Goal: Task Accomplishment & Management: Manage account settings

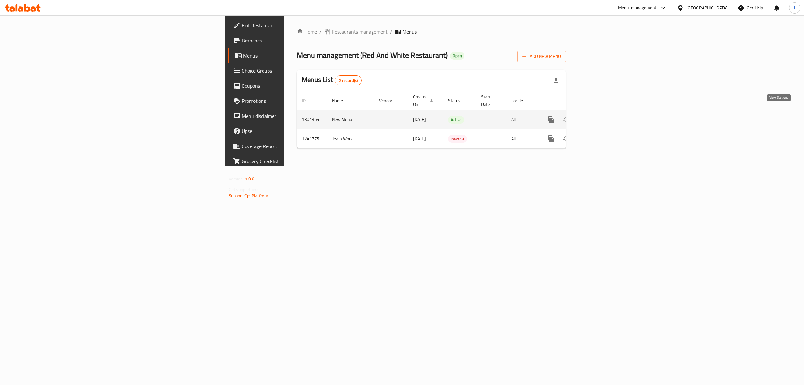
click at [599, 117] on icon "enhanced table" at bounding box center [596, 120] width 6 height 6
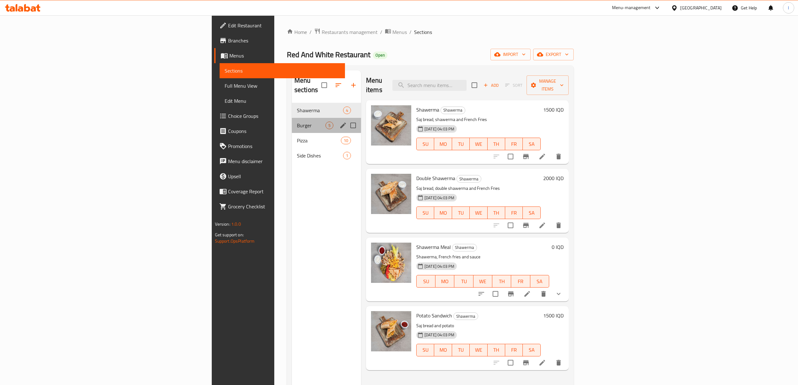
click at [292, 122] on div "Burger 5" at bounding box center [326, 125] width 69 height 15
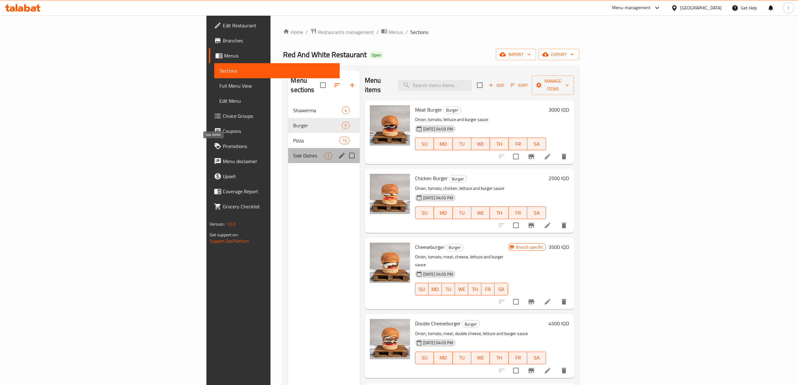
click at [293, 152] on span "Side Dishes" at bounding box center [308, 156] width 31 height 8
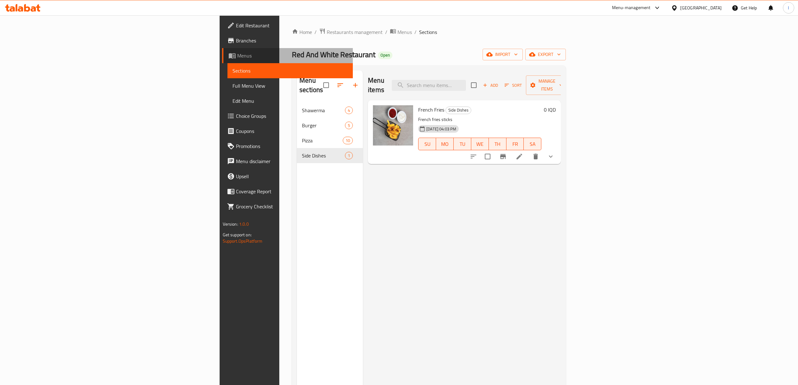
click at [237, 55] on span "Menus" at bounding box center [292, 56] width 111 height 8
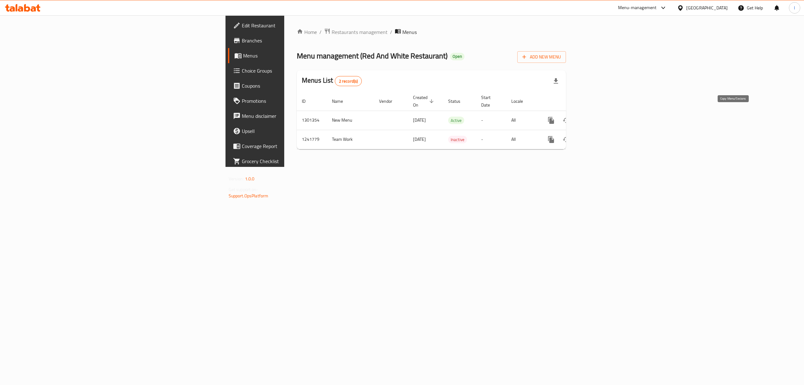
drag, startPoint x: 734, startPoint y: 115, endPoint x: 729, endPoint y: 125, distance: 11.2
click at [554, 117] on icon "more" at bounding box center [551, 120] width 6 height 7
click at [732, 126] on div "Copy menu" at bounding box center [744, 126] width 26 height 8
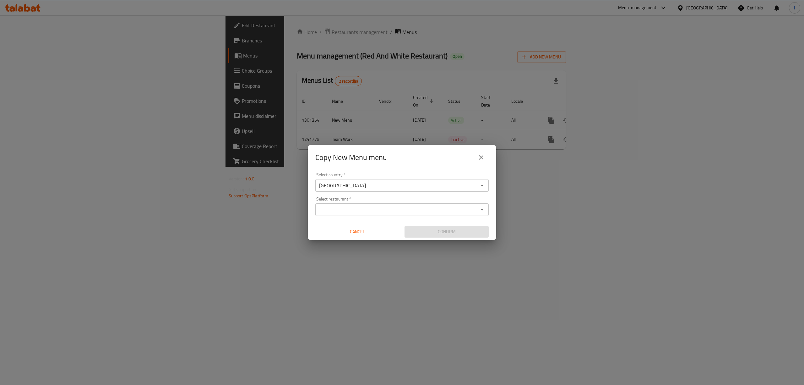
click at [333, 208] on input "Select restaurant   *" at bounding box center [396, 209] width 159 height 9
click at [479, 159] on icon "close" at bounding box center [481, 157] width 4 height 4
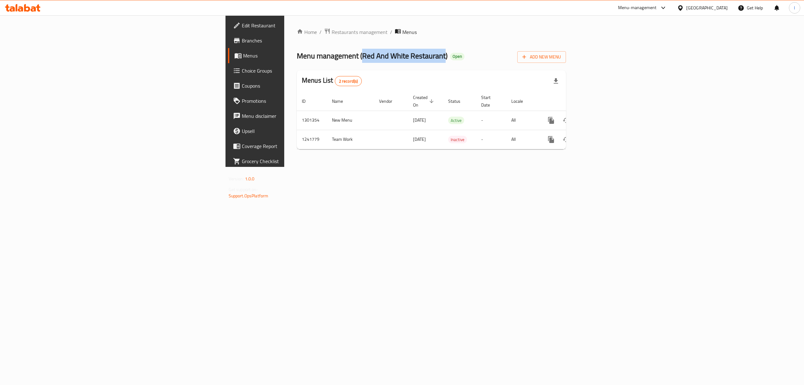
drag, startPoint x: 213, startPoint y: 57, endPoint x: 295, endPoint y: 57, distance: 82.6
click at [297, 57] on span "Menu management ( Red And White Restaurant )" at bounding box center [372, 56] width 151 height 14
copy span "Red And White Restaurant"
click at [555, 116] on icon "more" at bounding box center [551, 120] width 8 height 8
click at [749, 123] on strong "Copy menu" at bounding box center [746, 126] width 24 height 8
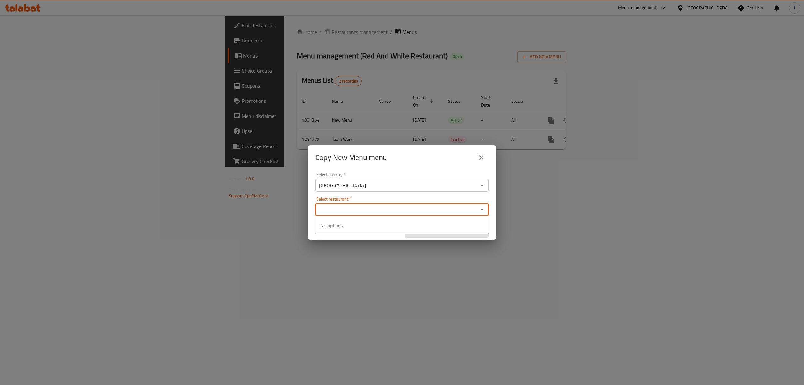
click at [405, 207] on input "Select restaurant   *" at bounding box center [396, 209] width 159 height 9
paste input "Red And White Restaurant"
type input "Red And White Restaurant"
click at [403, 226] on span "680839" at bounding box center [411, 229] width 17 height 8
checkbox input "true"
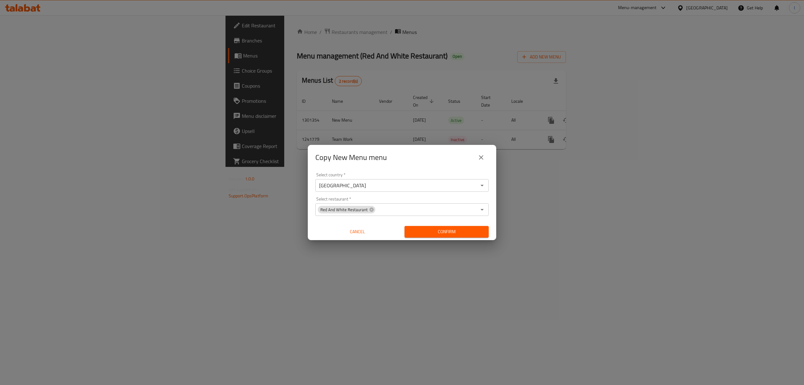
click at [367, 160] on h2 "Copy New Menu menu" at bounding box center [351, 157] width 72 height 10
click at [450, 228] on span "Confirm" at bounding box center [446, 232] width 74 height 8
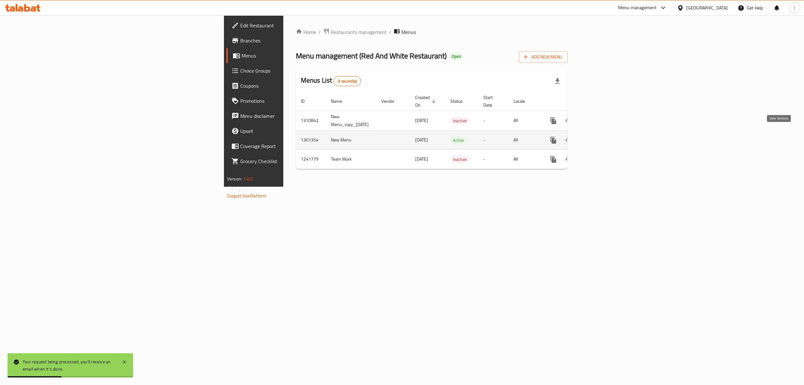
click at [602, 136] on icon "enhanced table" at bounding box center [599, 140] width 8 height 8
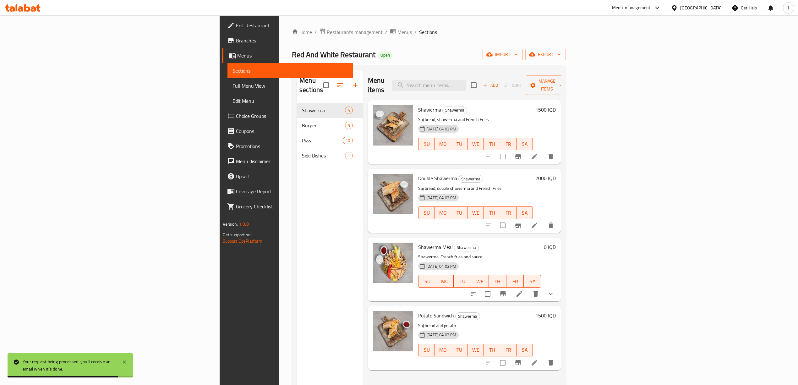
click at [297, 188] on div "Menu sections Shawerma 4 Burger 5 Pizza 10 Side Dishes 1" at bounding box center [330, 262] width 66 height 385
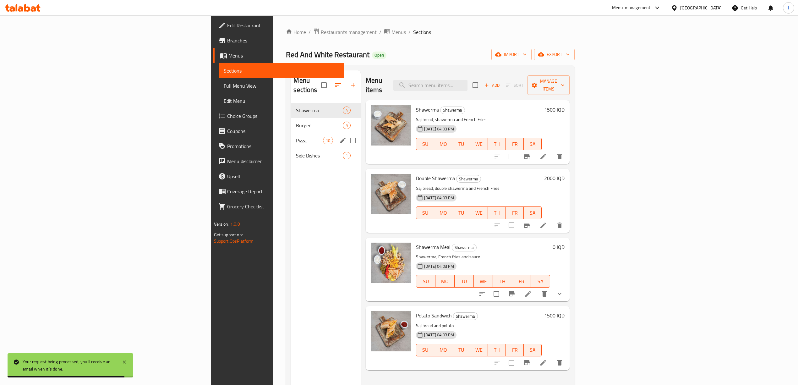
click at [296, 137] on span "Pizza" at bounding box center [309, 141] width 27 height 8
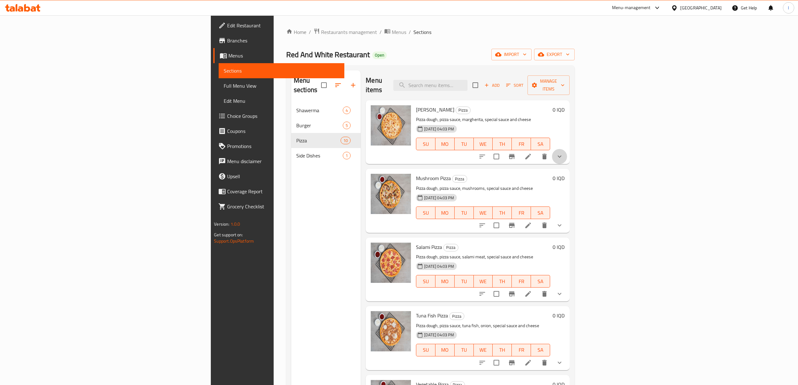
click at [567, 149] on button "show more" at bounding box center [559, 156] width 15 height 15
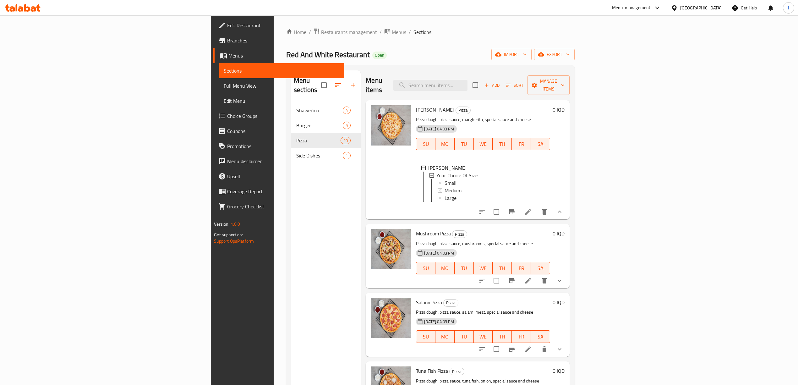
scroll to position [1, 0]
click at [444, 178] on span "Small" at bounding box center [450, 182] width 12 height 8
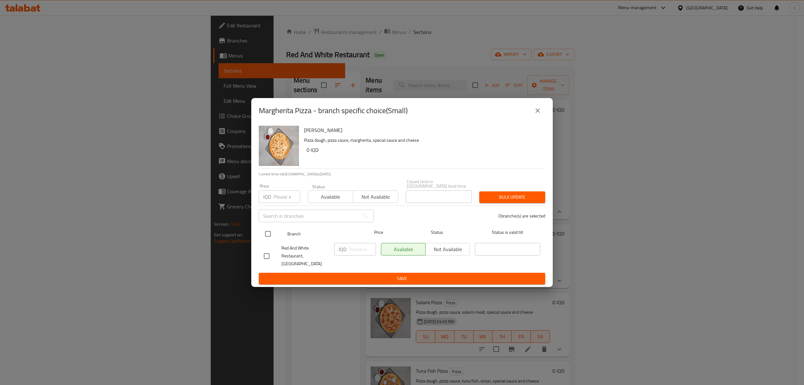
click at [264, 228] on div at bounding box center [273, 234] width 24 height 18
click at [266, 234] on input "checkbox" at bounding box center [267, 233] width 13 height 13
checkbox input "true"
click at [350, 252] on input "number" at bounding box center [362, 249] width 27 height 13
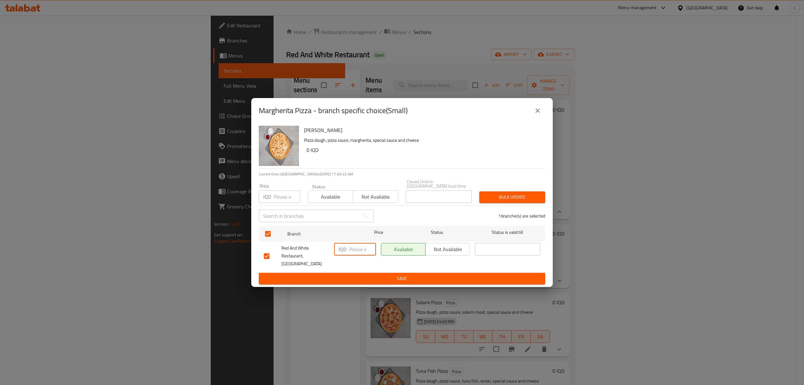
paste input "7000"
type input "7000"
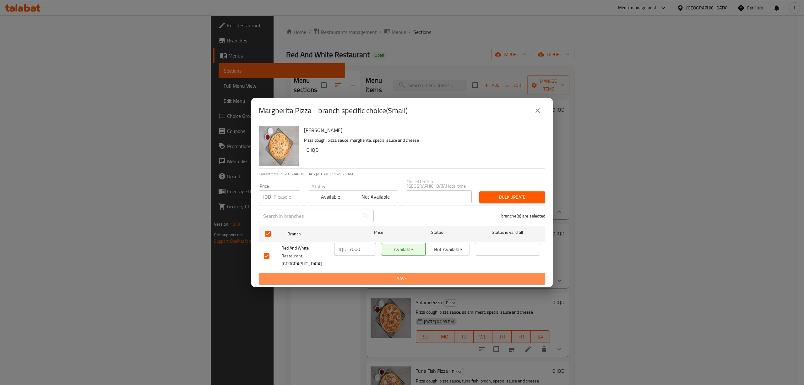
click at [349, 274] on span "Save" at bounding box center [402, 278] width 276 height 8
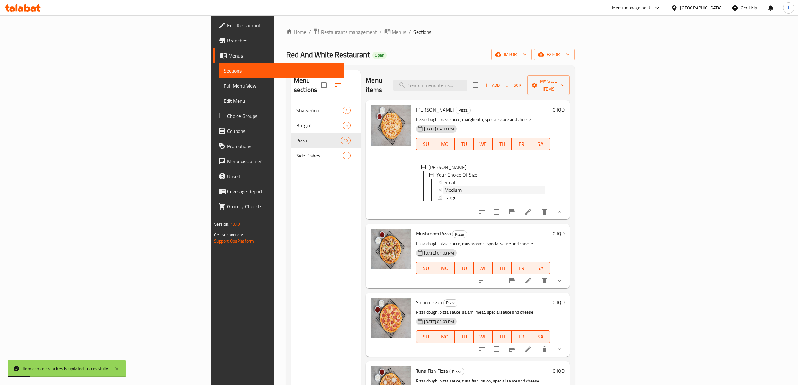
click at [443, 186] on div "Medium" at bounding box center [493, 190] width 101 height 8
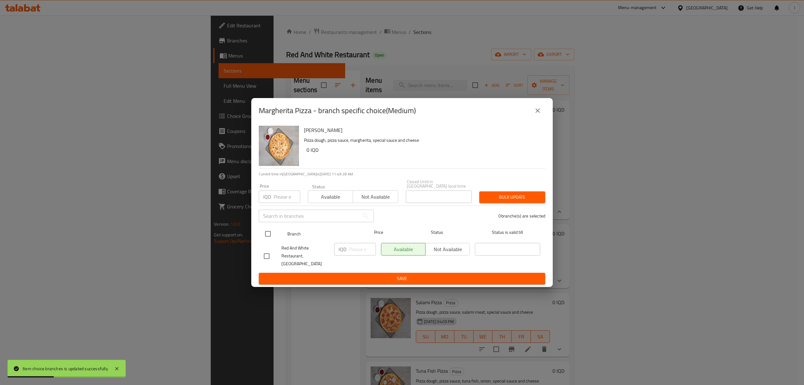
click at [264, 238] on input "checkbox" at bounding box center [267, 233] width 13 height 13
checkbox input "true"
click at [346, 247] on div "IQD ​" at bounding box center [355, 255] width 47 height 31
click at [347, 251] on div "IQD ​" at bounding box center [355, 249] width 42 height 13
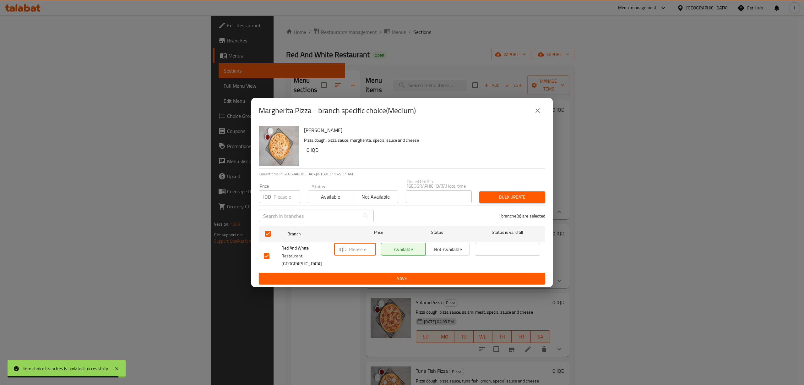
paste input "12000"
type input "12000"
click at [362, 277] on button "Save" at bounding box center [402, 279] width 286 height 12
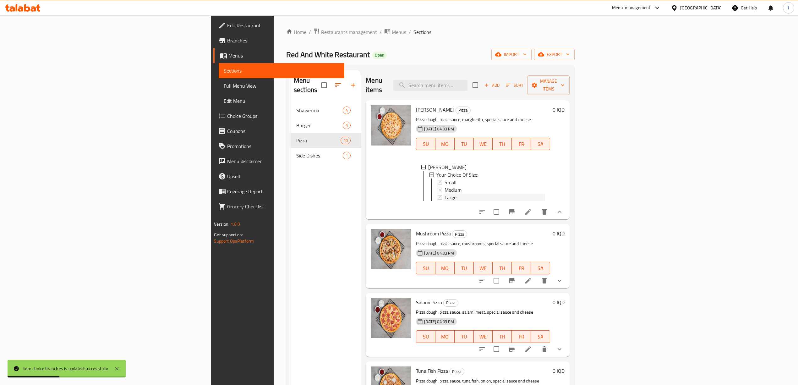
click at [444, 193] on span "Large" at bounding box center [450, 197] width 12 height 8
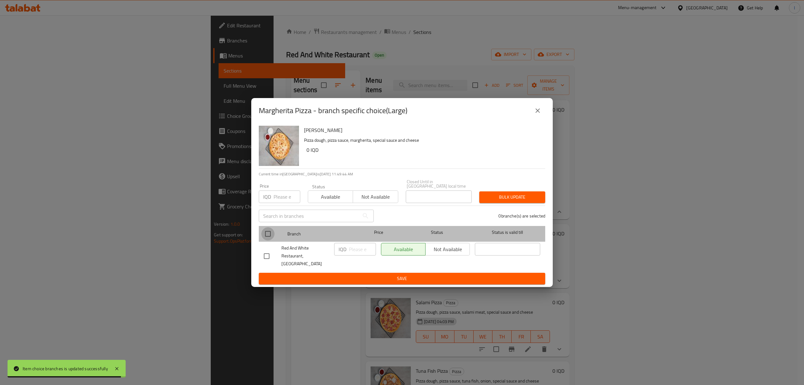
click at [268, 229] on input "checkbox" at bounding box center [267, 233] width 13 height 13
checkbox input "true"
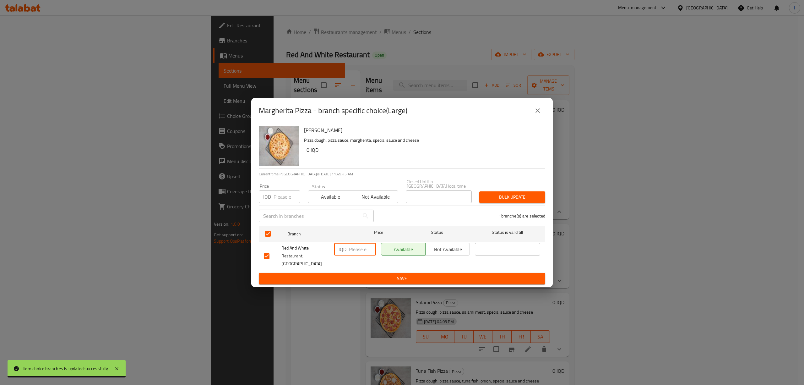
click at [358, 247] on input "number" at bounding box center [362, 249] width 27 height 13
paste input "14000"
type input "14000"
click at [352, 273] on button "Save" at bounding box center [402, 279] width 286 height 12
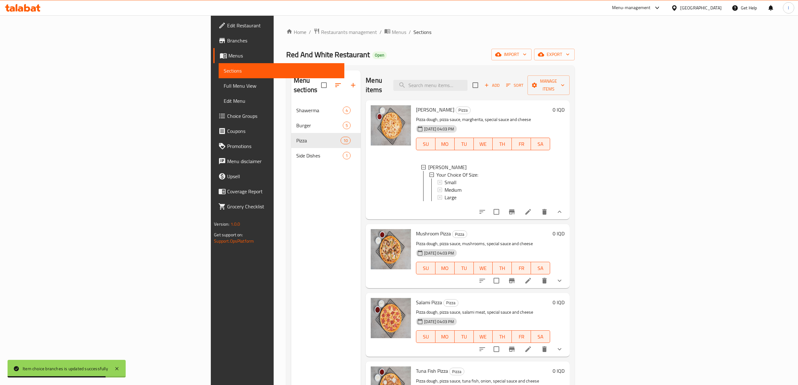
drag, startPoint x: 210, startPoint y: 181, endPoint x: 203, endPoint y: 174, distance: 10.0
click at [291, 181] on div "Menu sections Shawerma 4 Burger 5 Pizza 10 Side Dishes 1" at bounding box center [325, 262] width 69 height 385
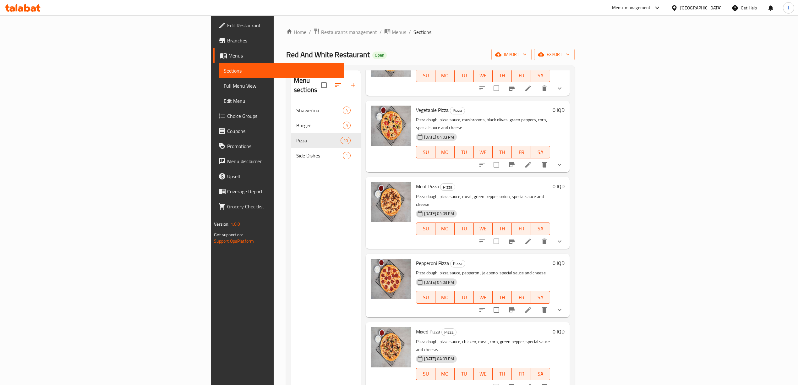
scroll to position [295, 0]
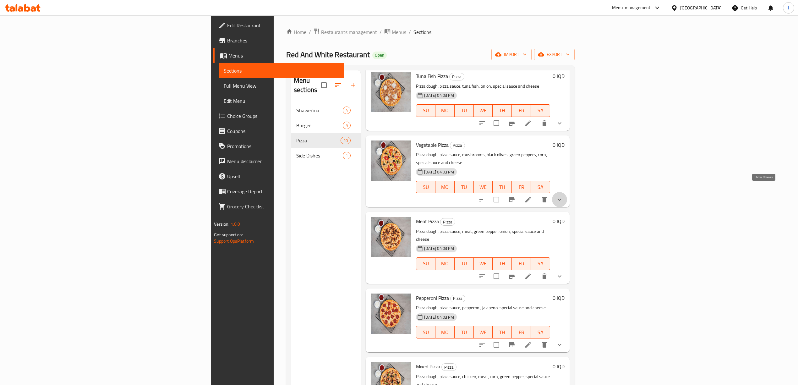
click at [563, 196] on icon "show more" at bounding box center [559, 200] width 8 height 8
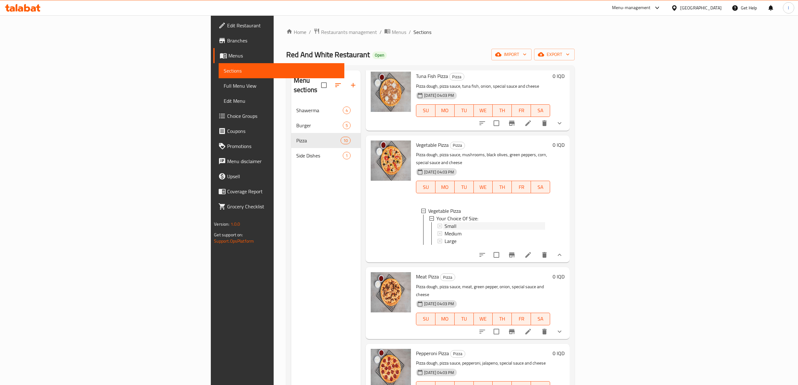
click at [444, 222] on span "Small" at bounding box center [450, 226] width 12 height 8
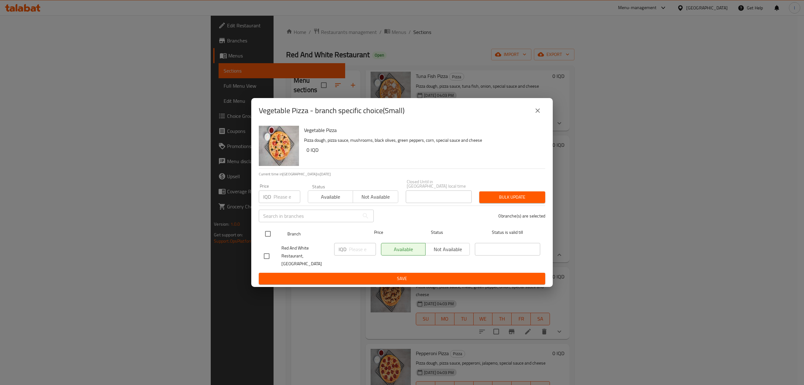
click at [271, 236] on input "checkbox" at bounding box center [267, 233] width 13 height 13
checkbox input "true"
click at [347, 252] on div "IQD ​" at bounding box center [355, 249] width 42 height 13
paste input "10000"
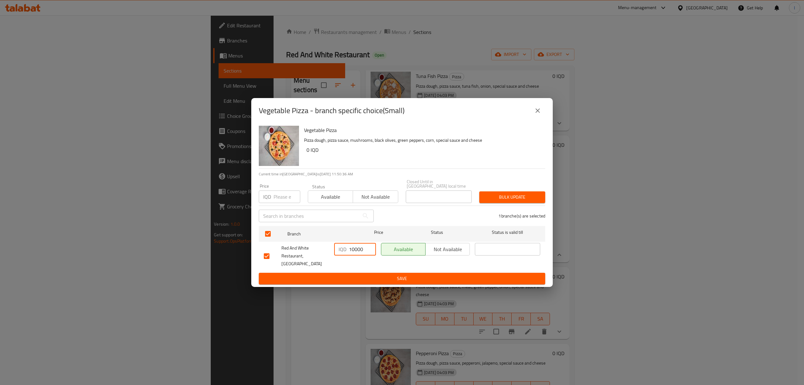
type input "10000"
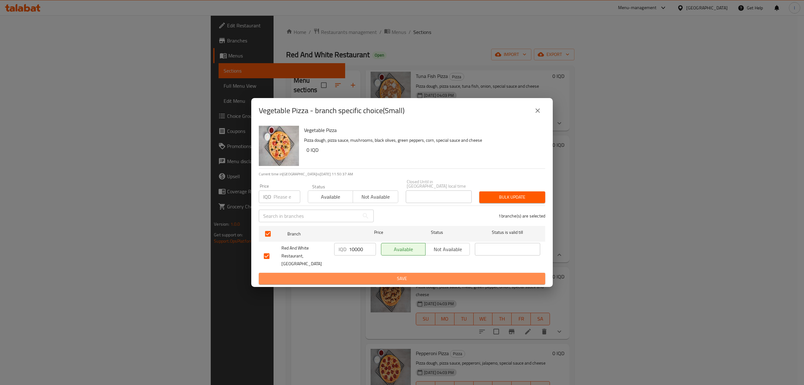
click at [347, 273] on button "Save" at bounding box center [402, 279] width 286 height 12
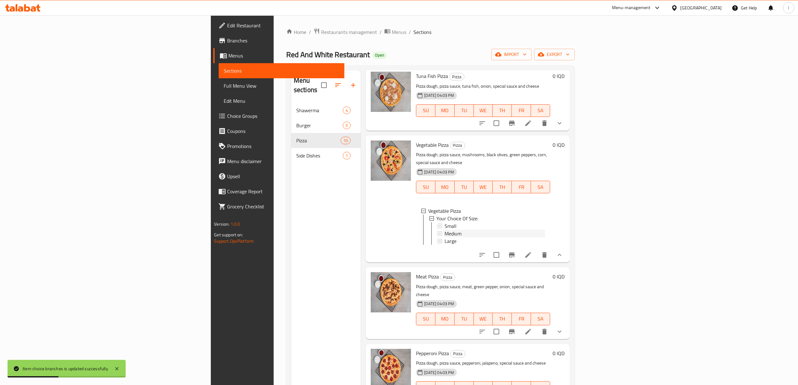
click at [444, 230] on span "Medium" at bounding box center [452, 234] width 17 height 8
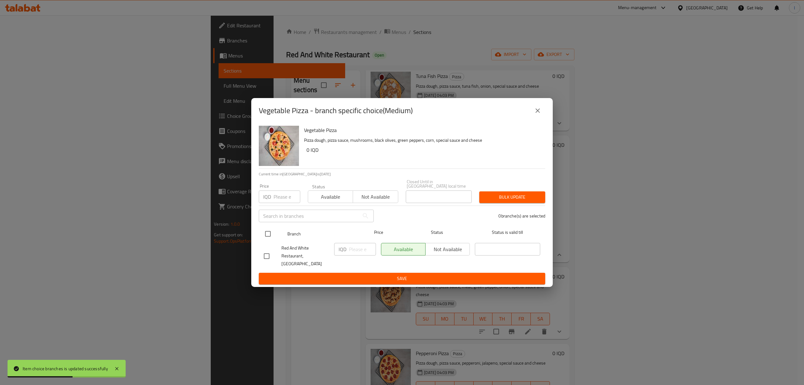
click at [265, 232] on input "checkbox" at bounding box center [267, 233] width 13 height 13
checkbox input "true"
click at [352, 249] on input "number" at bounding box center [362, 249] width 27 height 13
paste input "13000"
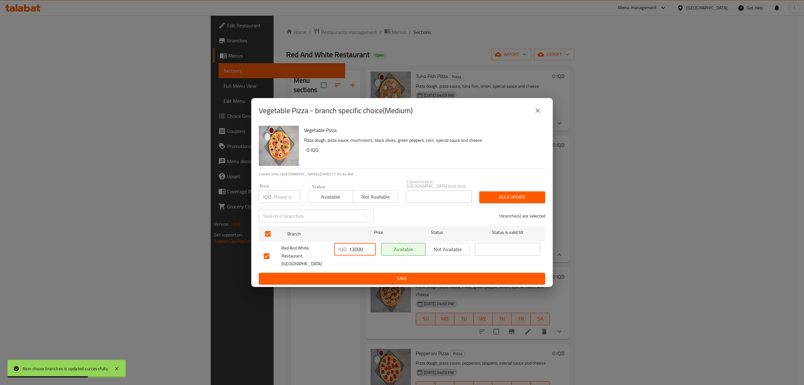
type input "13000"
click at [352, 265] on ul "Branch Price Status Status is valid till Red And White Restaurant, Tairawa IQD …" at bounding box center [402, 247] width 286 height 49
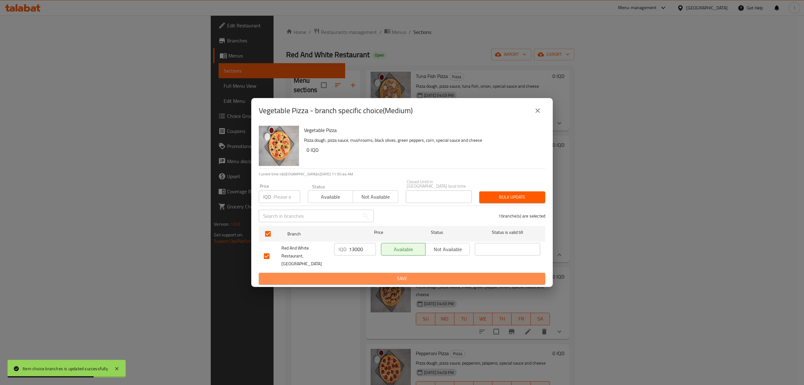
click at [352, 274] on span "Save" at bounding box center [402, 278] width 276 height 8
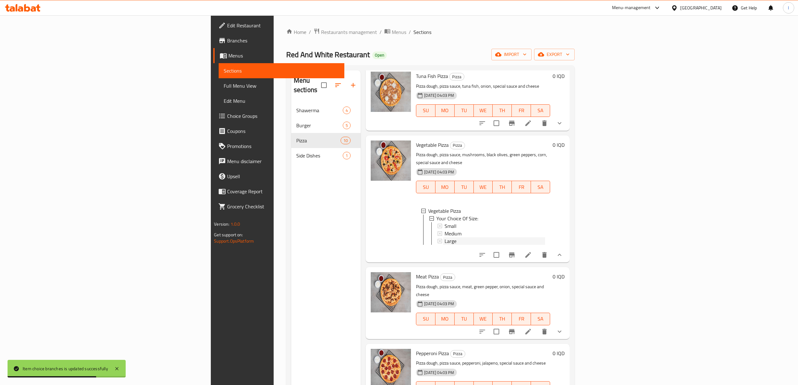
click at [444, 237] on span "Large" at bounding box center [450, 241] width 12 height 8
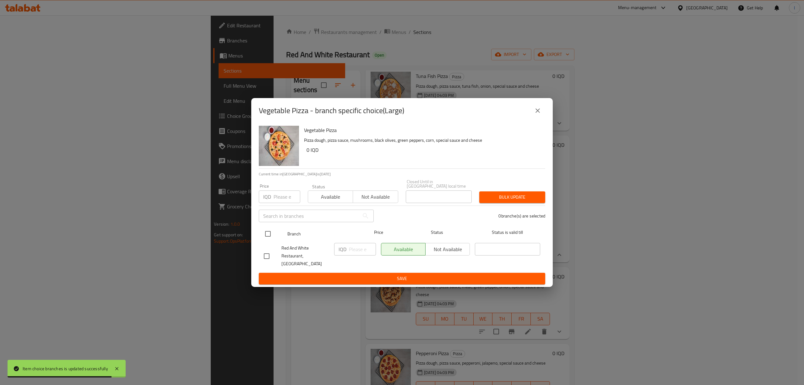
click at [270, 237] on input "checkbox" at bounding box center [267, 233] width 13 height 13
checkbox input "true"
click at [351, 254] on input "number" at bounding box center [362, 249] width 27 height 13
paste input "15000"
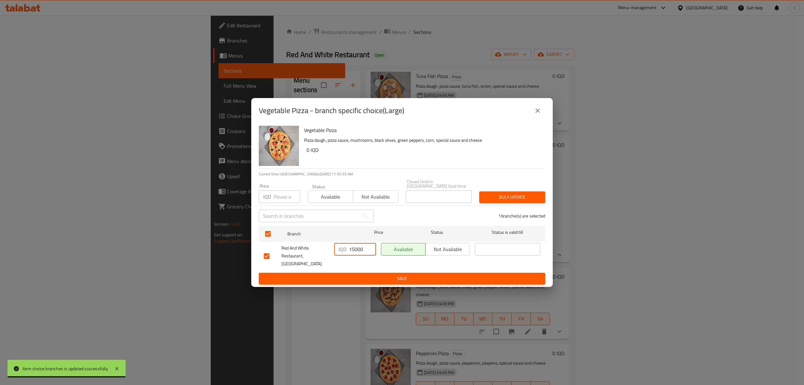
type input "15000"
click at [351, 274] on span "Save" at bounding box center [402, 278] width 276 height 8
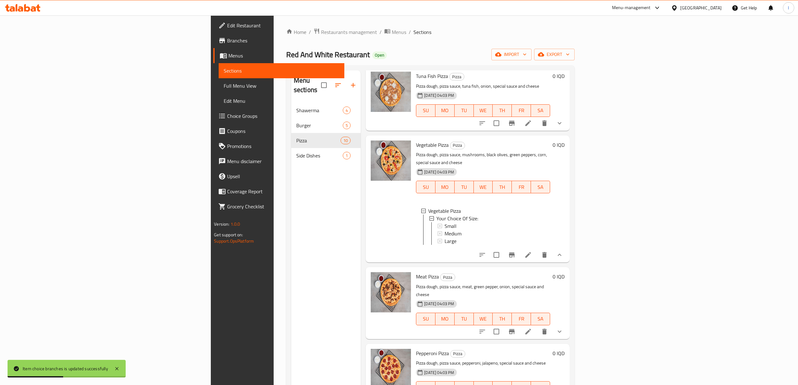
click at [291, 212] on div "Menu sections Shawerma 4 Burger 5 Pizza 10 Side Dishes 1" at bounding box center [325, 262] width 69 height 385
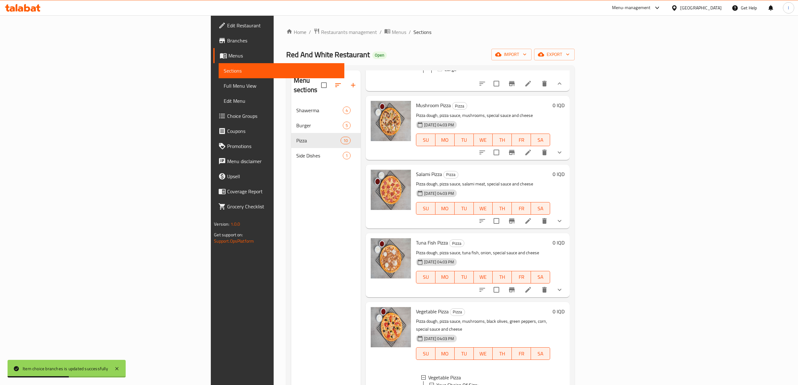
scroll to position [127, 0]
click at [563, 149] on icon "show more" at bounding box center [559, 153] width 8 height 8
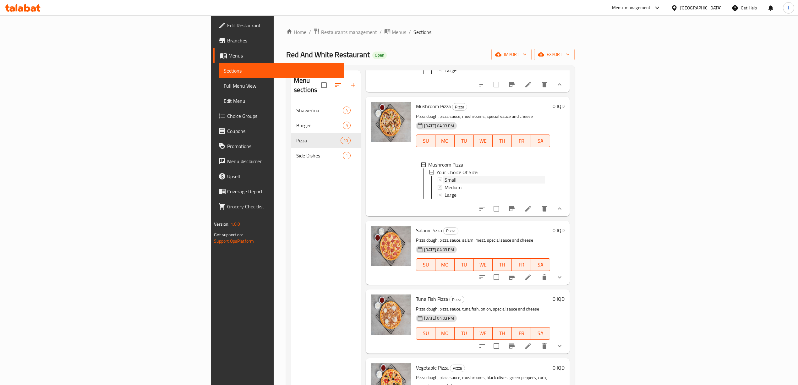
click at [437, 177] on icon at bounding box center [439, 179] width 4 height 4
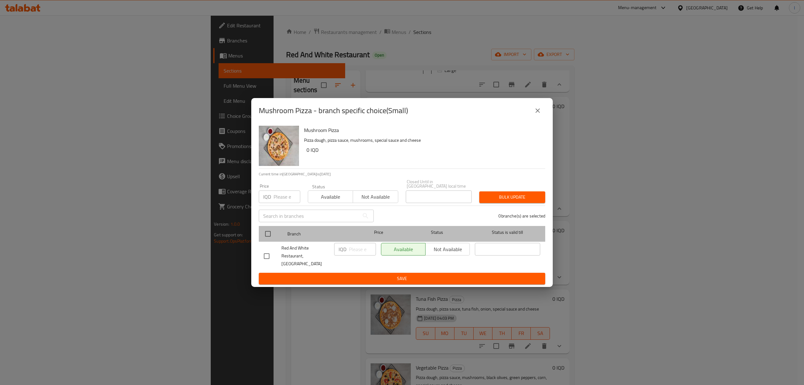
click at [259, 239] on div "Branch Price Status Status is valid till" at bounding box center [402, 234] width 286 height 16
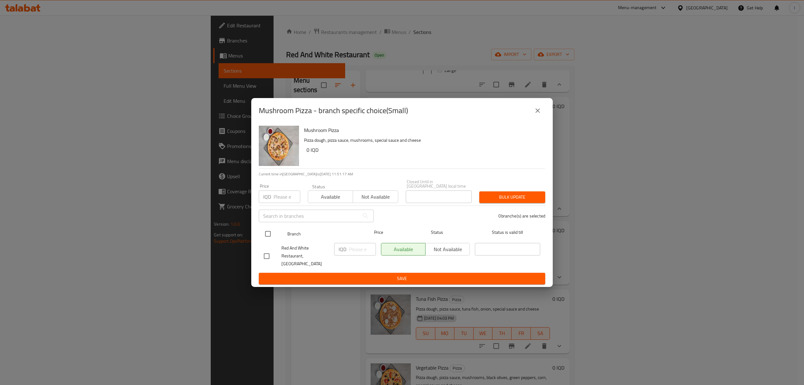
click at [276, 235] on div at bounding box center [273, 234] width 24 height 18
click at [265, 234] on input "checkbox" at bounding box center [267, 233] width 13 height 13
checkbox input "true"
click at [351, 250] on input "number" at bounding box center [362, 249] width 27 height 13
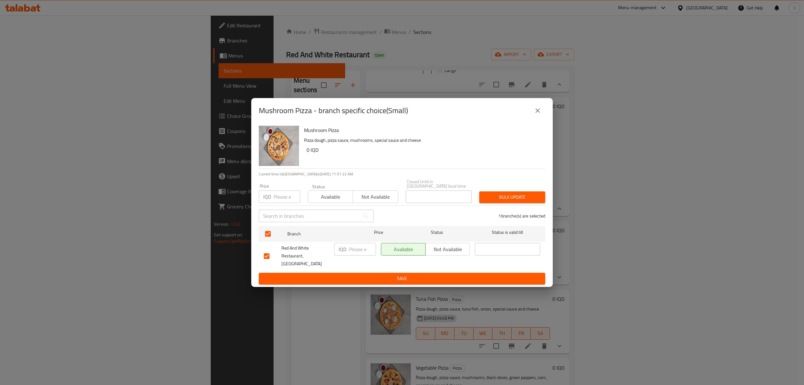
click at [349, 252] on input "number" at bounding box center [362, 249] width 27 height 13
paste input "10000"
type input "10000"
click at [396, 274] on span "Save" at bounding box center [402, 278] width 276 height 8
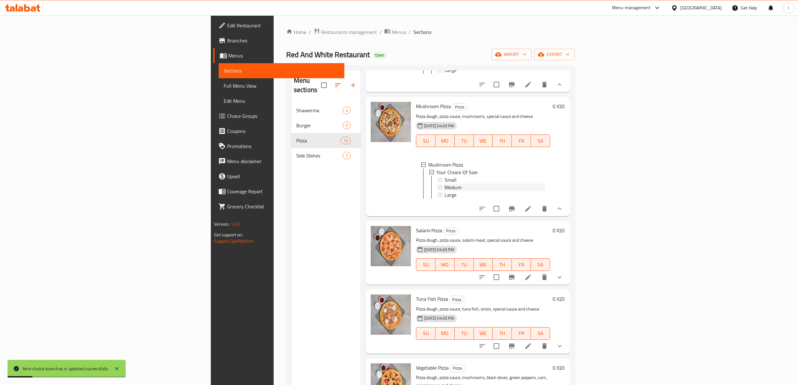
click at [443, 183] on div "Medium" at bounding box center [493, 187] width 101 height 8
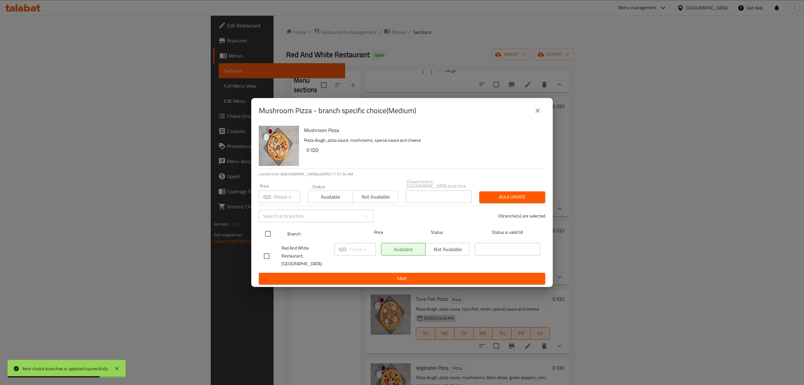
click at [261, 238] on div "Branch Price Status Status is valid till" at bounding box center [402, 234] width 286 height 16
click at [269, 233] on input "checkbox" at bounding box center [267, 233] width 13 height 13
checkbox input "true"
click at [349, 251] on input "number" at bounding box center [362, 249] width 27 height 13
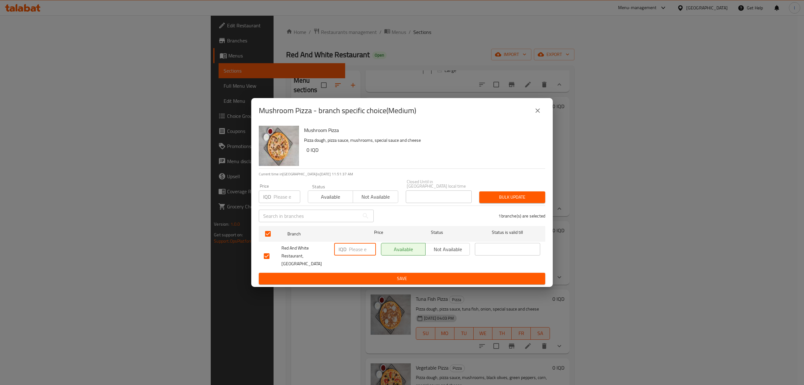
paste input "13000"
type input "13000"
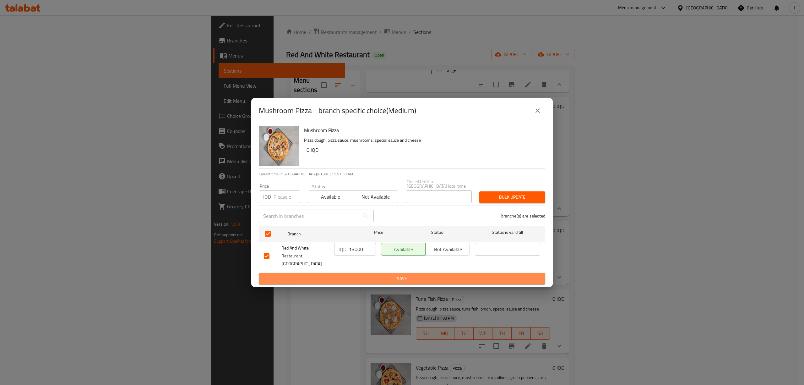
click at [376, 273] on button "Save" at bounding box center [402, 279] width 286 height 12
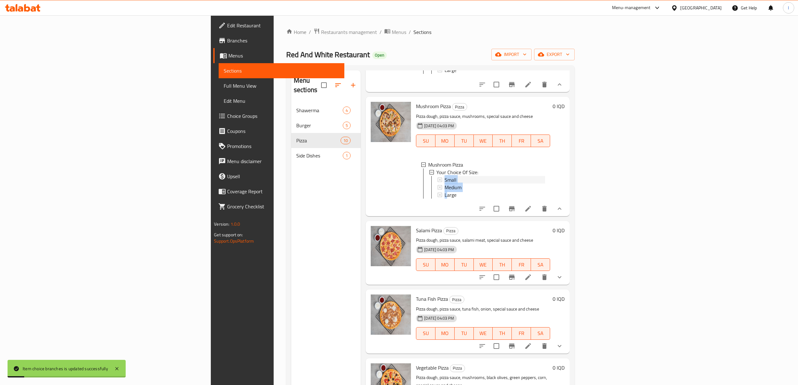
scroll to position [1, 0]
drag, startPoint x: 393, startPoint y: 172, endPoint x: 392, endPoint y: 195, distance: 22.9
click at [437, 195] on div "Small Medium Large" at bounding box center [490, 186] width 107 height 23
click at [443, 190] on div "Large" at bounding box center [493, 194] width 101 height 8
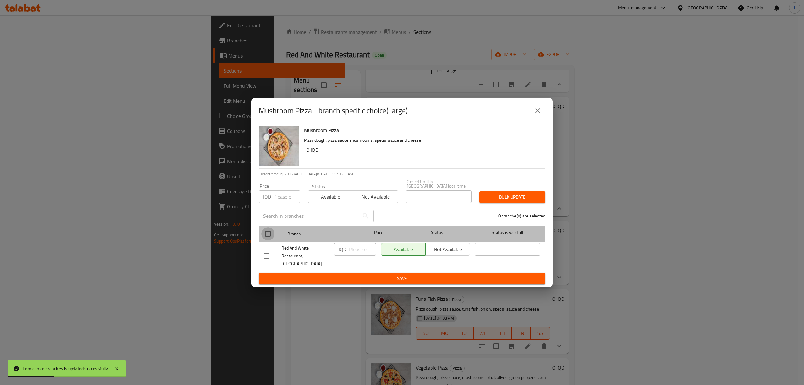
click at [270, 232] on input "checkbox" at bounding box center [267, 233] width 13 height 13
checkbox input "true"
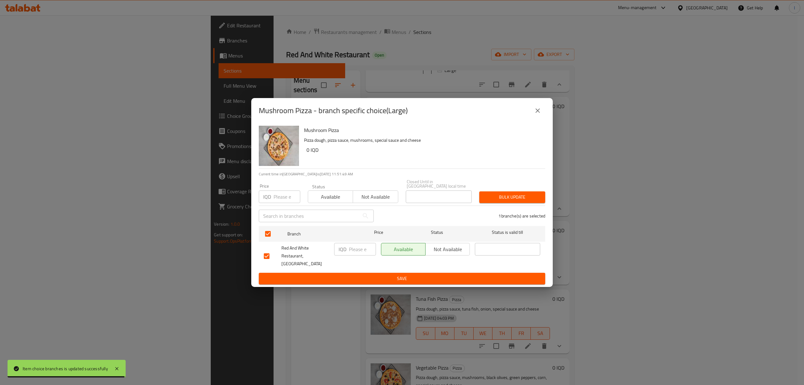
click at [348, 247] on div "IQD ​" at bounding box center [355, 249] width 42 height 13
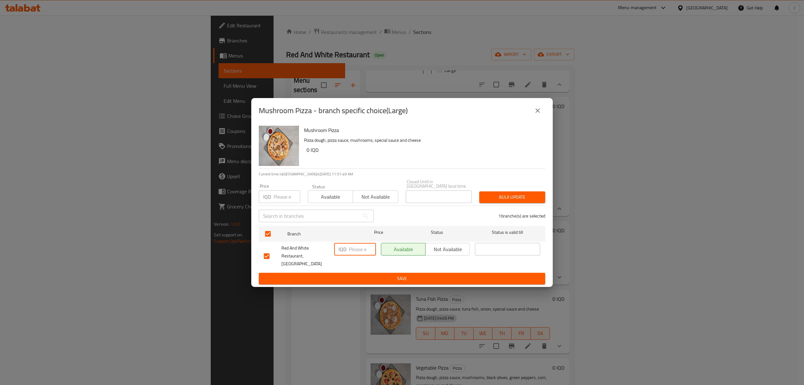
paste input "15000"
type input "15000"
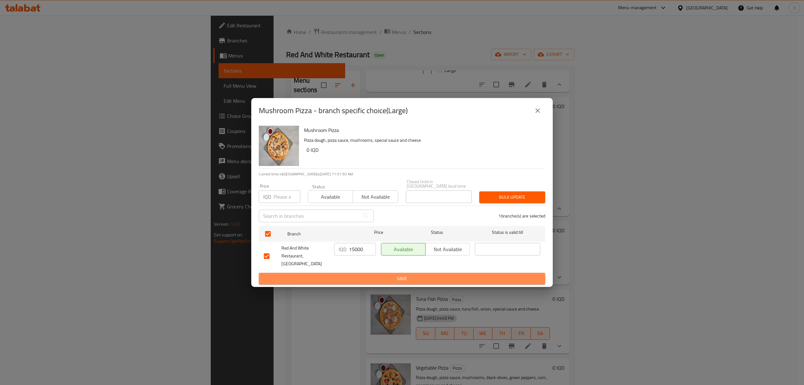
drag, startPoint x: 349, startPoint y: 269, endPoint x: 340, endPoint y: 270, distance: 9.4
click at [349, 274] on span "Save" at bounding box center [402, 278] width 276 height 8
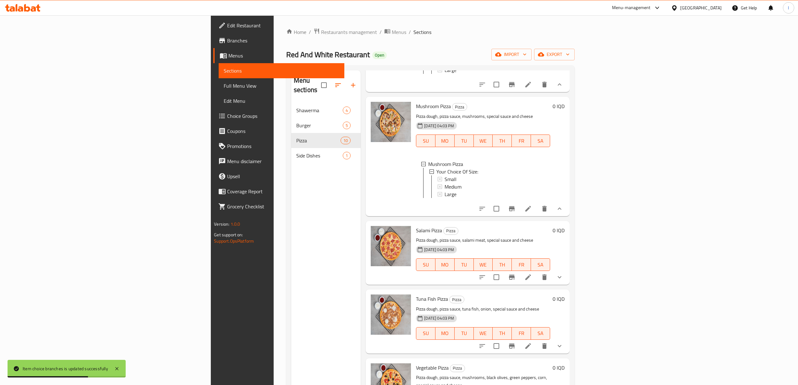
click at [291, 279] on div "Menu sections Shawerma 4 Burger 5 Pizza 10 Side Dishes 1" at bounding box center [325, 262] width 69 height 385
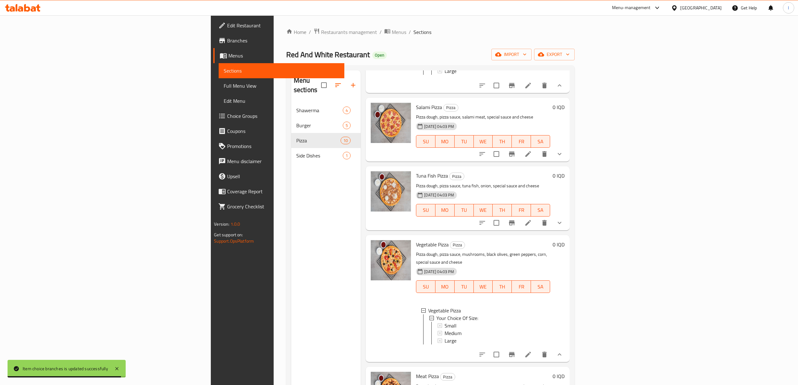
scroll to position [166, 0]
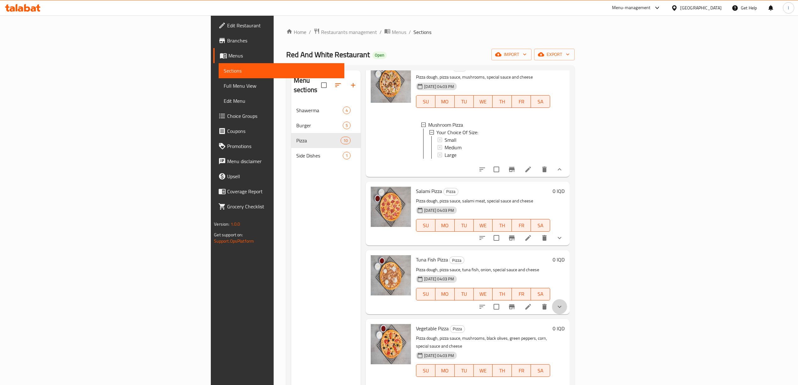
drag, startPoint x: 767, startPoint y: 313, endPoint x: 760, endPoint y: 313, distance: 7.5
click at [567, 313] on button "show more" at bounding box center [559, 306] width 15 height 15
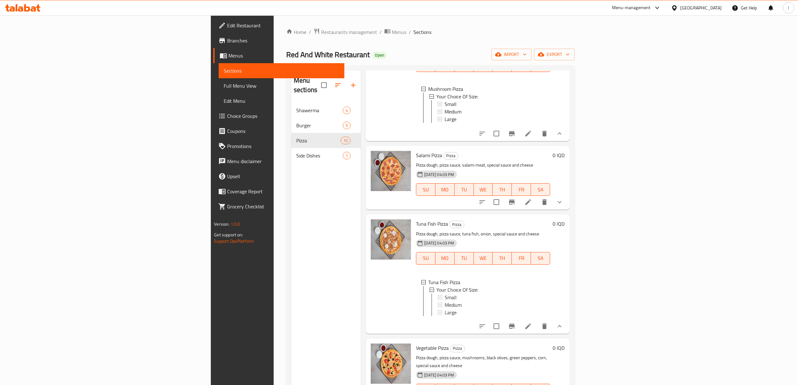
scroll to position [292, 0]
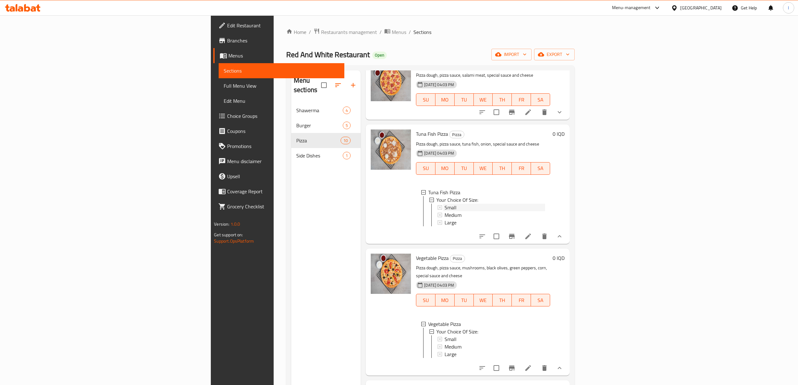
click at [444, 211] on span "Small" at bounding box center [450, 207] width 12 height 8
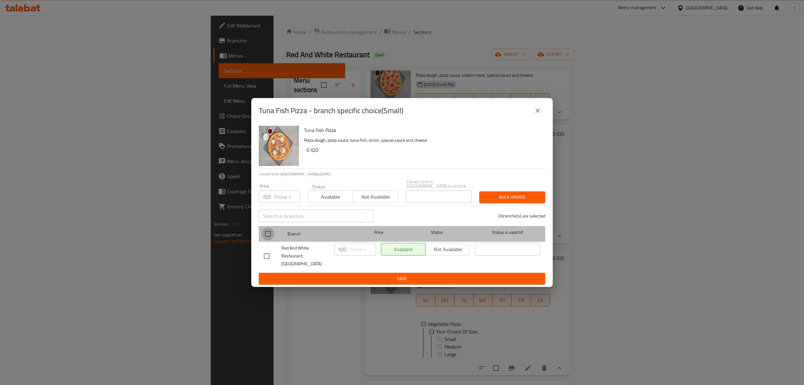
click at [263, 235] on input "checkbox" at bounding box center [267, 233] width 13 height 13
checkbox input "true"
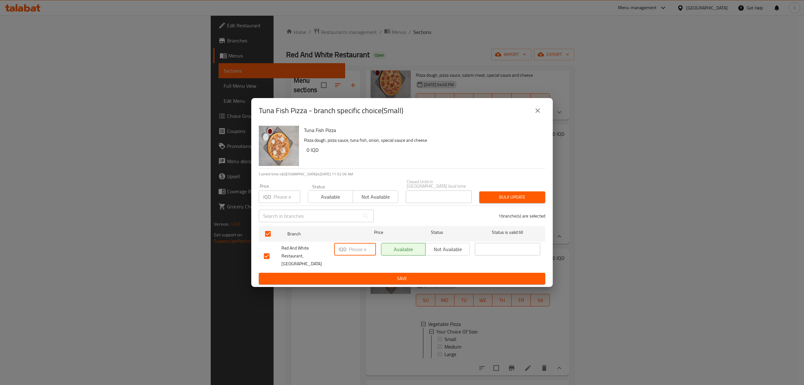
click at [356, 249] on input "number" at bounding box center [362, 249] width 27 height 13
paste input "10000"
type input "10000"
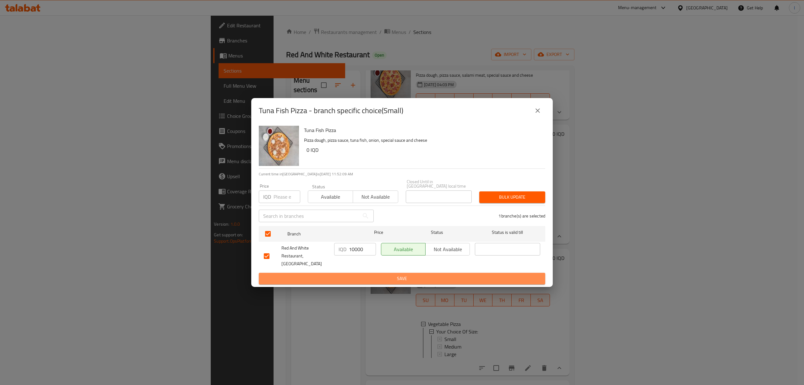
click at [406, 274] on span "Save" at bounding box center [402, 278] width 276 height 8
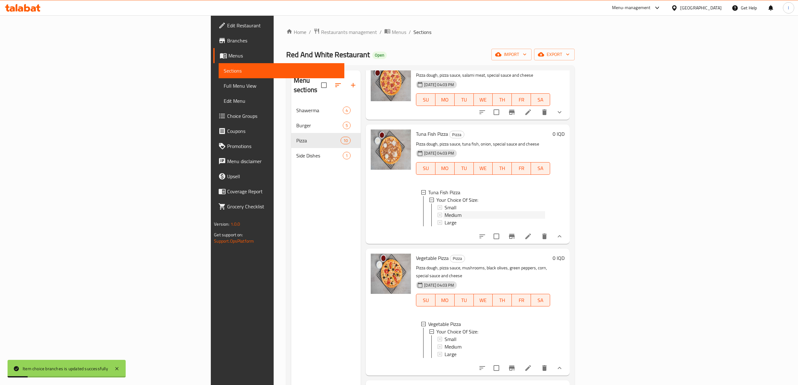
click at [444, 217] on span "Medium" at bounding box center [452, 215] width 17 height 8
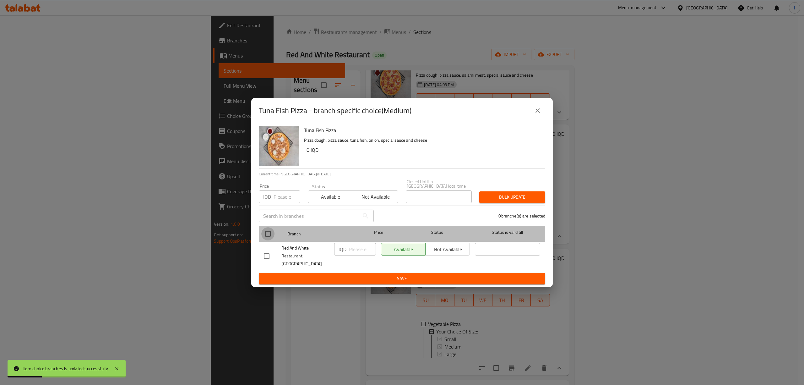
click at [268, 236] on input "checkbox" at bounding box center [267, 233] width 13 height 13
checkbox input "true"
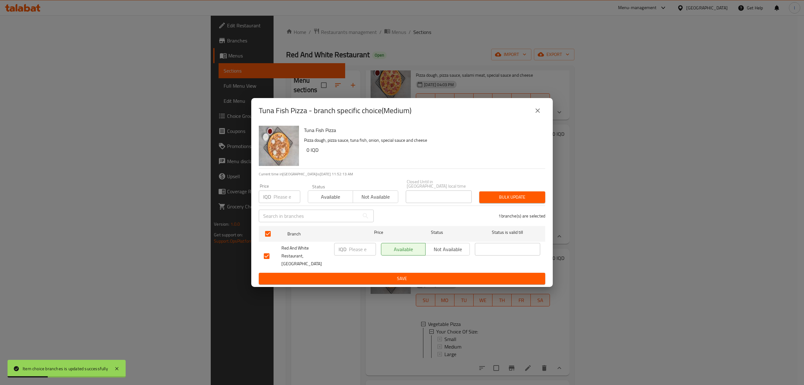
click at [352, 249] on input "number" at bounding box center [362, 249] width 27 height 13
paste input "13000"
type input "13000"
click at [355, 277] on button "Save" at bounding box center [402, 279] width 286 height 12
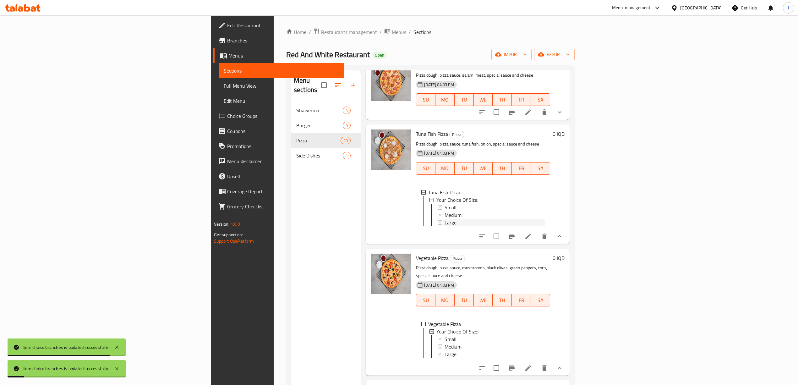
click at [444, 226] on div "Large" at bounding box center [494, 223] width 100 height 8
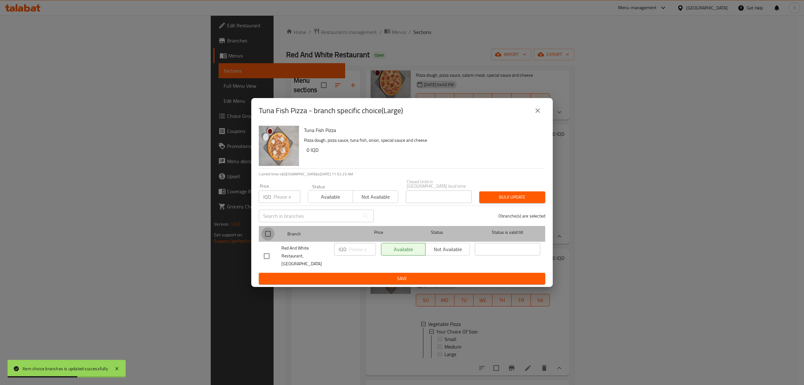
click at [270, 236] on input "checkbox" at bounding box center [267, 233] width 13 height 13
checkbox input "true"
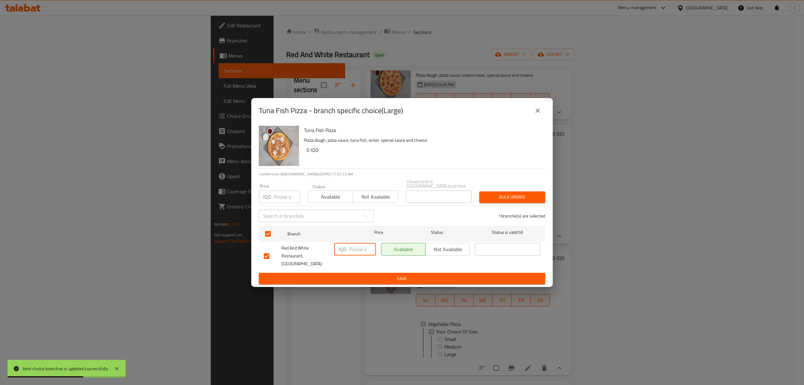
click at [356, 255] on input "number" at bounding box center [362, 249] width 27 height 13
paste input "15000"
type input "15000"
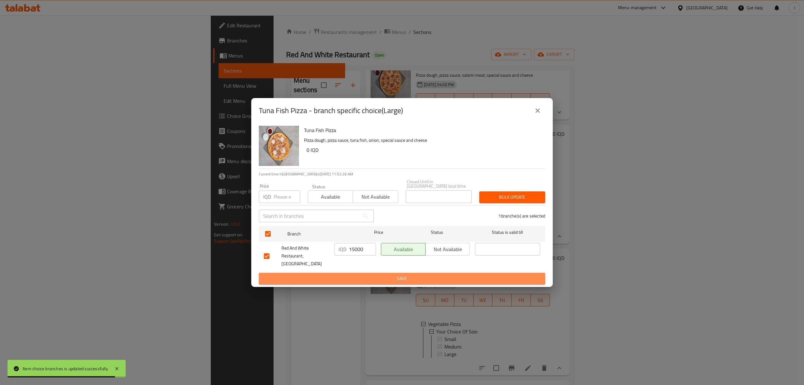
click at [372, 277] on button "Save" at bounding box center [402, 279] width 286 height 12
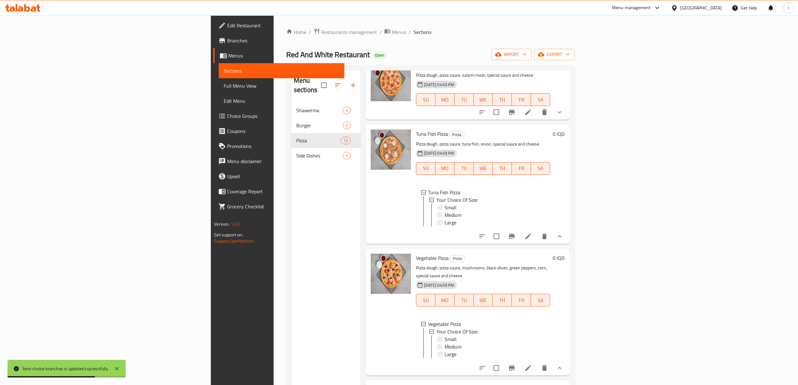
click at [291, 303] on div "Menu sections Shawerma 4 Burger 5 Pizza 10 Side Dishes 1" at bounding box center [325, 262] width 69 height 385
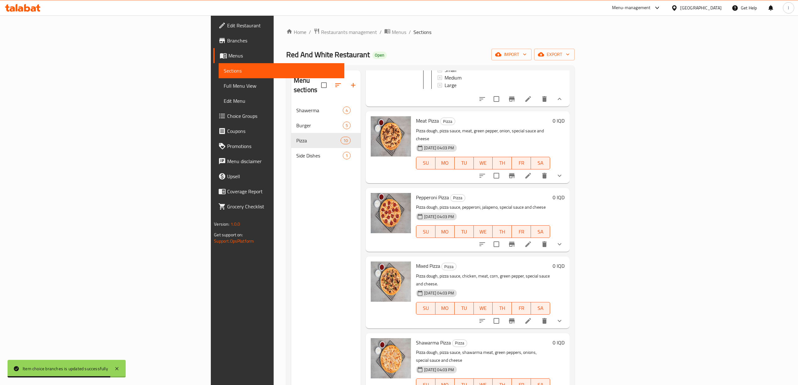
scroll to position [563, 0]
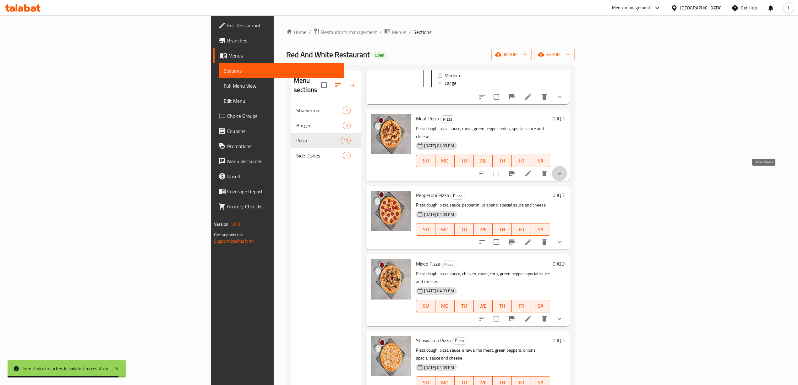
click at [563, 174] on icon "show more" at bounding box center [559, 174] width 8 height 8
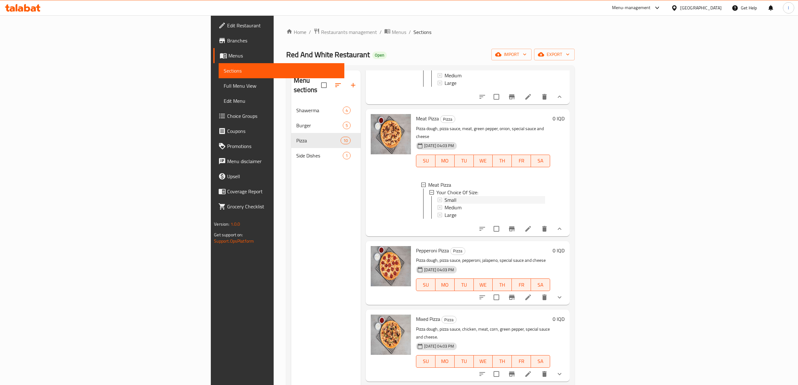
click at [444, 199] on span "Small" at bounding box center [450, 200] width 12 height 8
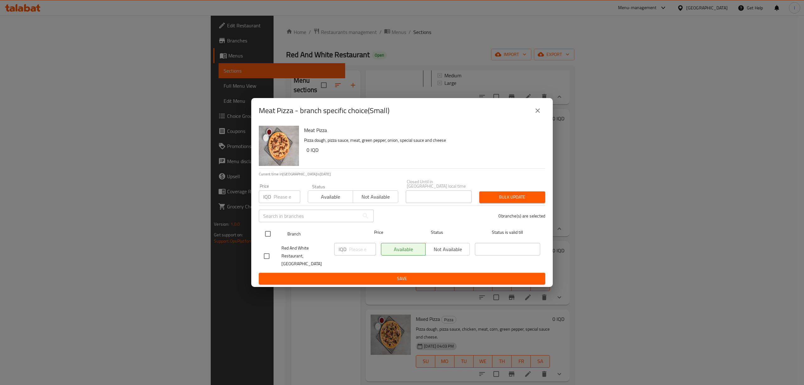
click at [260, 231] on div "Branch Price Status Status is valid till" at bounding box center [402, 234] width 286 height 16
click at [274, 234] on input "checkbox" at bounding box center [267, 233] width 13 height 13
checkbox input "true"
click at [346, 249] on p "IQD" at bounding box center [343, 249] width 8 height 8
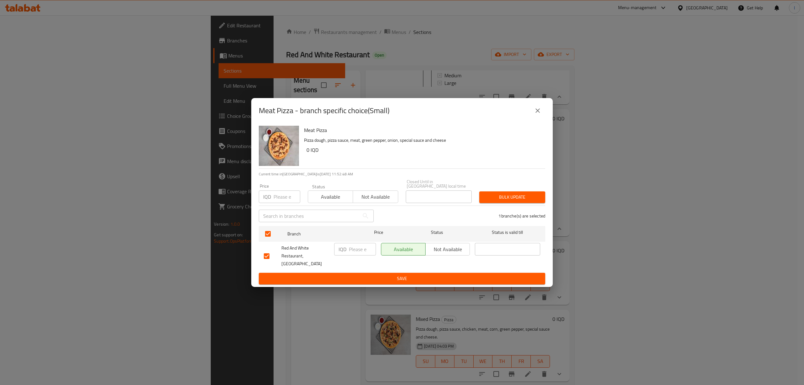
click at [352, 245] on input "number" at bounding box center [362, 249] width 27 height 13
paste input "10000"
type input "10000"
click at [386, 278] on div "Meat Pizza Pizza dough, pizza sauce, meat, green pepper, onion, special sauce a…" at bounding box center [401, 205] width 301 height 164
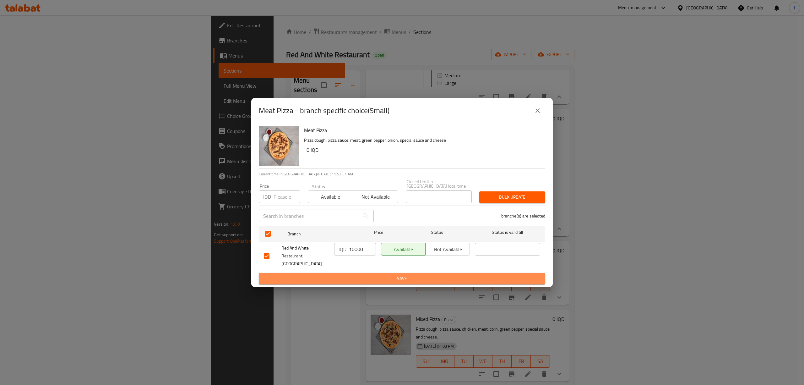
click at [382, 277] on button "Save" at bounding box center [402, 279] width 286 height 12
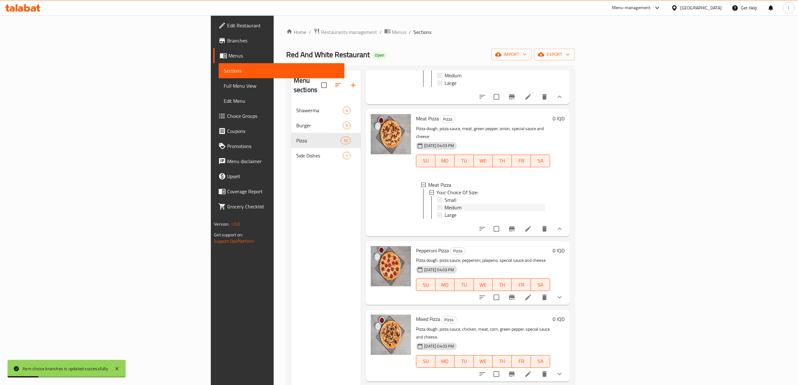
click at [444, 204] on span "Medium" at bounding box center [452, 207] width 17 height 8
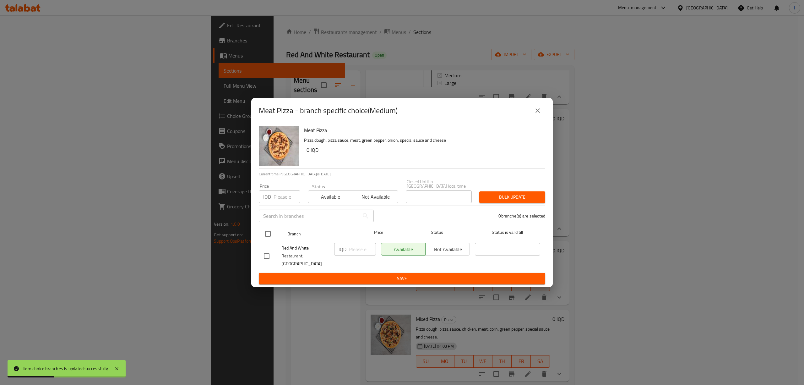
click at [268, 236] on input "checkbox" at bounding box center [267, 233] width 13 height 13
checkbox input "true"
click at [349, 251] on input "number" at bounding box center [362, 249] width 27 height 13
paste input "13000"
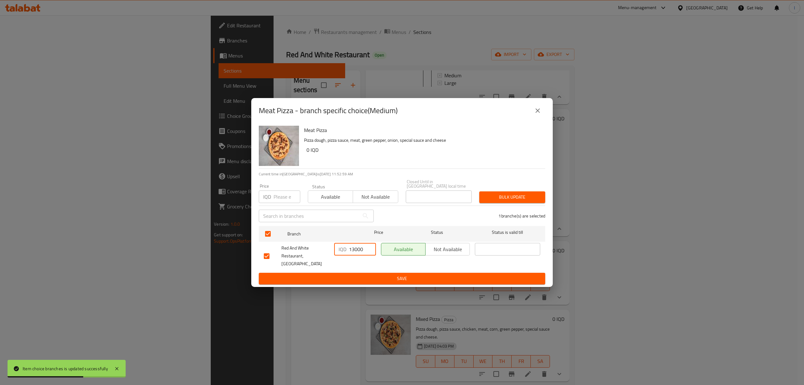
type input "13000"
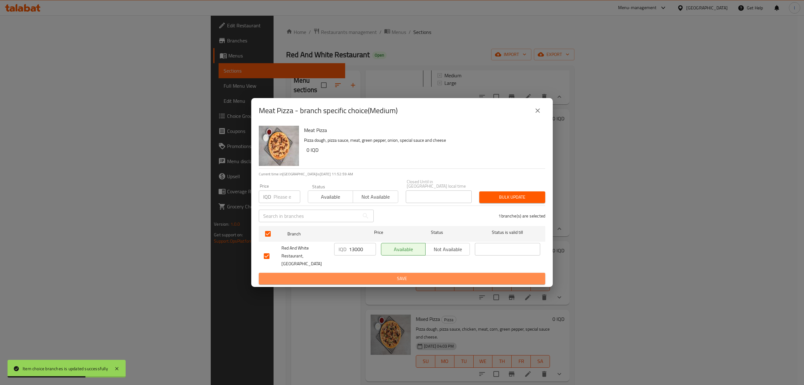
click at [357, 274] on span "Save" at bounding box center [402, 278] width 276 height 8
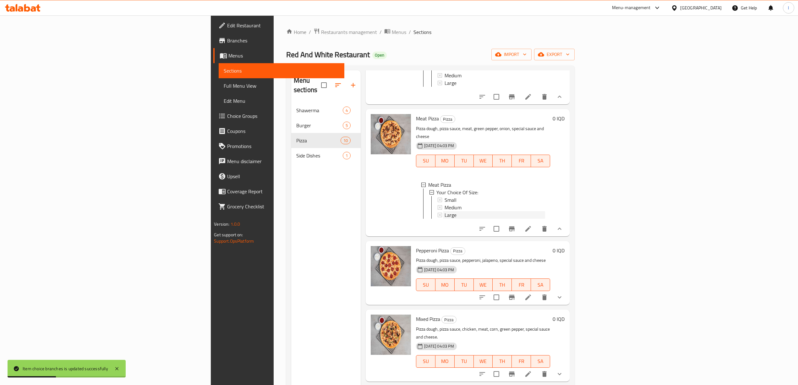
click at [444, 211] on span "Large" at bounding box center [450, 215] width 12 height 8
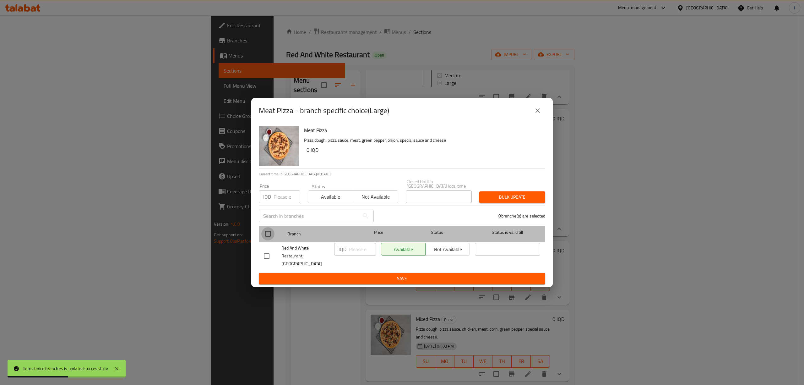
click at [270, 233] on input "checkbox" at bounding box center [267, 233] width 13 height 13
checkbox input "true"
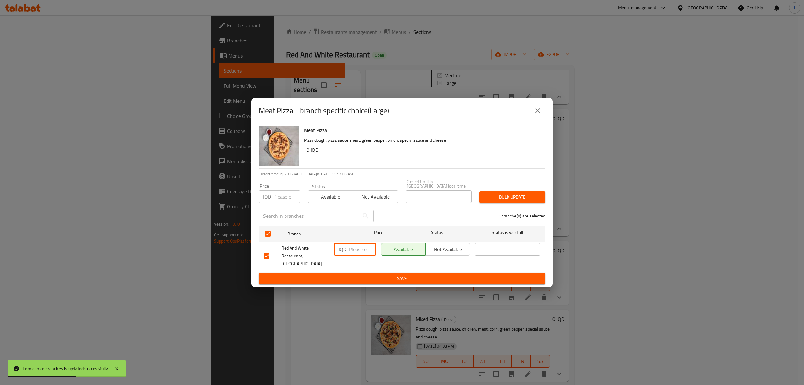
click at [354, 254] on input "number" at bounding box center [362, 249] width 27 height 13
paste input "15000"
type input "15000"
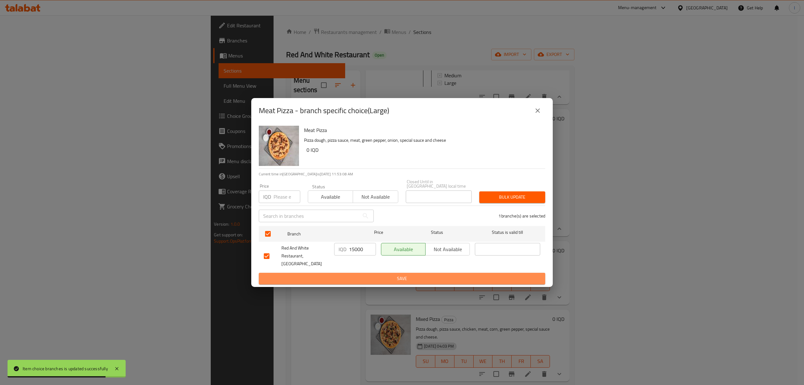
click at [362, 276] on span "Save" at bounding box center [402, 278] width 276 height 8
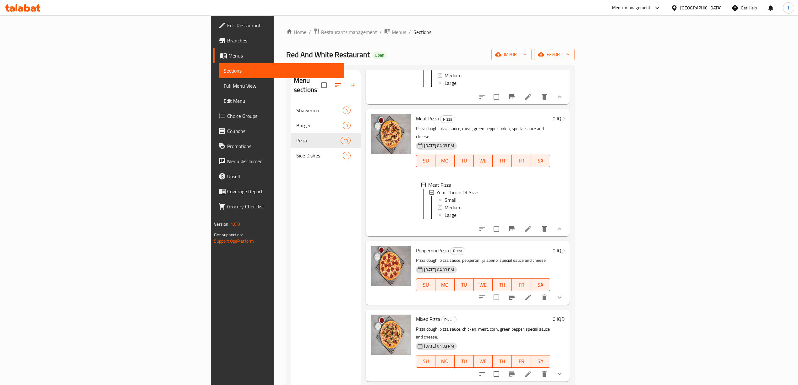
click at [567, 303] on button "show more" at bounding box center [559, 297] width 15 height 15
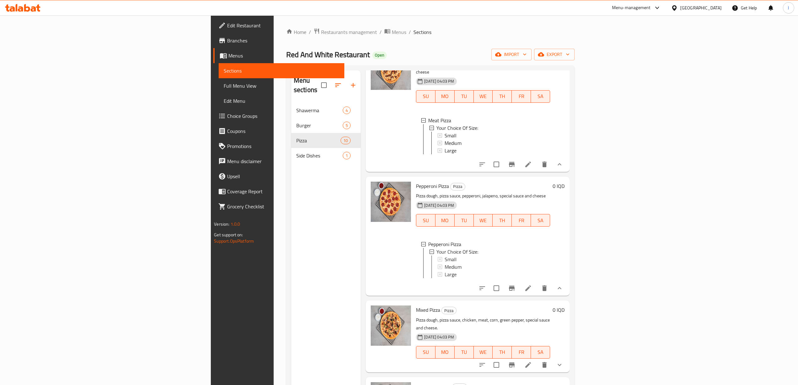
scroll to position [686, 0]
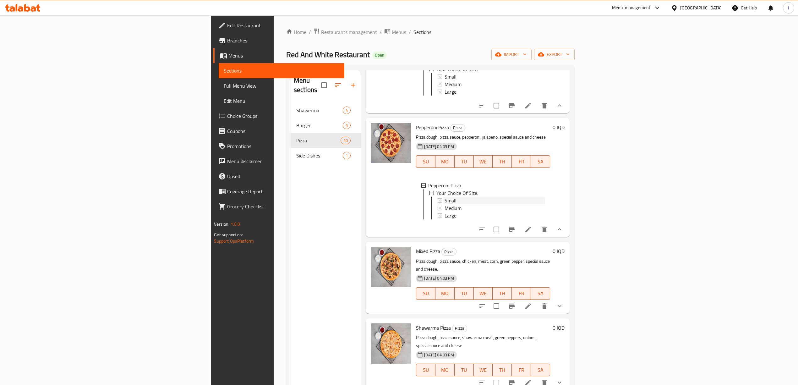
click at [444, 203] on div "Small" at bounding box center [494, 201] width 100 height 8
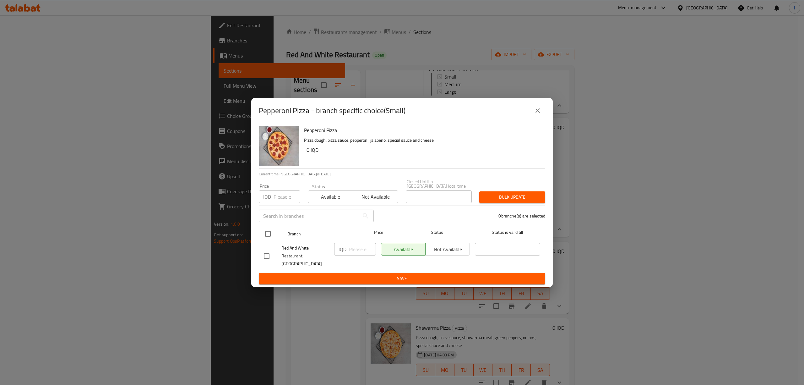
click at [268, 230] on input "checkbox" at bounding box center [267, 233] width 13 height 13
checkbox input "true"
click at [357, 248] on input "number" at bounding box center [362, 249] width 27 height 13
paste input "10000"
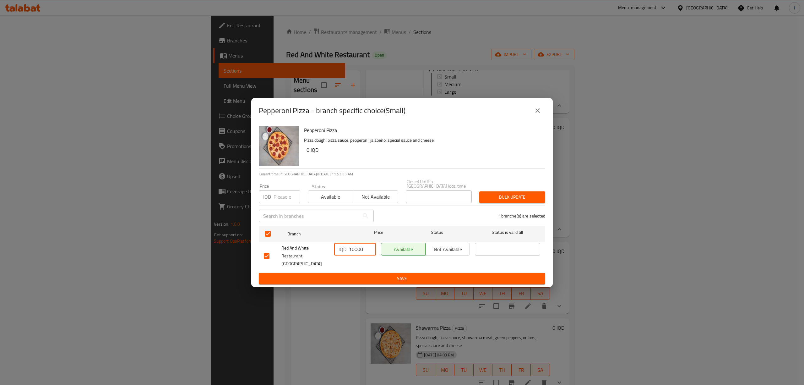
type input "10000"
click at [391, 278] on button "Save" at bounding box center [402, 279] width 286 height 12
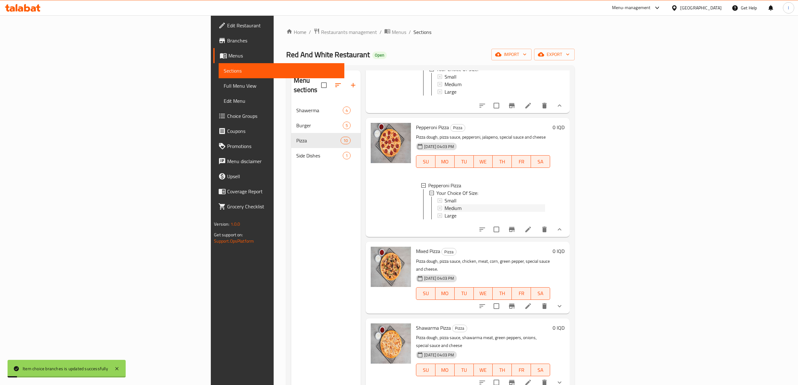
click at [444, 212] on span "Medium" at bounding box center [452, 208] width 17 height 8
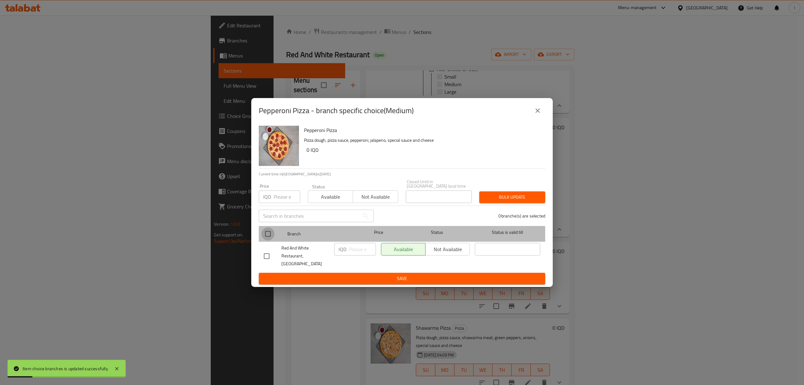
click at [266, 236] on input "checkbox" at bounding box center [267, 233] width 13 height 13
checkbox input "true"
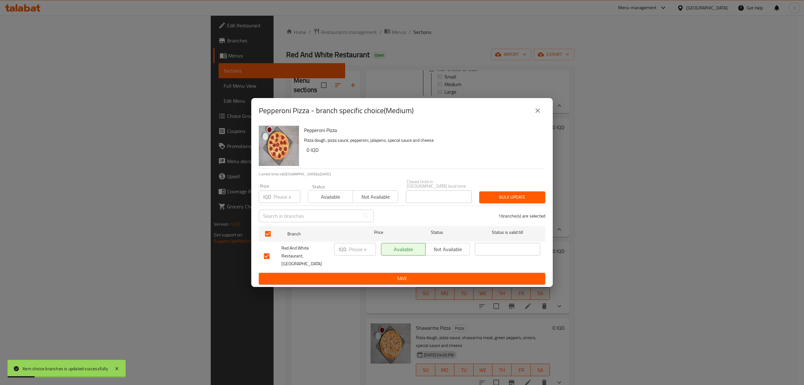
click at [357, 254] on input "number" at bounding box center [362, 249] width 27 height 13
paste input "13000"
type input "13000"
click at [404, 274] on span "Save" at bounding box center [402, 278] width 276 height 8
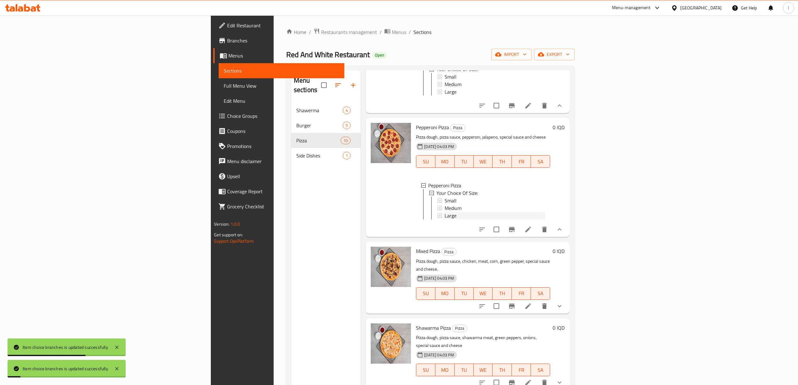
click at [444, 219] on div "Large" at bounding box center [494, 216] width 100 height 8
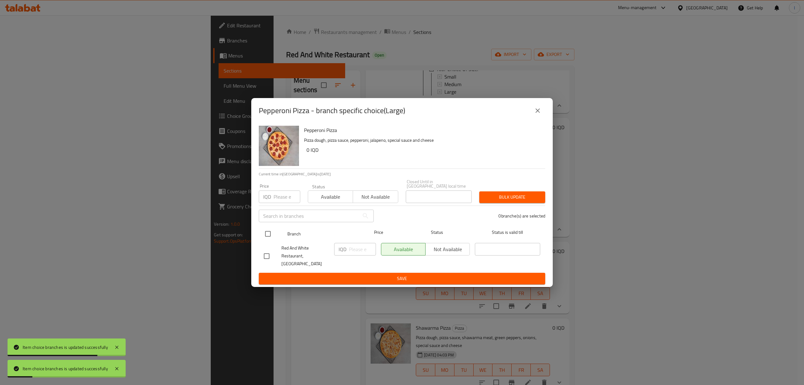
click at [273, 227] on div at bounding box center [273, 234] width 24 height 18
click at [264, 234] on input "checkbox" at bounding box center [267, 233] width 13 height 13
checkbox input "true"
click at [343, 252] on p "IQD" at bounding box center [343, 249] width 8 height 8
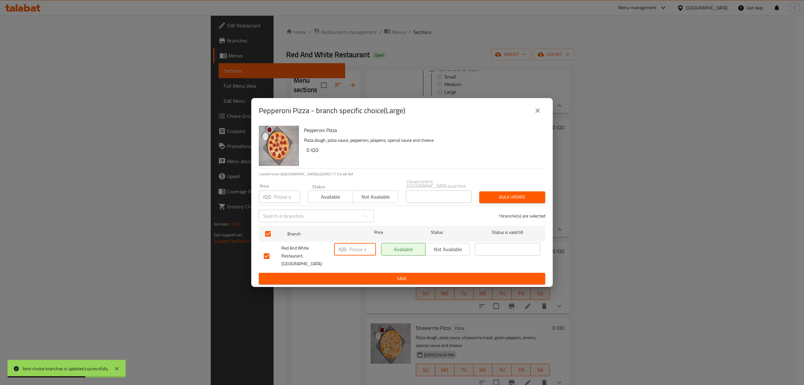
click at [352, 252] on input "number" at bounding box center [362, 249] width 27 height 13
paste input "15000"
type input "15000"
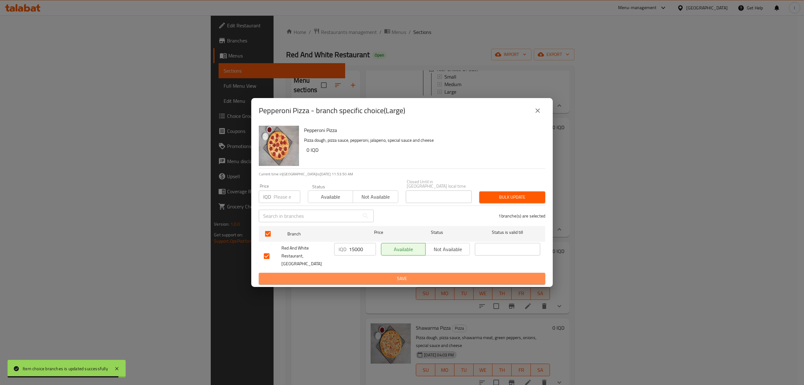
click at [391, 274] on span "Save" at bounding box center [402, 278] width 276 height 8
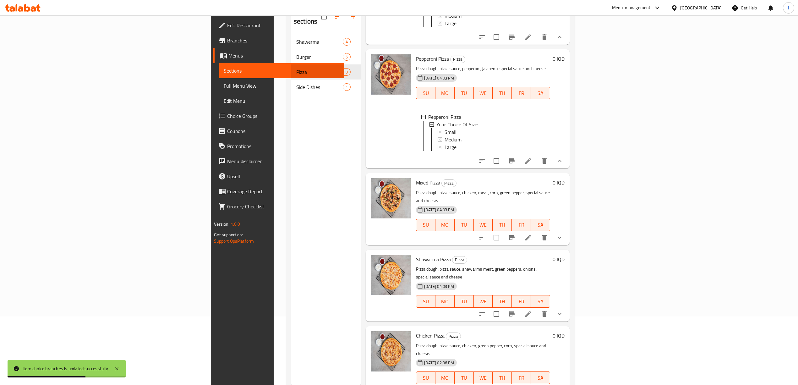
scroll to position [88, 0]
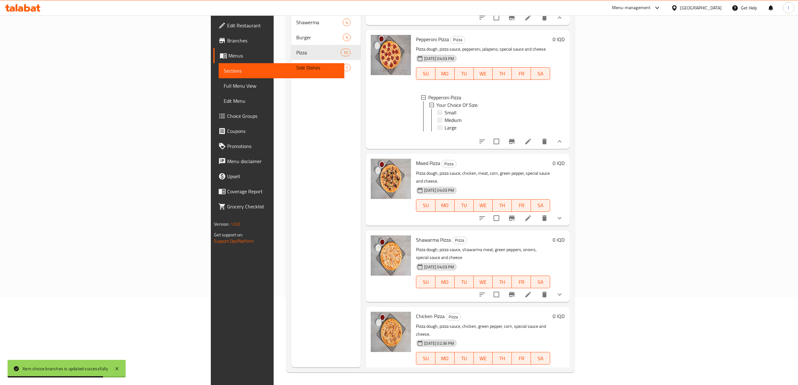
click at [563, 367] on icon "show more" at bounding box center [559, 371] width 8 height 8
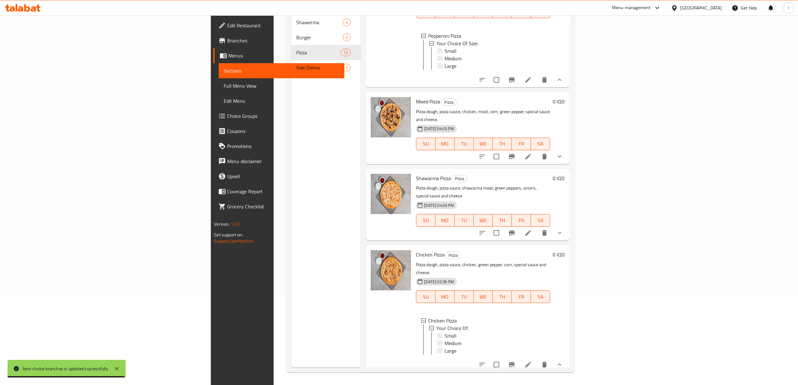
scroll to position [1, 0]
click at [443, 331] on div "Small" at bounding box center [493, 335] width 101 height 8
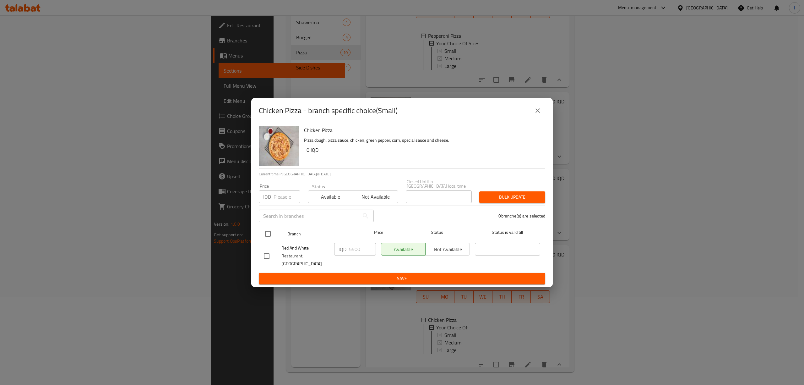
click at [268, 233] on input "checkbox" at bounding box center [267, 233] width 13 height 13
checkbox input "true"
drag, startPoint x: 361, startPoint y: 249, endPoint x: 310, endPoint y: 252, distance: 51.6
click at [310, 252] on div "Red And White Restaurant, Tairawa IQD 5500 ​ Available Not available ​" at bounding box center [401, 255] width 281 height 31
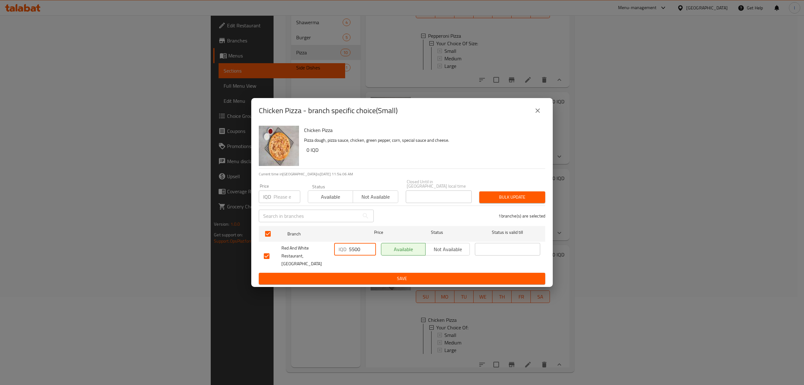
paste input "100"
type input "10000"
click at [398, 260] on div "Available Not available" at bounding box center [425, 255] width 94 height 31
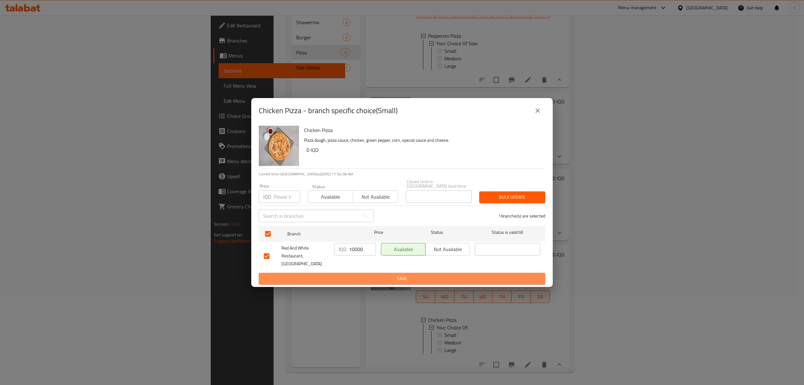
click at [396, 274] on span "Save" at bounding box center [402, 278] width 276 height 8
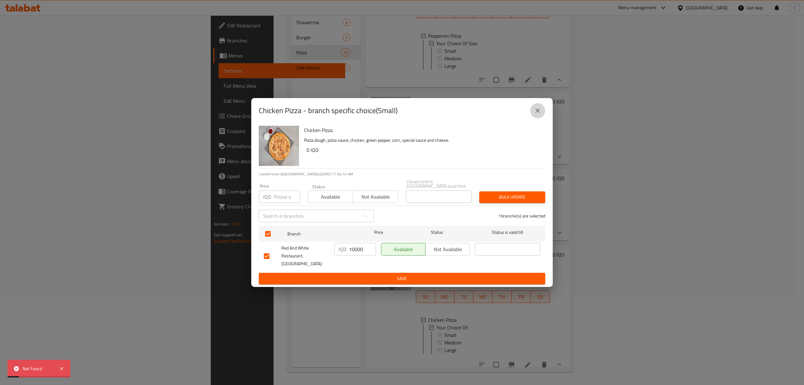
click at [537, 114] on icon "close" at bounding box center [538, 111] width 8 height 8
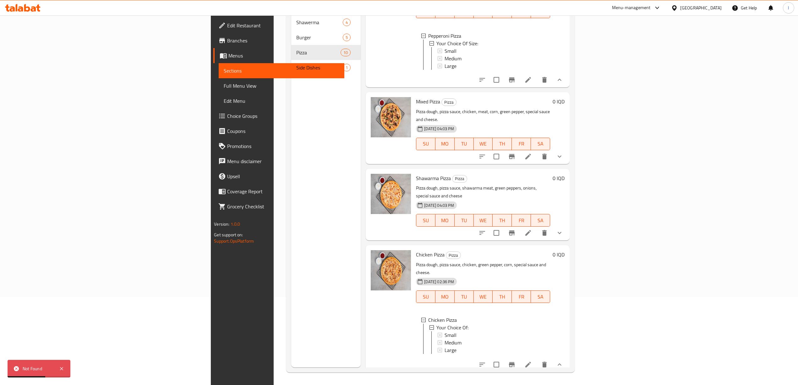
click at [537, 359] on li at bounding box center [528, 364] width 18 height 11
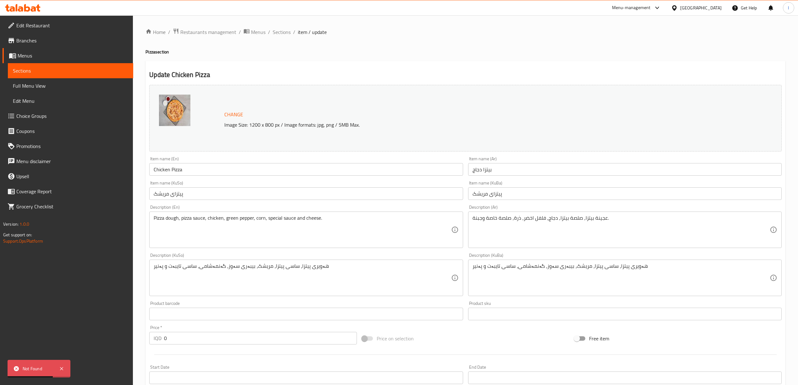
scroll to position [166, 0]
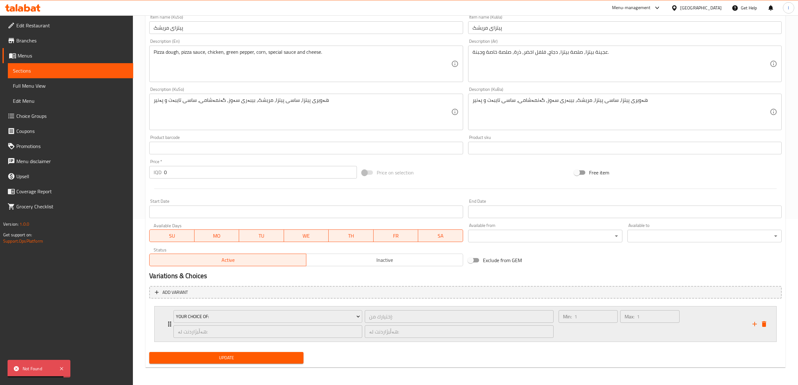
click at [633, 330] on div "Max: 1 ​" at bounding box center [650, 324] width 62 height 30
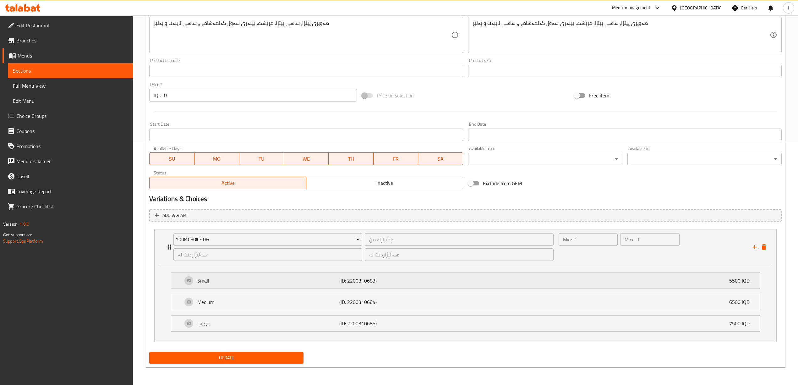
click at [229, 284] on div "Small (ID: 2200310683) 5500 IQD" at bounding box center [466, 281] width 569 height 16
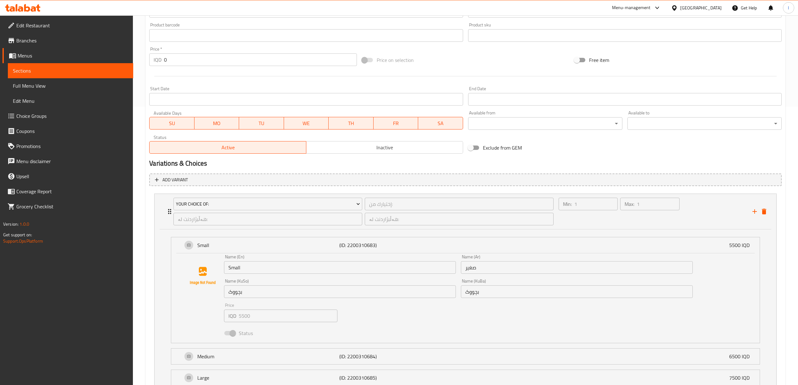
scroll to position [333, 0]
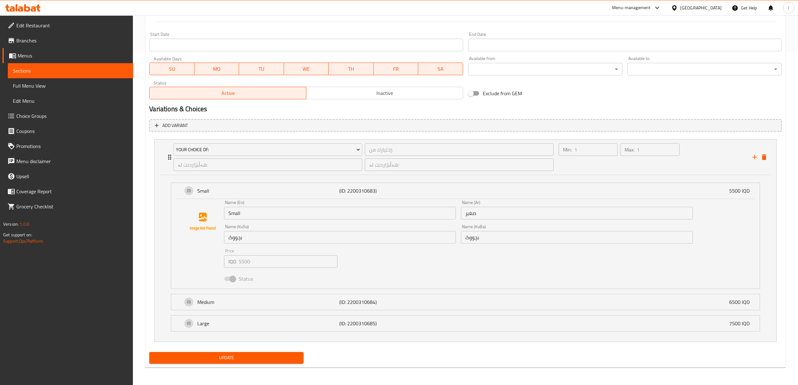
click at [25, 84] on span "Full Menu View" at bounding box center [70, 86] width 115 height 8
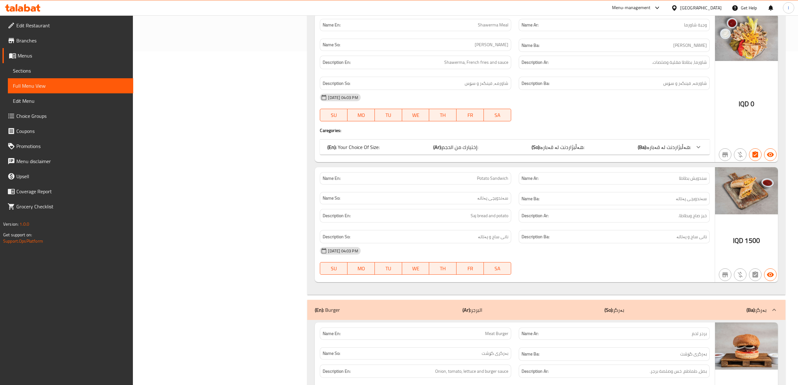
click at [29, 117] on span "Choice Groups" at bounding box center [72, 116] width 112 height 8
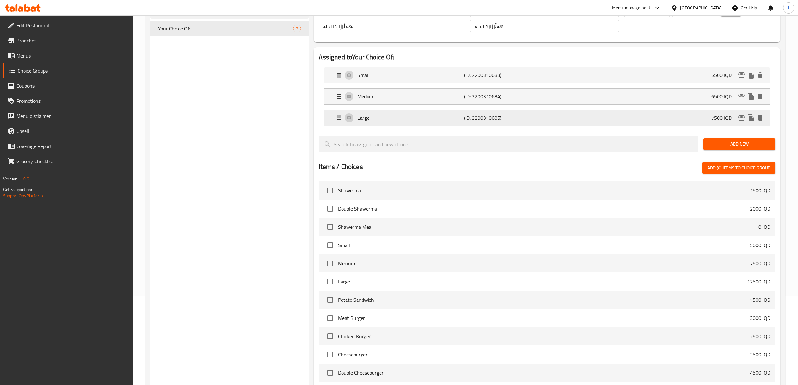
scroll to position [5, 0]
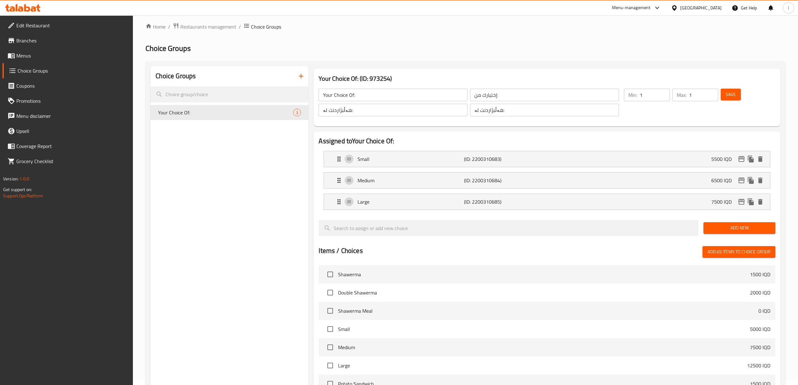
click at [392, 170] on li "Medium (ID: 2200310684) 6500 IQD Name (En) Medium Name (En) Name (Ar) وسط Name …" at bounding box center [546, 180] width 456 height 21
click at [383, 169] on li "Small (ID: 2200310683) 5500 IQD Name (En) Small Name (En) Name (Ar) صغير Name (…" at bounding box center [546, 158] width 456 height 21
click at [387, 158] on p "Small" at bounding box center [410, 159] width 106 height 8
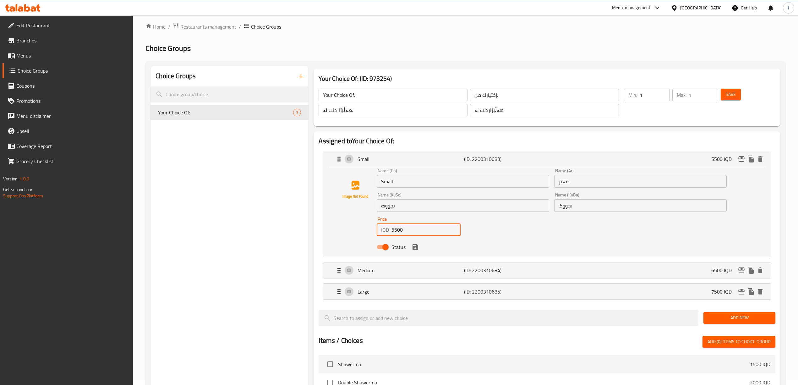
drag, startPoint x: 396, startPoint y: 231, endPoint x: 293, endPoint y: 216, distance: 104.5
click at [293, 216] on div "Choice Groups Your Choice Of: 3 Your Choice Of: (ID: 973254) Your Choice Of: ​ …" at bounding box center [466, 350] width 632 height 569
paste input "100"
click at [404, 265] on div "Medium (ID: 2200310684) 6500 IQD" at bounding box center [548, 270] width 427 height 16
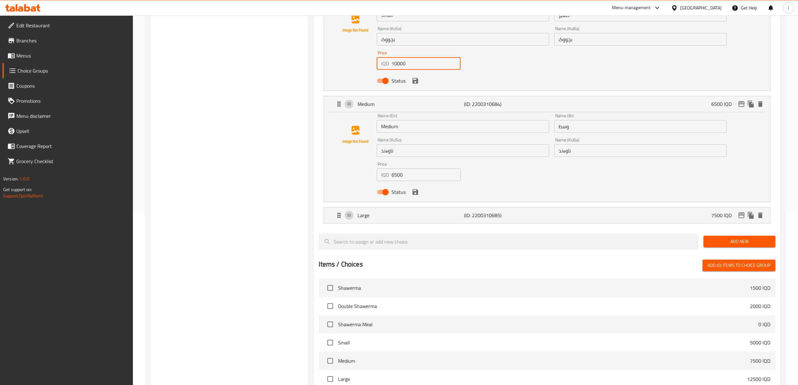
scroll to position [173, 0]
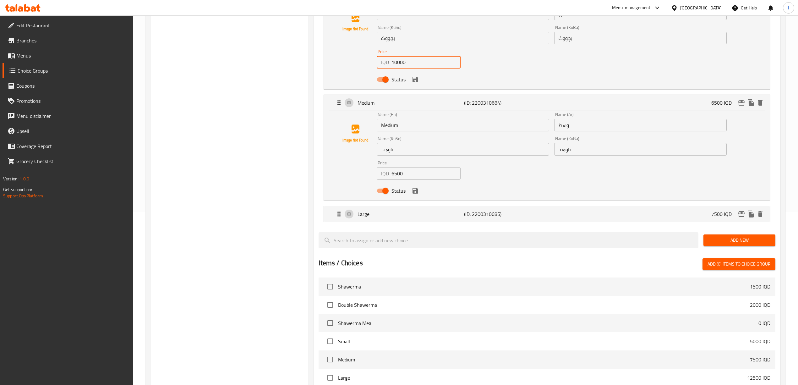
type input "10000"
drag, startPoint x: 398, startPoint y: 178, endPoint x: 359, endPoint y: 174, distance: 40.1
click at [359, 174] on div "Name (En) Medium Name (En) Name (Ar) وسط Name (Ar) Name (KuSo) ناوەند Name (KuS…" at bounding box center [546, 154] width 425 height 84
paste input "130"
click at [411, 213] on p "Large" at bounding box center [410, 214] width 106 height 8
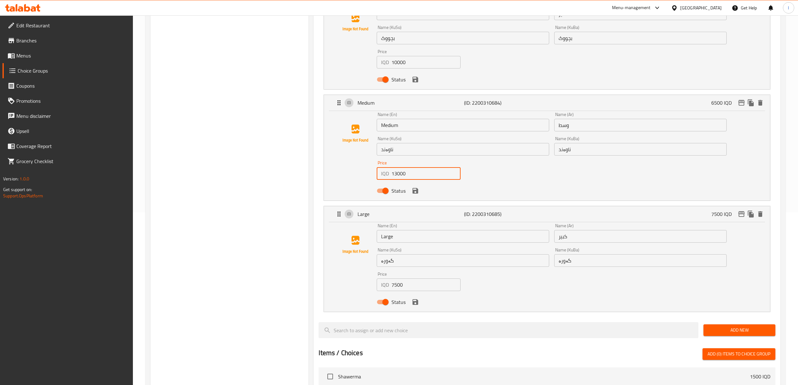
click at [411, 291] on div "Price IQD 7500 Price" at bounding box center [418, 281] width 89 height 24
type input "13000"
drag, startPoint x: 416, startPoint y: 285, endPoint x: 290, endPoint y: 282, distance: 125.6
click at [296, 284] on div "Choice Groups Your Choice Of: 3 Your Choice Of: (ID: 973254) Your Choice Of: ​ …" at bounding box center [466, 273] width 632 height 748
paste input "150"
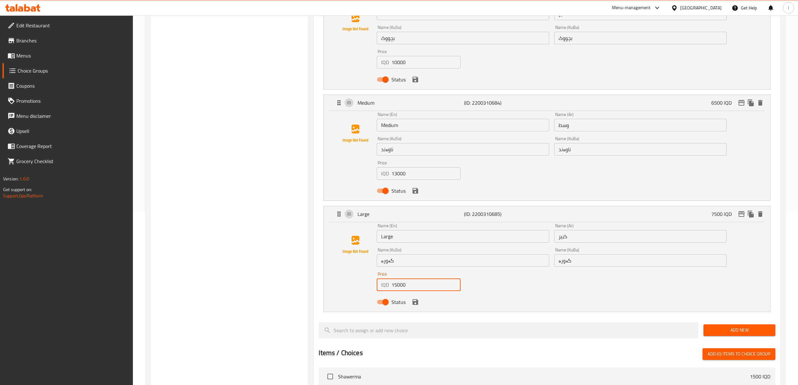
click at [416, 308] on div "Status" at bounding box center [551, 301] width 355 height 17
click at [418, 195] on div "Status" at bounding box center [551, 190] width 355 height 17
click at [411, 85] on div "Status" at bounding box center [551, 79] width 355 height 17
click at [414, 82] on icon "save" at bounding box center [415, 80] width 6 height 6
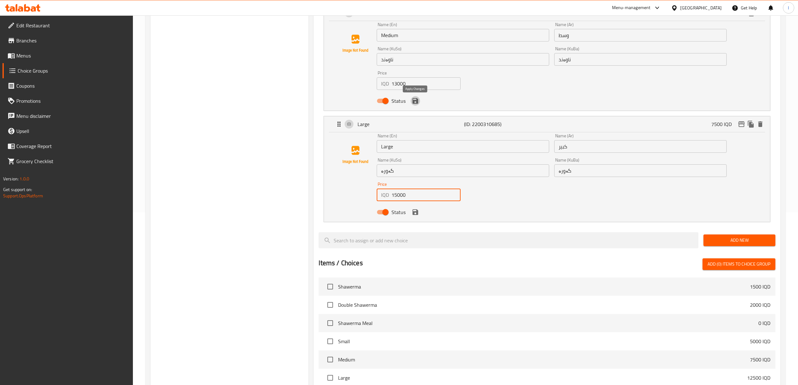
click at [412, 103] on icon "save" at bounding box center [415, 101] width 6 height 6
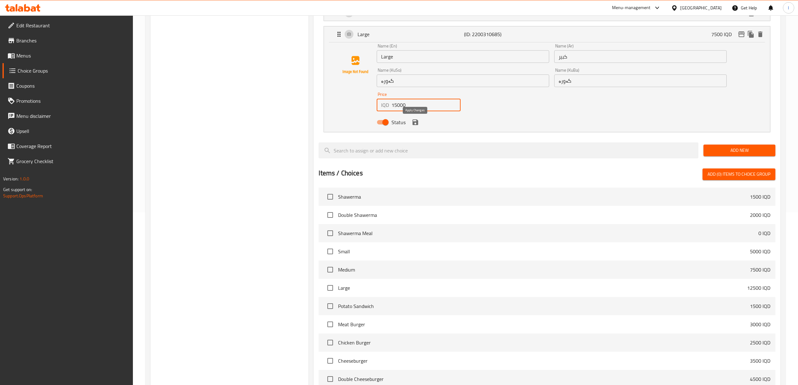
type input "15000"
click at [415, 126] on button "save" at bounding box center [414, 121] width 9 height 9
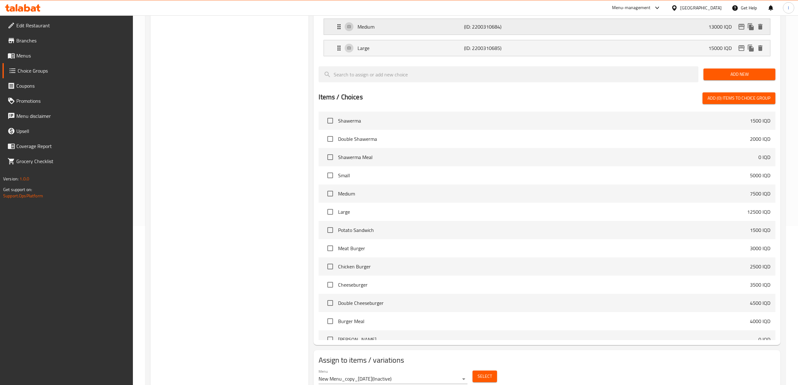
scroll to position [0, 0]
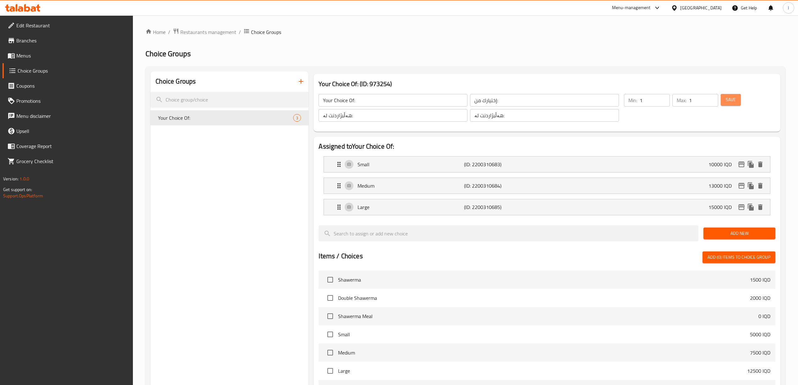
click at [739, 97] on button "Save" at bounding box center [730, 100] width 20 height 12
click at [33, 57] on span "Menus" at bounding box center [72, 56] width 112 height 8
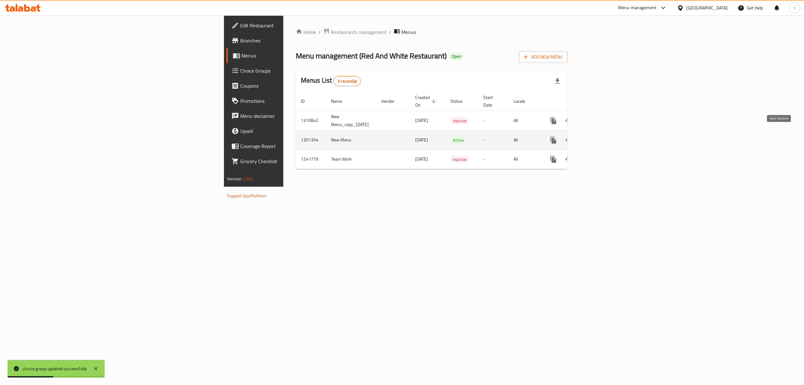
click at [601, 137] on icon "enhanced table" at bounding box center [599, 140] width 6 height 6
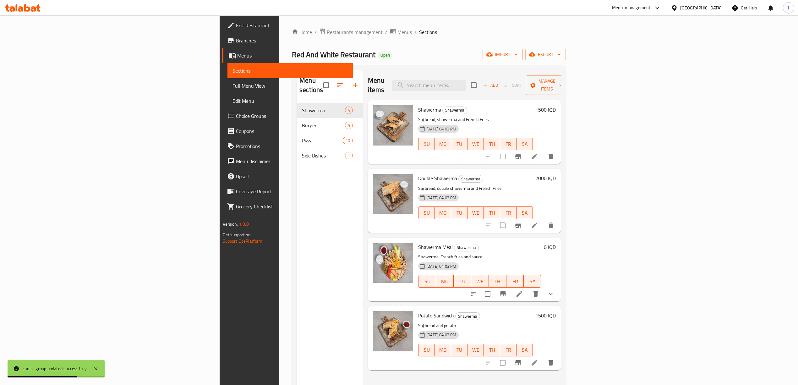
click at [297, 353] on div "Menu sections Shawerma 4 Burger 5 Pizza 10 Side Dishes 1" at bounding box center [330, 262] width 66 height 385
drag, startPoint x: 237, startPoint y: 237, endPoint x: 237, endPoint y: 223, distance: 14.8
click at [297, 237] on div "Menu sections Shawerma 4 Burger 5 Pizza 10 Side Dishes 1" at bounding box center [330, 262] width 66 height 385
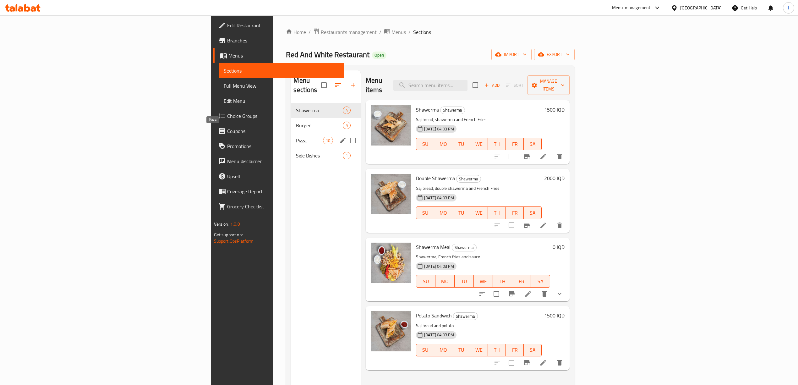
click at [291, 122] on div "Burger 5" at bounding box center [326, 125] width 70 height 15
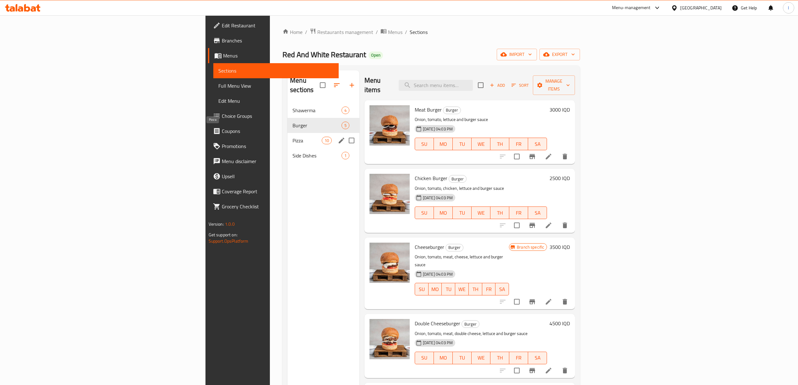
click at [292, 137] on span "Pizza" at bounding box center [306, 141] width 29 height 8
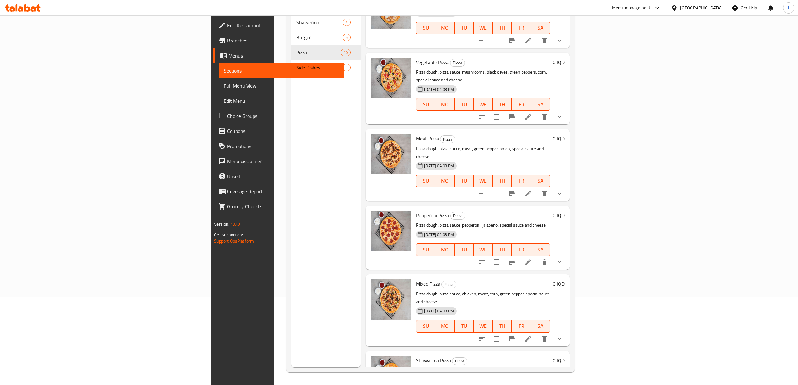
scroll to position [233, 0]
click at [563, 336] on icon "show more" at bounding box center [559, 340] width 8 height 8
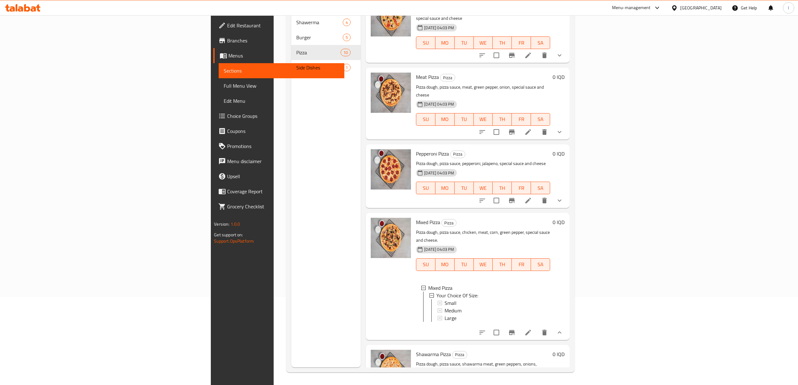
scroll to position [378, 0]
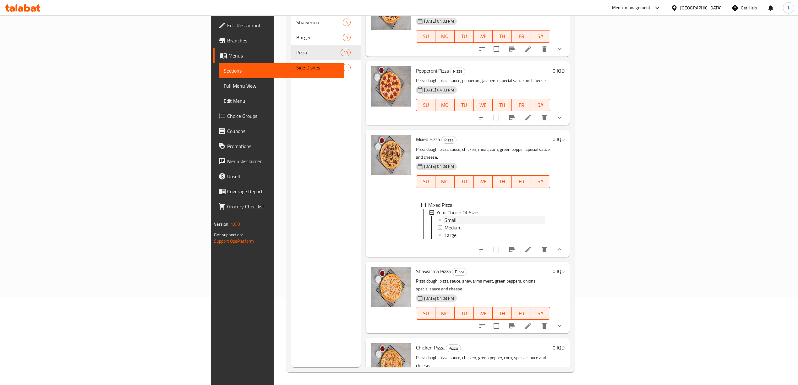
click at [444, 216] on span "Small" at bounding box center [450, 220] width 12 height 8
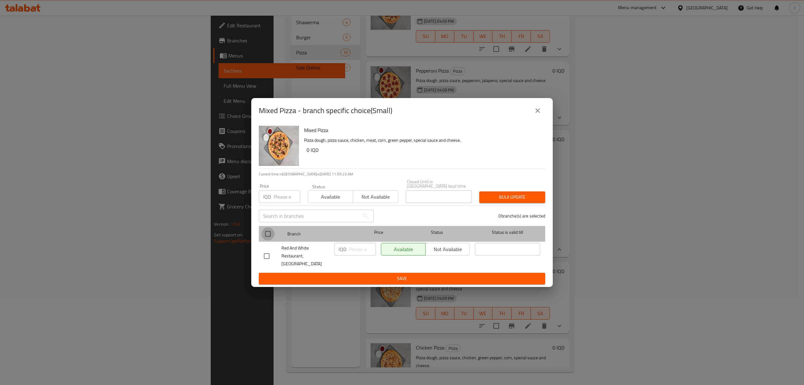
click at [265, 237] on input "checkbox" at bounding box center [267, 233] width 13 height 13
checkbox input "true"
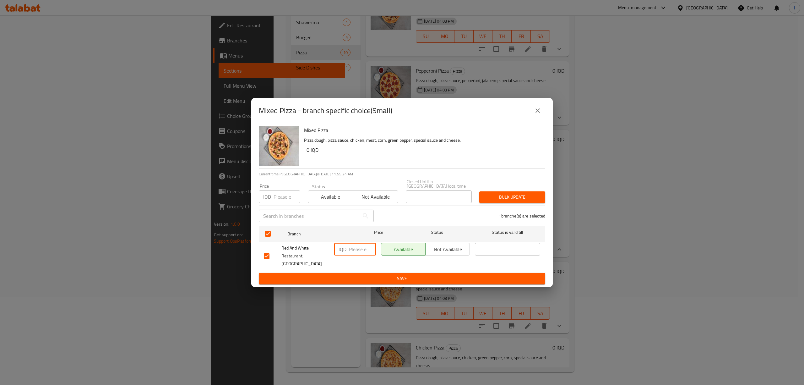
click at [352, 250] on input "number" at bounding box center [362, 249] width 27 height 13
click at [343, 249] on p "IQD" at bounding box center [343, 249] width 8 height 8
click at [345, 248] on p "IQD" at bounding box center [343, 249] width 8 height 8
click at [357, 259] on div "IQD ​" at bounding box center [355, 255] width 47 height 31
click at [355, 253] on input "number" at bounding box center [362, 249] width 27 height 13
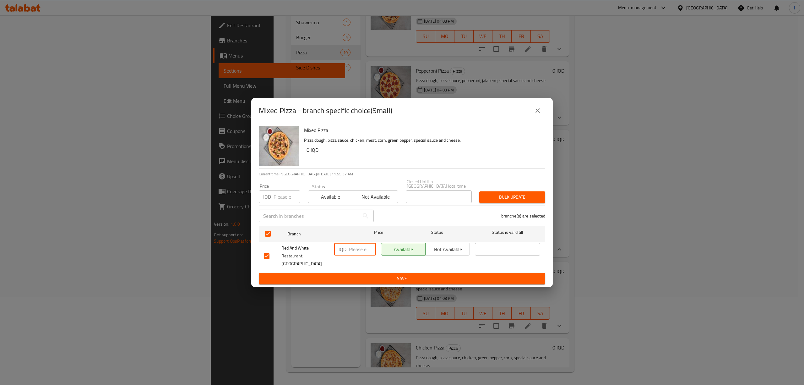
paste input "12000"
type input "12000"
click at [352, 266] on ul "Branch Price Status Status is valid till Red And White Restaurant, Tairawa IQD …" at bounding box center [402, 247] width 286 height 49
click at [350, 274] on span "Save" at bounding box center [402, 278] width 276 height 8
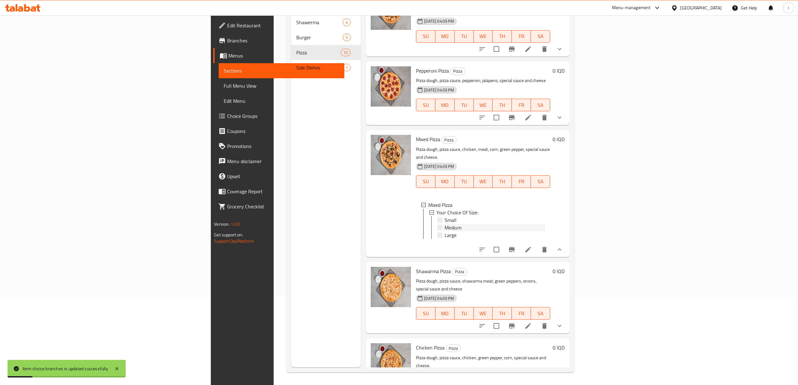
click at [444, 224] on span "Medium" at bounding box center [452, 228] width 17 height 8
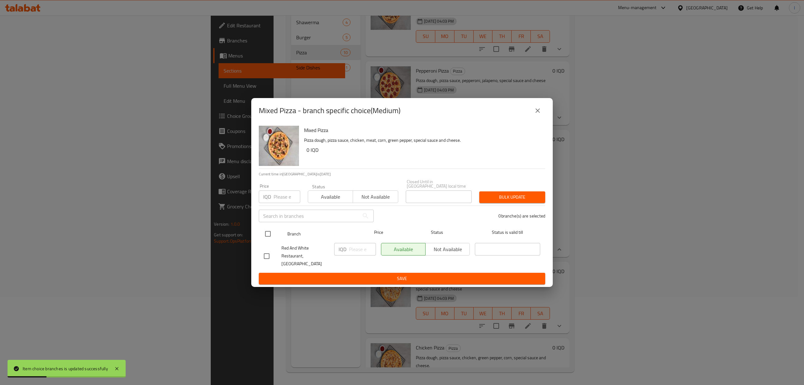
click at [272, 233] on input "checkbox" at bounding box center [267, 233] width 13 height 13
checkbox input "true"
click at [360, 252] on input "number" at bounding box center [362, 249] width 27 height 13
paste input "14000"
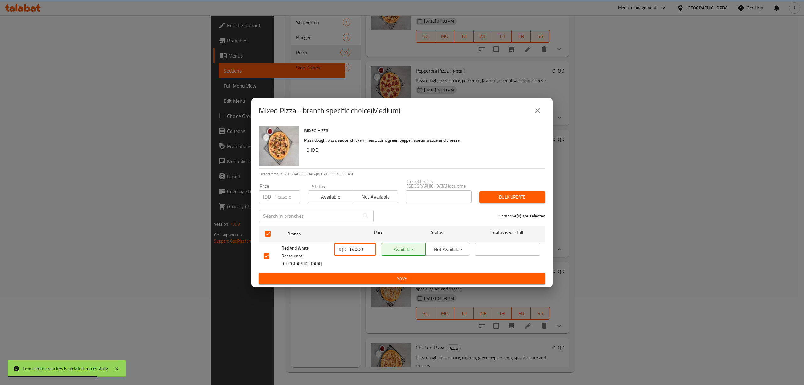
type input "14000"
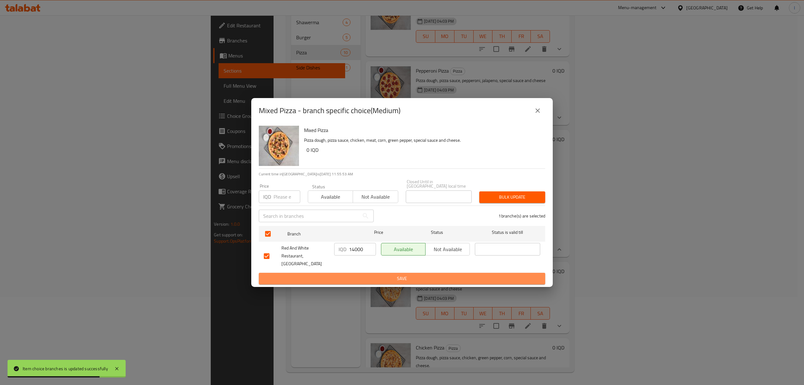
click at [375, 274] on span "Save" at bounding box center [402, 278] width 276 height 8
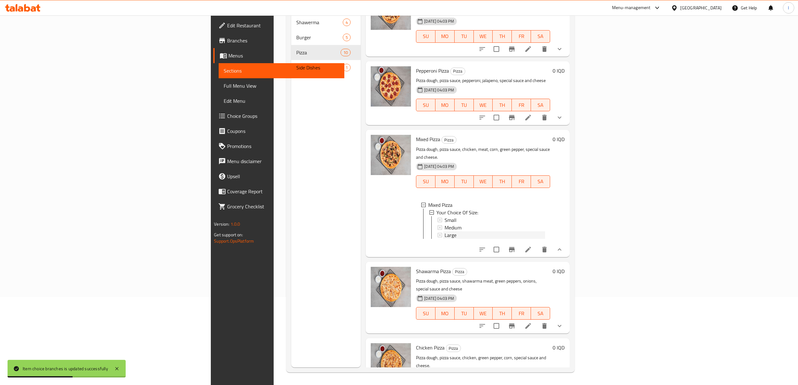
click at [443, 231] on div "Large" at bounding box center [493, 235] width 101 height 8
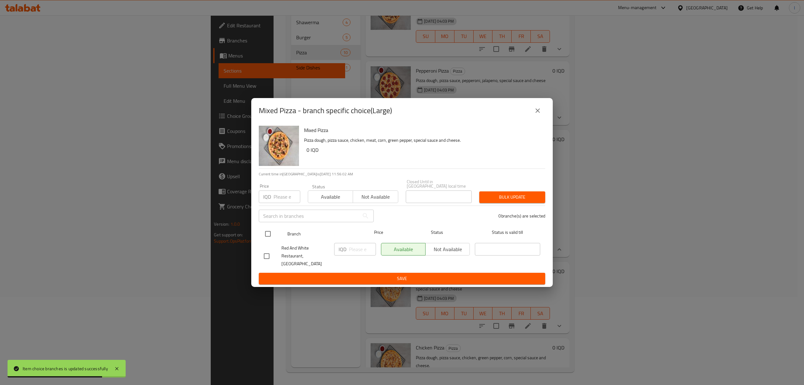
click at [270, 236] on input "checkbox" at bounding box center [267, 233] width 13 height 13
checkbox input "true"
click at [358, 251] on input "number" at bounding box center [362, 249] width 27 height 13
paste input "16000"
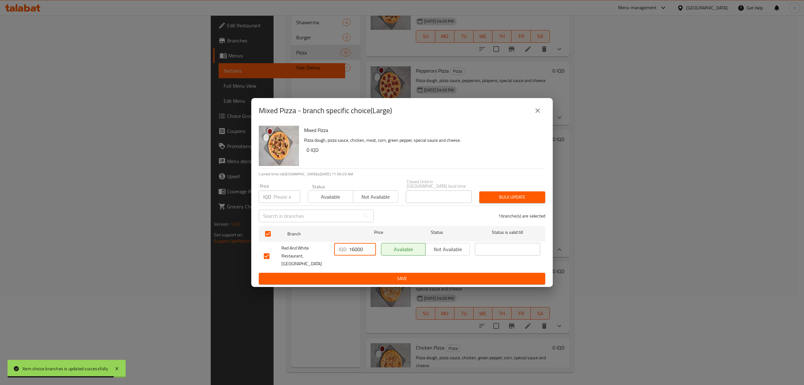
type input "16000"
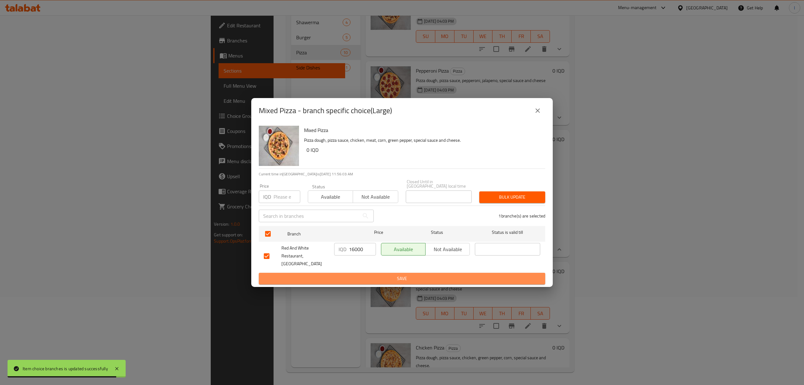
click at [355, 274] on span "Save" at bounding box center [402, 278] width 276 height 8
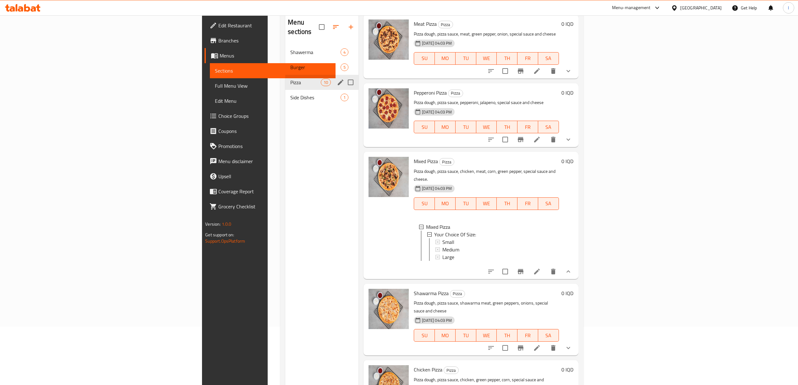
scroll to position [0, 0]
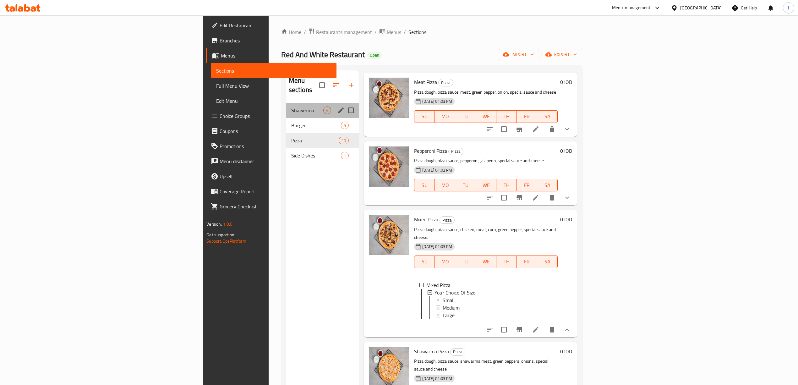
click at [286, 106] on div "Shawerma 4" at bounding box center [322, 110] width 73 height 15
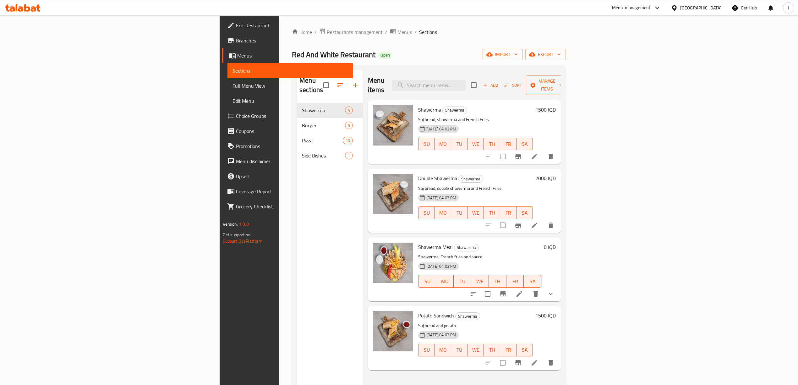
click at [555, 105] on h6 "1500 IQD" at bounding box center [545, 109] width 20 height 9
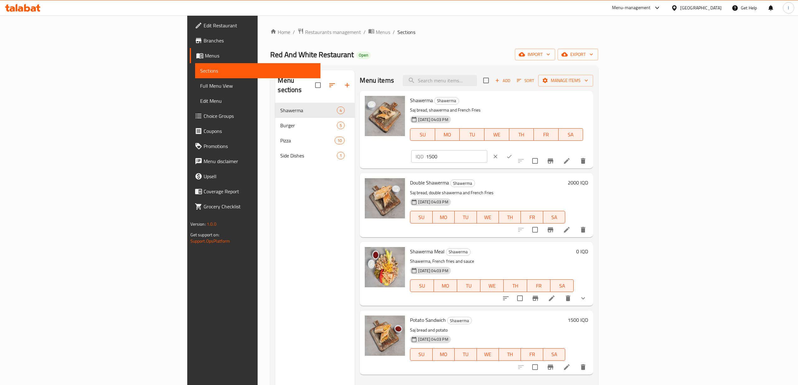
drag, startPoint x: 712, startPoint y: 103, endPoint x: 649, endPoint y: 113, distance: 63.7
click at [590, 113] on div "Shawerma Shawerma Saj bread, shawerma and French Fries 19-07-2025 04:03 PM SU M…" at bounding box center [498, 129] width 183 height 73
paste input "30"
type input "3000"
click at [525, 149] on div "IQD 3000 ​" at bounding box center [468, 156] width 114 height 14
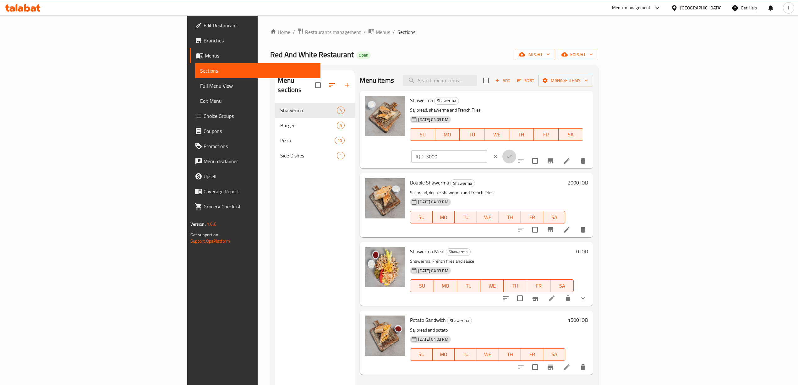
click at [516, 149] on button "ok" at bounding box center [509, 156] width 14 height 14
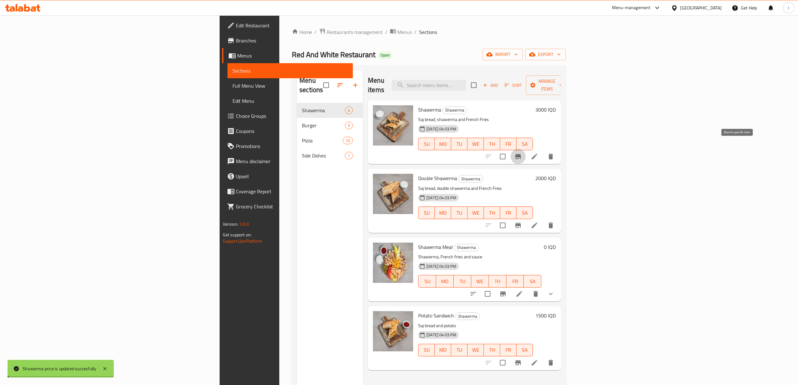
click at [525, 152] on button "Branch-specific-item" at bounding box center [517, 156] width 15 height 15
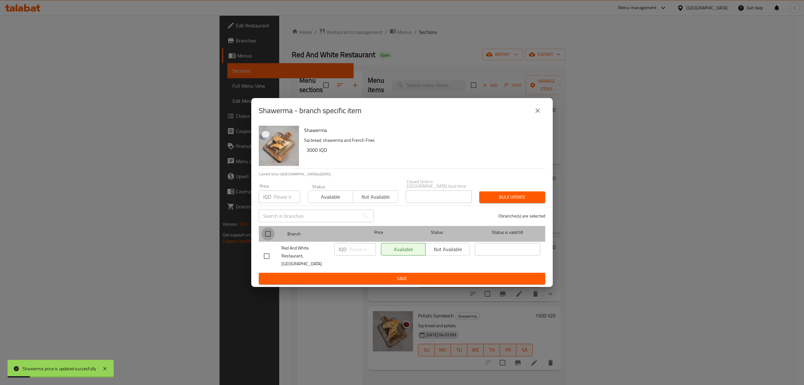
click at [269, 236] on input "checkbox" at bounding box center [267, 233] width 13 height 13
checkbox input "true"
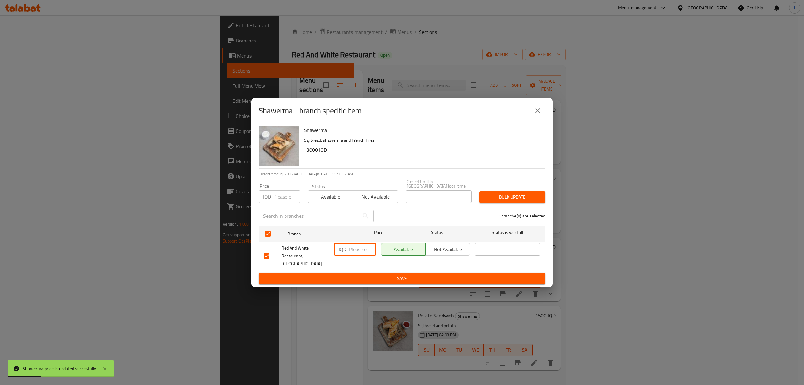
click at [351, 254] on input "number" at bounding box center [362, 249] width 27 height 13
paste input "3000"
type input "3000"
click at [349, 274] on span "Save" at bounding box center [402, 278] width 276 height 8
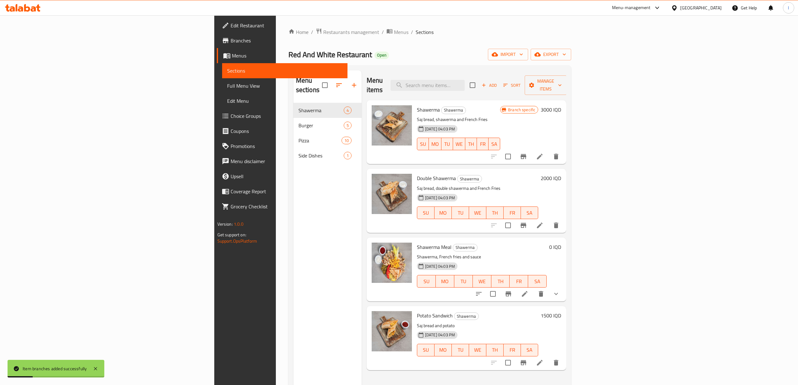
click at [561, 174] on h6 "2000 IQD" at bounding box center [550, 178] width 20 height 9
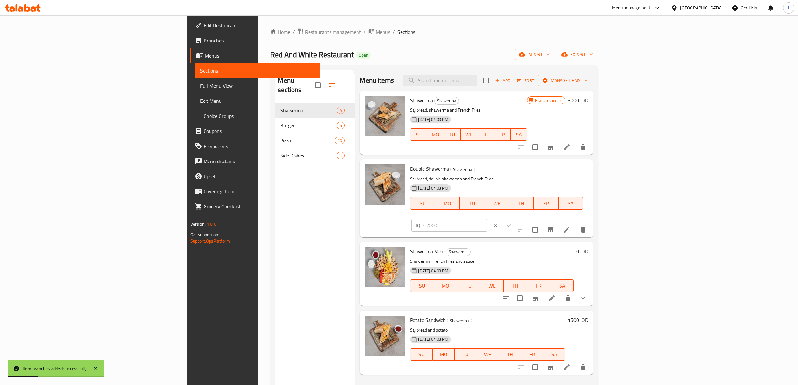
drag, startPoint x: 688, startPoint y: 173, endPoint x: 631, endPoint y: 170, distance: 57.6
click at [590, 170] on div "Double Shawerma Shawerma Saj bread, double shawerma and French Fries 19-07-2025…" at bounding box center [498, 198] width 183 height 73
paste input "45"
type input "4500"
click at [593, 162] on div "Double Shawerma Shawerma Saj bread, double shawerma and French Fries 19-07-2025…" at bounding box center [476, 198] width 233 height 78
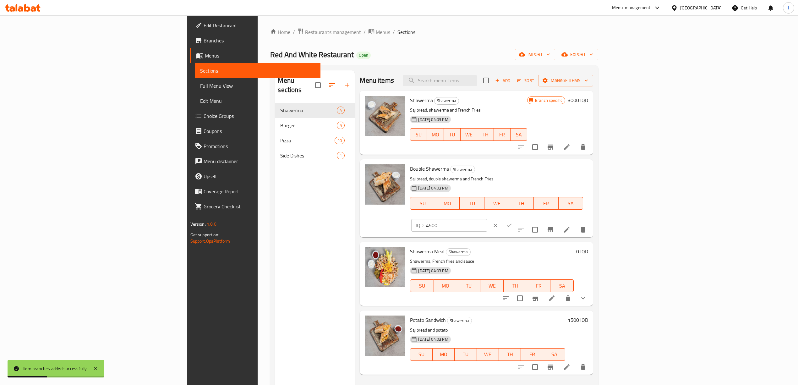
click at [525, 218] on div "IQD 4500 ​" at bounding box center [468, 225] width 114 height 14
click at [516, 218] on button "ok" at bounding box center [509, 225] width 14 height 14
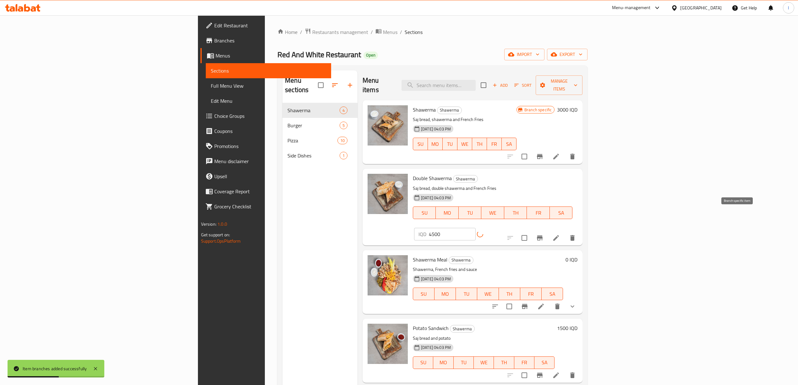
click at [543, 234] on icon "Branch-specific-item" at bounding box center [540, 238] width 8 height 8
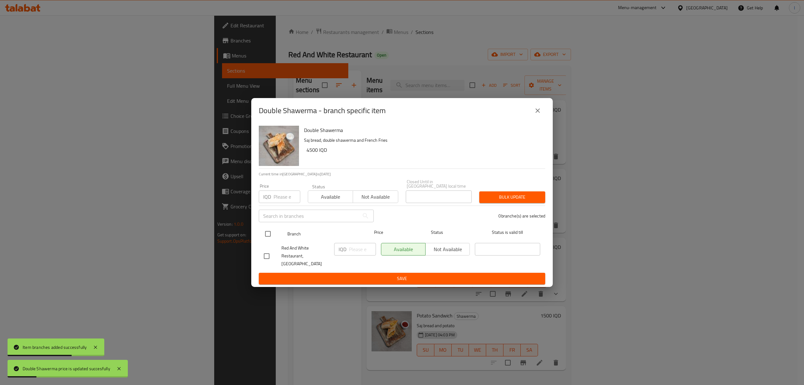
click at [274, 229] on div at bounding box center [273, 234] width 24 height 18
click at [262, 235] on input "checkbox" at bounding box center [267, 233] width 13 height 13
checkbox input "true"
click at [365, 251] on input "number" at bounding box center [362, 249] width 27 height 13
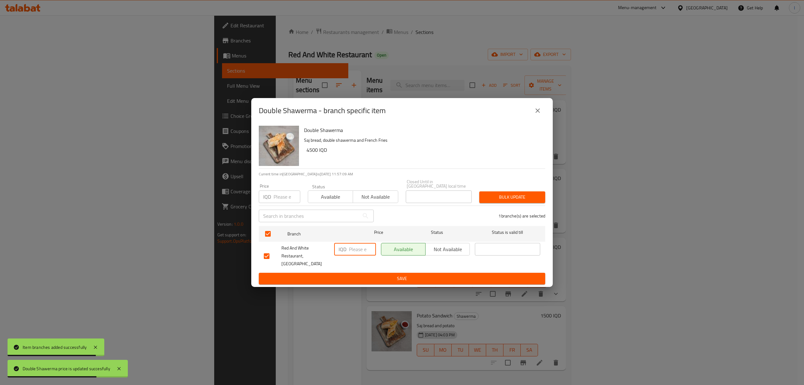
paste input "4500"
type input "4500"
click at [360, 274] on span "Save" at bounding box center [402, 278] width 276 height 8
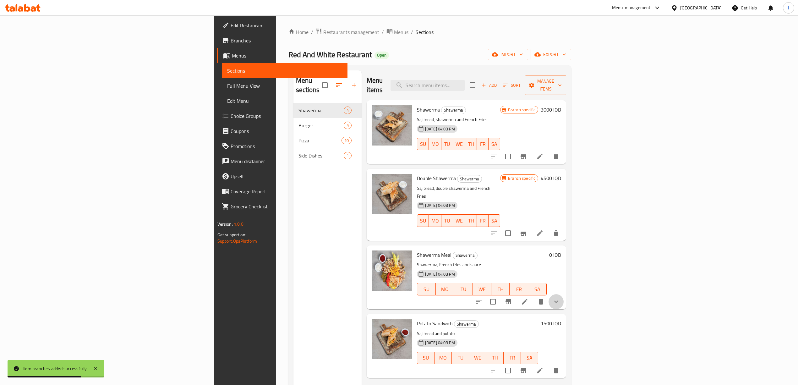
click at [563, 294] on button "show more" at bounding box center [555, 301] width 15 height 15
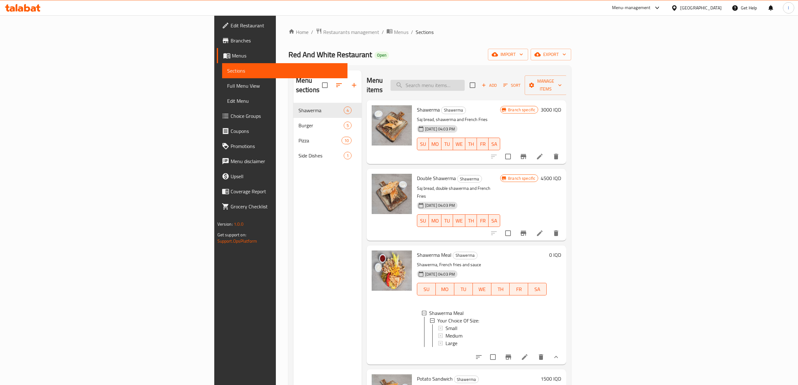
click at [464, 80] on input "search" at bounding box center [427, 85] width 74 height 11
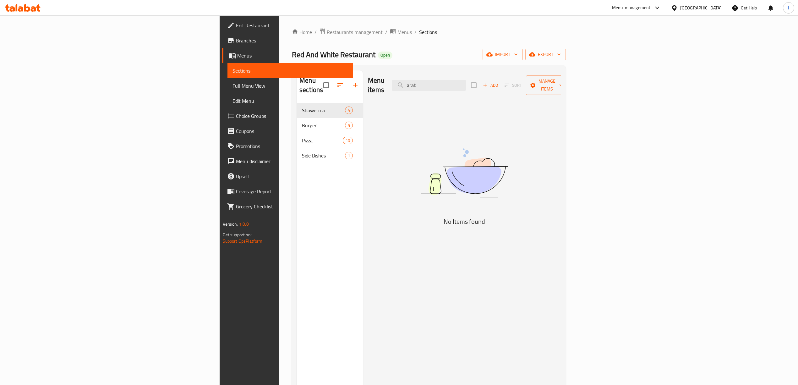
type input "arab"
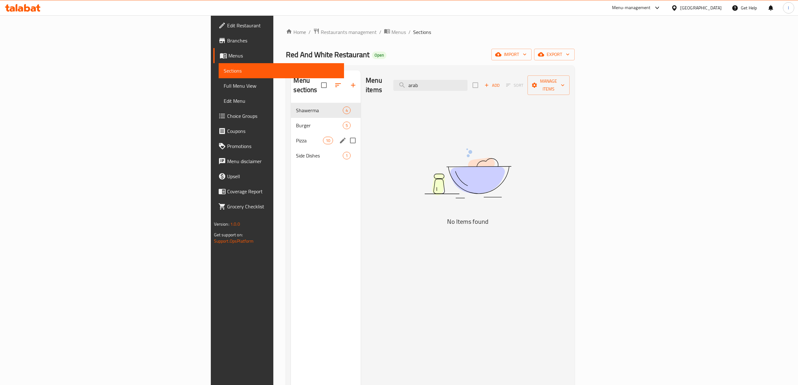
click at [291, 133] on div "Pizza 10" at bounding box center [326, 140] width 70 height 15
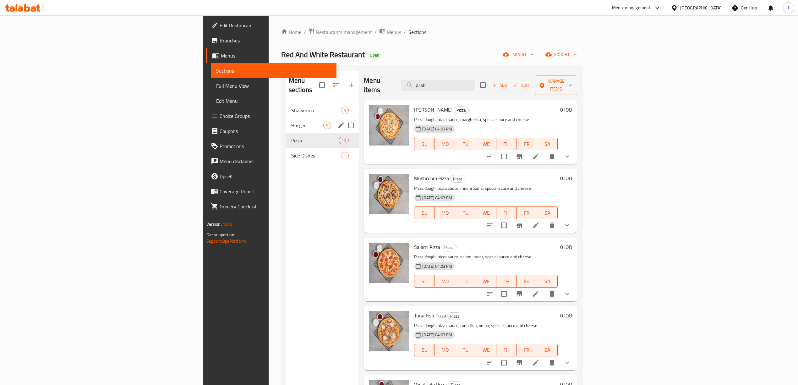
click at [291, 122] on span "Burger" at bounding box center [307, 126] width 32 height 8
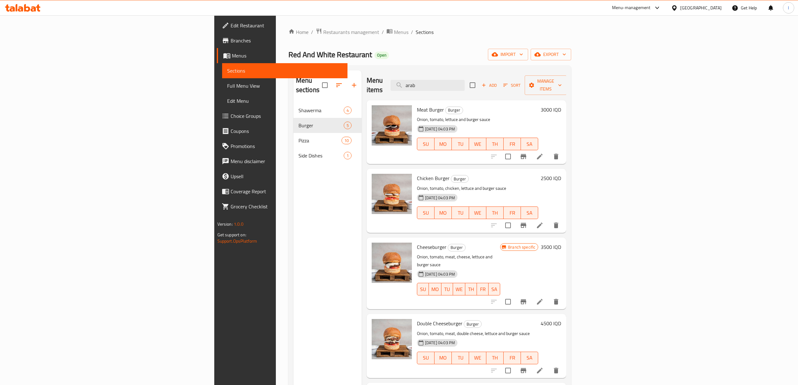
click at [561, 105] on h6 "3000 IQD" at bounding box center [550, 109] width 20 height 9
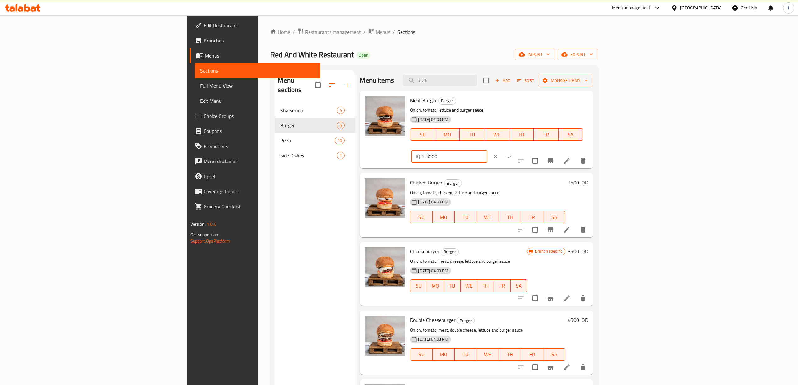
drag, startPoint x: 705, startPoint y: 109, endPoint x: 637, endPoint y: 108, distance: 68.5
click at [590, 111] on div "Meat Burger Burger Onion, tomato, lettuce and burger sauce 19-07-2025 04:03 PM …" at bounding box center [498, 129] width 183 height 73
paste input "5"
type input "5000"
click at [590, 106] on div "Meat Burger Burger Onion, tomato, lettuce and burger sauce 19-07-2025 04:03 PM …" at bounding box center [498, 129] width 183 height 73
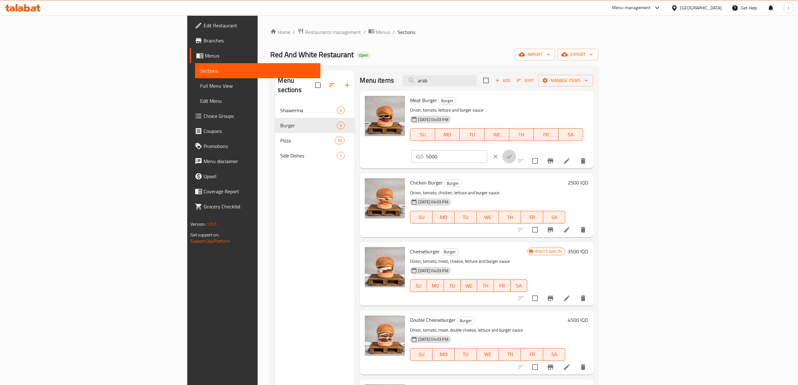
drag, startPoint x: 764, startPoint y: 100, endPoint x: 756, endPoint y: 112, distance: 14.3
click at [512, 153] on icon "ok" at bounding box center [509, 156] width 6 height 6
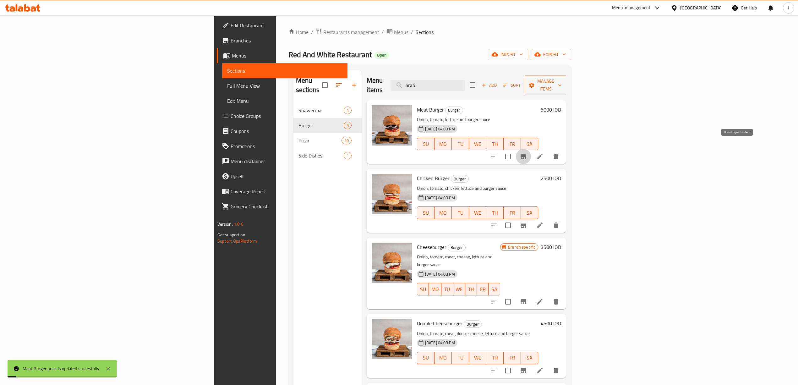
click at [531, 151] on button "Branch-specific-item" at bounding box center [523, 156] width 15 height 15
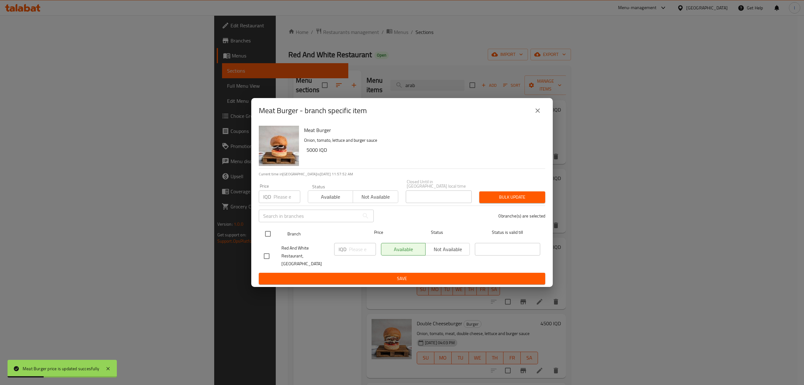
click at [272, 232] on input "checkbox" at bounding box center [267, 233] width 13 height 13
checkbox input "true"
click at [344, 248] on p "IQD" at bounding box center [343, 249] width 8 height 8
click at [357, 255] on input "number" at bounding box center [362, 249] width 27 height 13
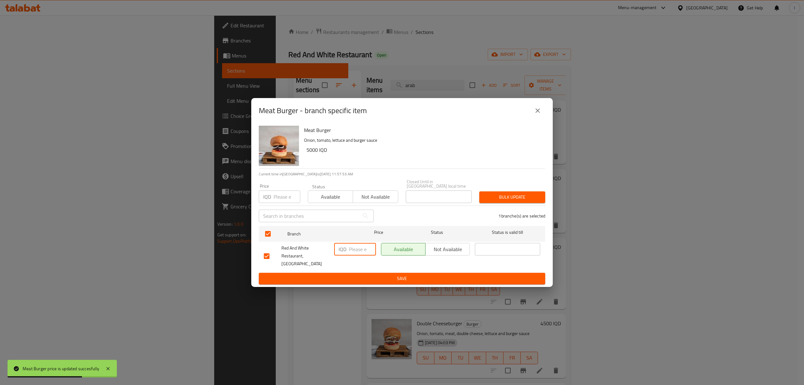
paste input "5000"
type input "5000"
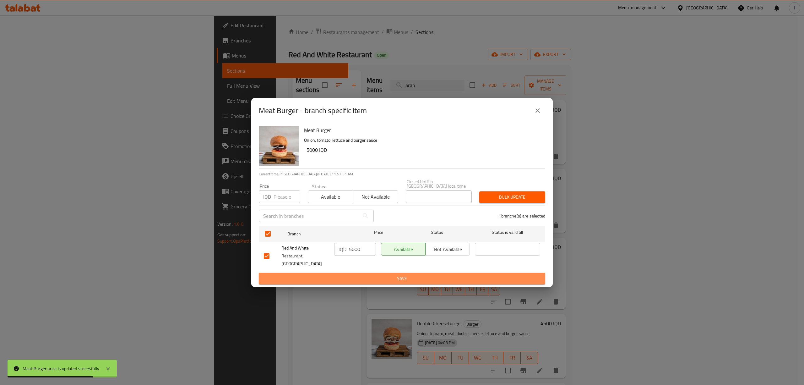
click at [352, 274] on span "Save" at bounding box center [402, 278] width 276 height 8
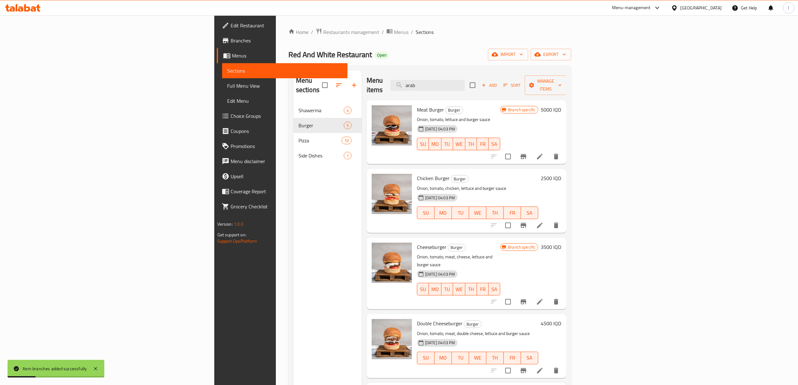
drag, startPoint x: 765, startPoint y: 170, endPoint x: 755, endPoint y: 179, distance: 13.8
click at [561, 174] on h6 "2500 IQD" at bounding box center [550, 178] width 20 height 9
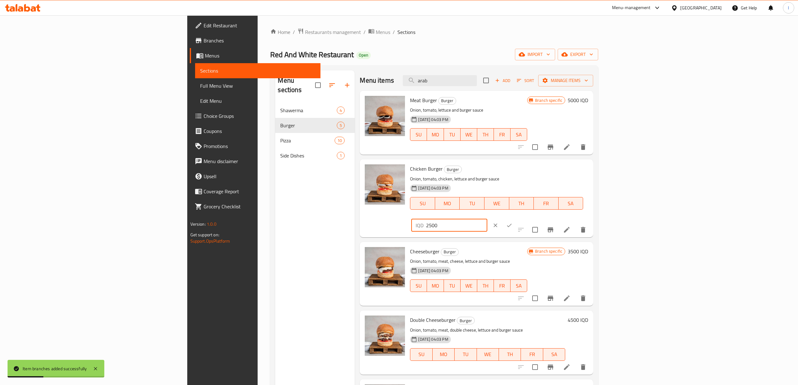
drag, startPoint x: 613, startPoint y: 175, endPoint x: 567, endPoint y: 190, distance: 48.6
click at [533, 187] on div "Chicken Burger Burger Onion, tomato, chicken, lettuce and burger sauce 19-07-20…" at bounding box center [498, 198] width 183 height 73
paste input "3"
type input "3500"
click at [516, 218] on button "ok" at bounding box center [509, 225] width 14 height 14
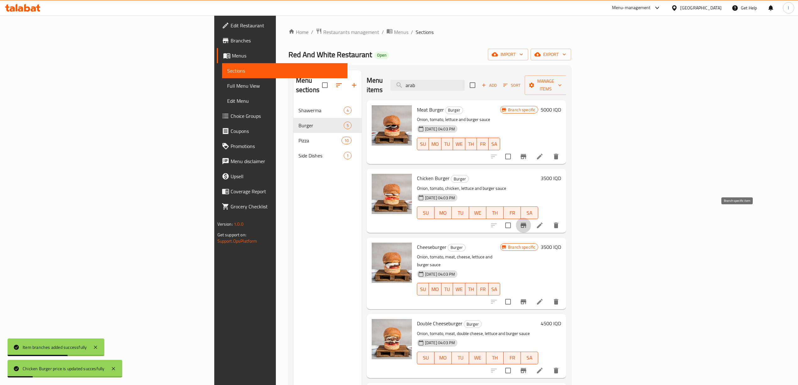
click at [527, 221] on icon "Branch-specific-item" at bounding box center [523, 225] width 8 height 8
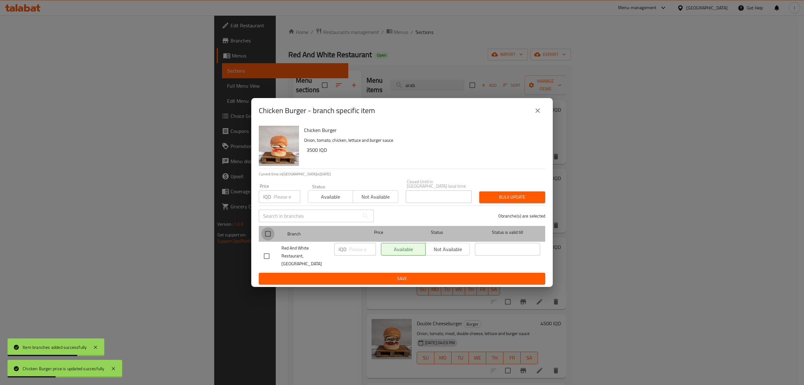
click at [274, 231] on input "checkbox" at bounding box center [267, 233] width 13 height 13
checkbox input "true"
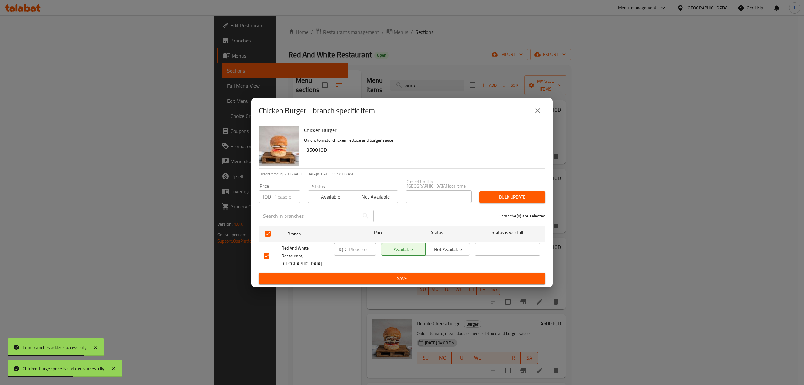
click at [362, 254] on input "number" at bounding box center [362, 249] width 27 height 13
paste input "3500"
type input "3500"
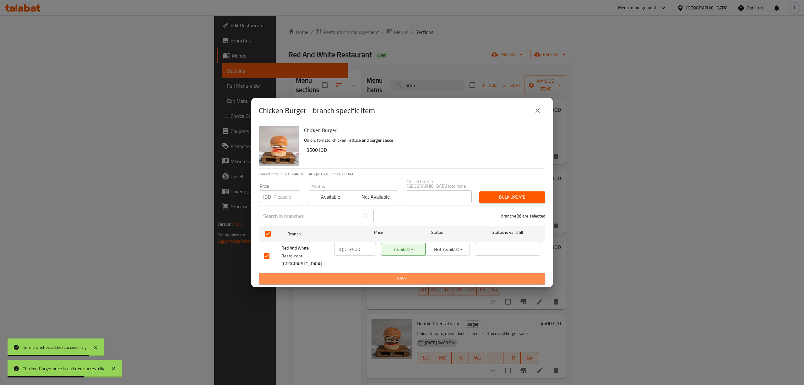
click at [360, 274] on span "Save" at bounding box center [402, 278] width 276 height 8
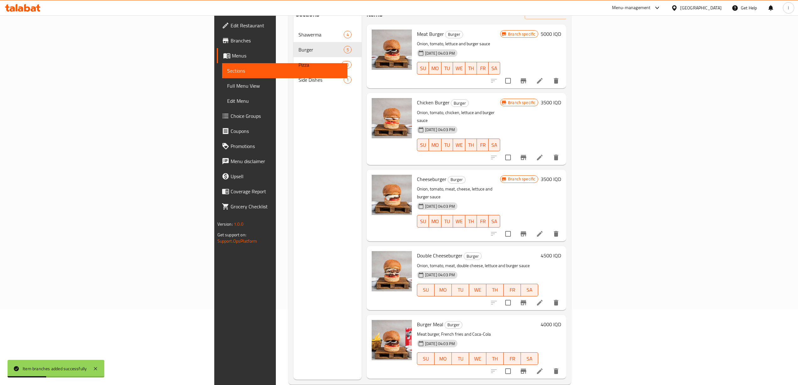
scroll to position [88, 0]
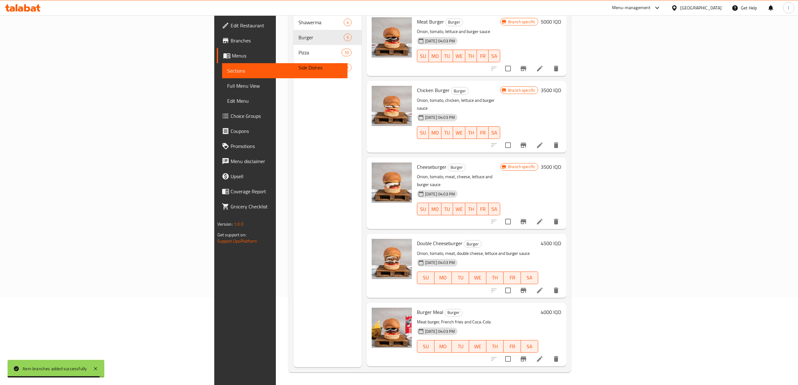
click at [561, 162] on h6 "3500 IQD" at bounding box center [550, 166] width 20 height 9
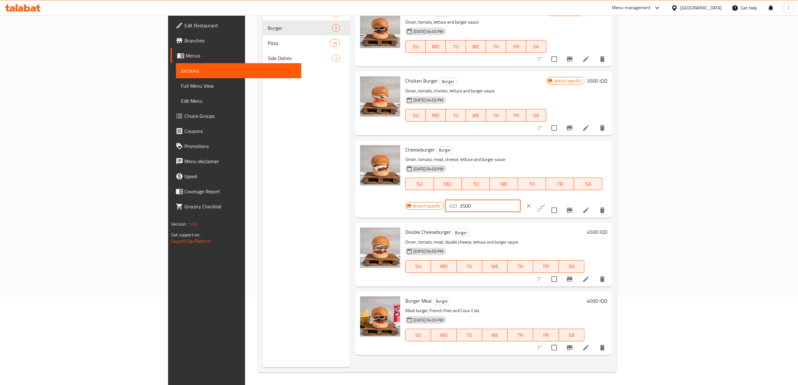
drag, startPoint x: 701, startPoint y: 148, endPoint x: 642, endPoint y: 150, distance: 58.5
click at [558, 199] on div "Branch specific IQD 3500 ​" at bounding box center [481, 206] width 153 height 14
paste input "5"
type input "5500"
click at [549, 199] on button "ok" at bounding box center [542, 206] width 14 height 14
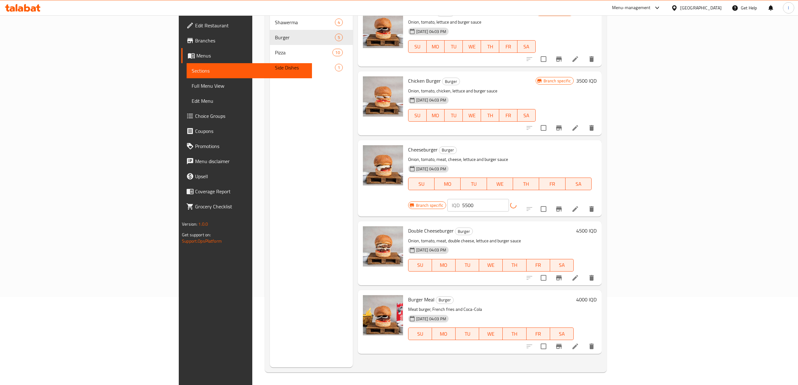
click at [562, 205] on icon "Branch-specific-item" at bounding box center [559, 209] width 8 height 8
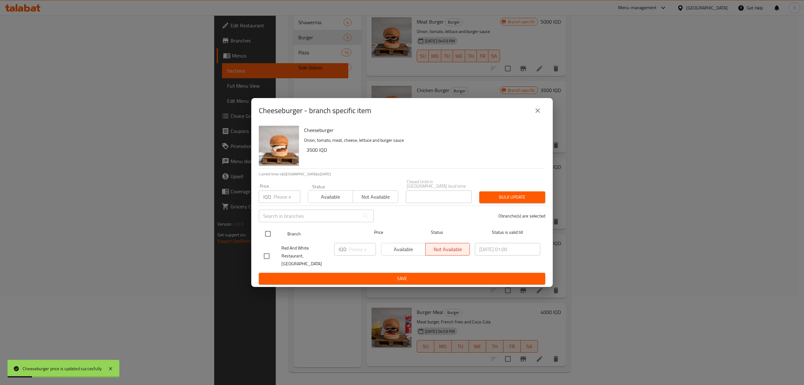
drag, startPoint x: 276, startPoint y: 232, endPoint x: 279, endPoint y: 235, distance: 4.5
click at [275, 232] on div at bounding box center [273, 234] width 24 height 18
click at [269, 231] on input "checkbox" at bounding box center [267, 233] width 13 height 13
checkbox input "true"
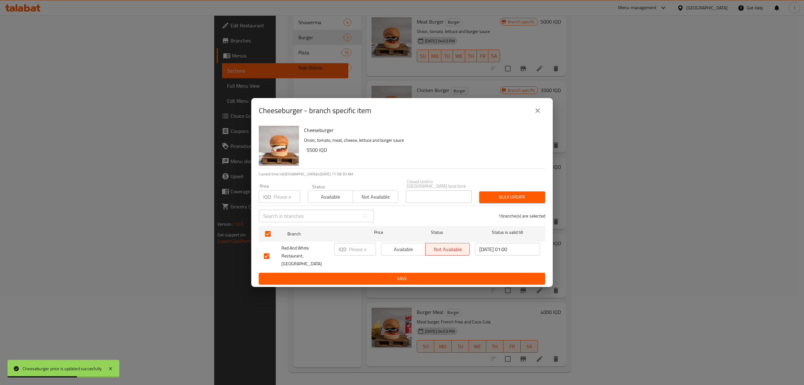
click at [347, 247] on div "IQD ​" at bounding box center [355, 249] width 42 height 13
paste input "5500"
type input "5500"
click at [359, 274] on span "Save" at bounding box center [402, 278] width 276 height 8
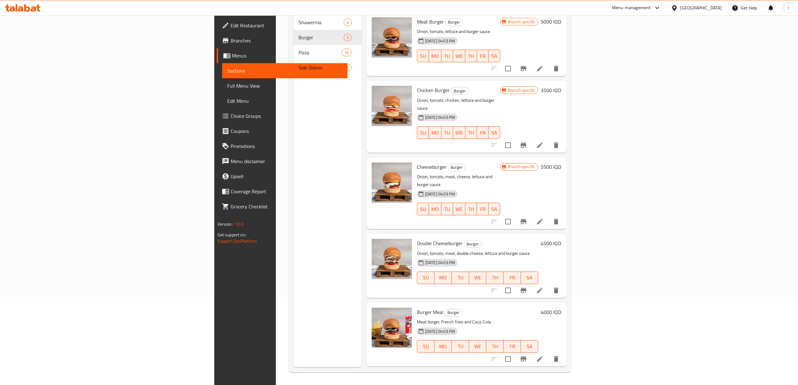
click at [538, 239] on h6 "Double Cheeseburger Burger" at bounding box center [478, 243] width 122 height 9
click at [561, 239] on h6 "4500 IQD" at bounding box center [550, 243] width 20 height 9
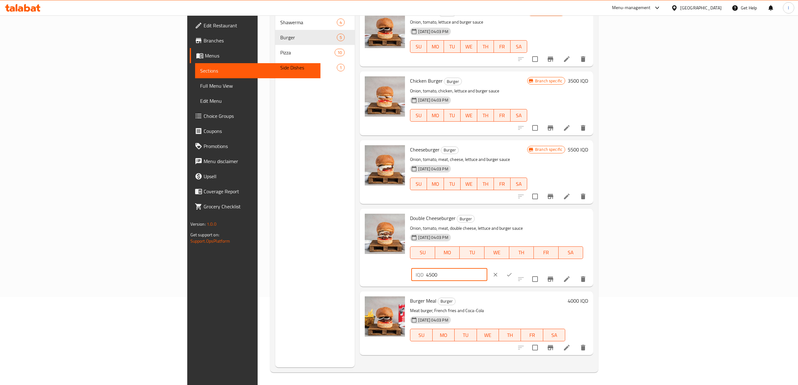
drag, startPoint x: 715, startPoint y: 222, endPoint x: 626, endPoint y: 228, distance: 89.7
click at [590, 228] on div "Double Cheeseburger Burger Onion, tomato, meat, double cheese, lettuce and burg…" at bounding box center [498, 247] width 183 height 73
paste input "70"
type input "7000"
click at [516, 268] on button "ok" at bounding box center [509, 275] width 14 height 14
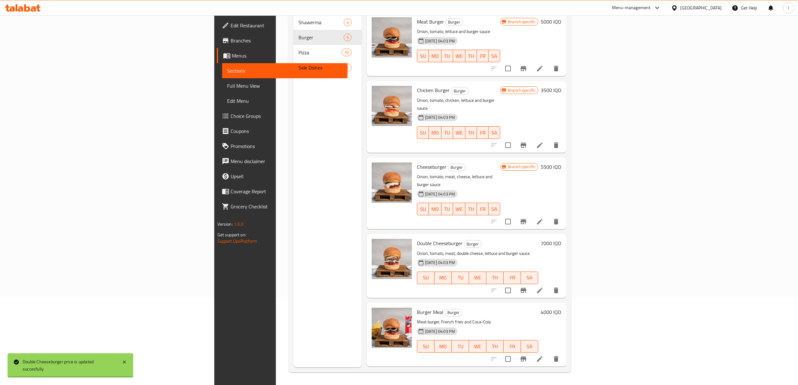
click at [531, 283] on button "Branch-specific-item" at bounding box center [523, 290] width 15 height 15
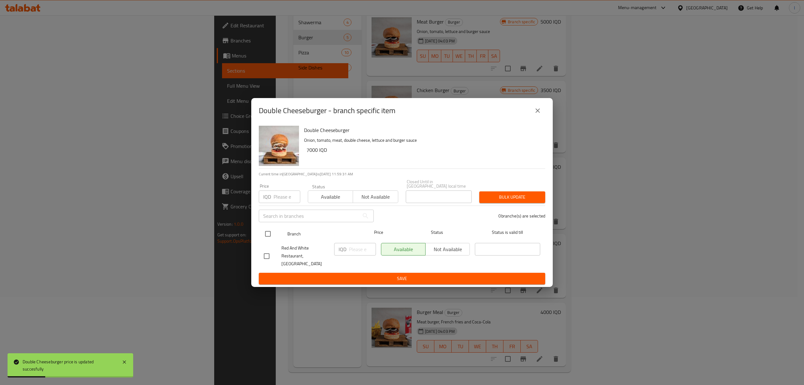
click at [270, 231] on input "checkbox" at bounding box center [267, 233] width 13 height 13
checkbox input "true"
click at [352, 247] on input "number" at bounding box center [362, 249] width 27 height 13
paste input "7000"
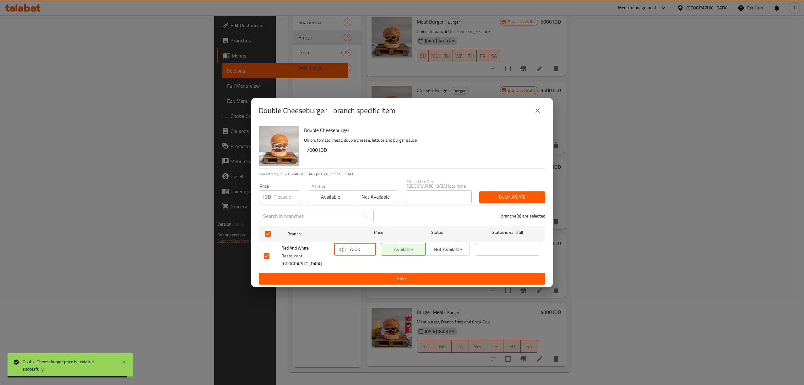
type input "7000"
click at [352, 274] on span "Save" at bounding box center [402, 278] width 276 height 8
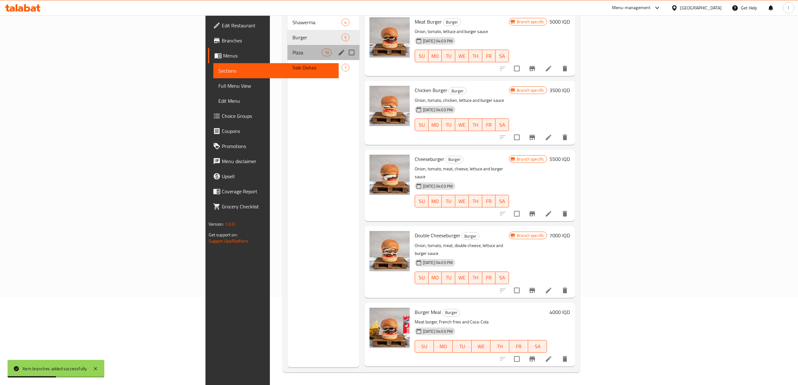
click at [287, 47] on div "Pizza 10" at bounding box center [323, 52] width 72 height 15
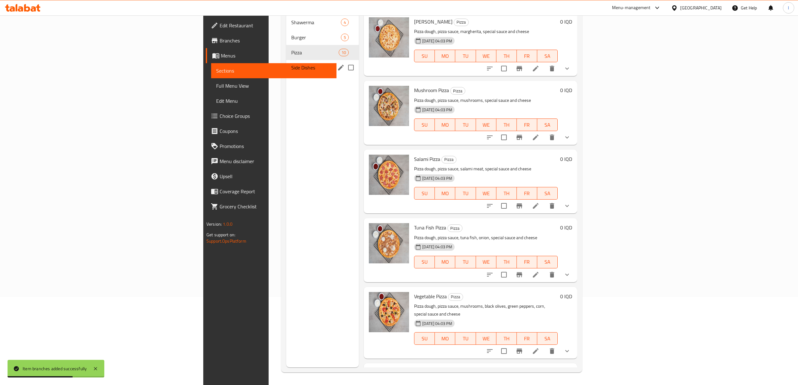
click at [286, 64] on div "Side Dishes 1" at bounding box center [322, 67] width 73 height 15
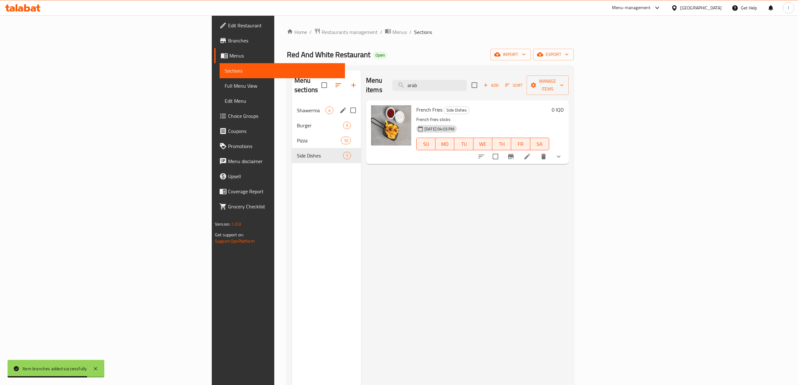
click at [292, 106] on div "Shawerma 4" at bounding box center [326, 110] width 69 height 15
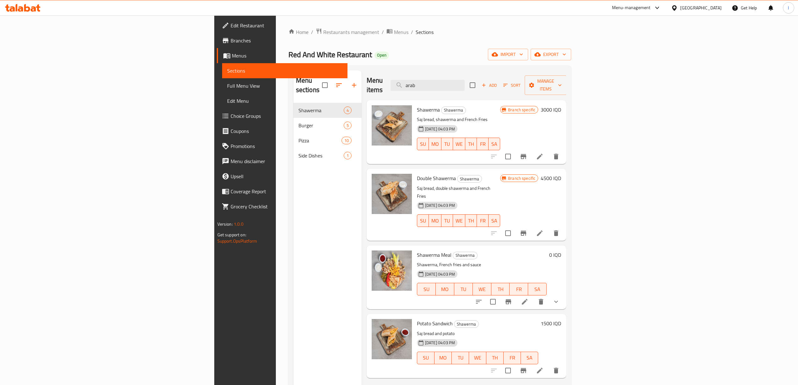
drag, startPoint x: 521, startPoint y: 79, endPoint x: 274, endPoint y: 83, distance: 246.8
click at [293, 83] on div "Menu sections Shawerma 4 Burger 5 Pizza 10 Side Dishes 1 Menu items arab Add So…" at bounding box center [429, 262] width 273 height 385
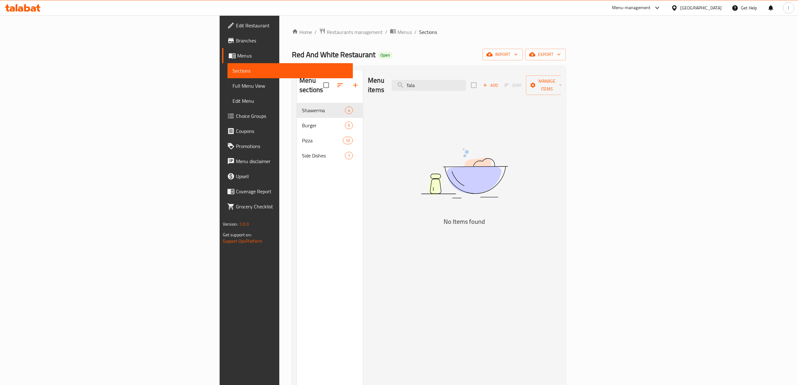
type input "fala"
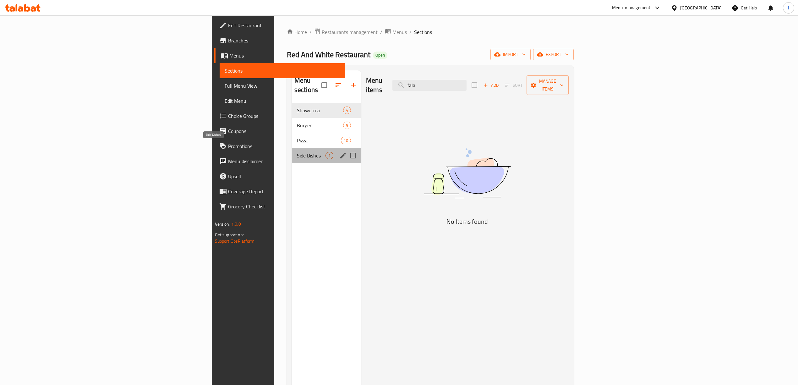
click at [297, 152] on span "Side Dishes" at bounding box center [311, 156] width 29 height 8
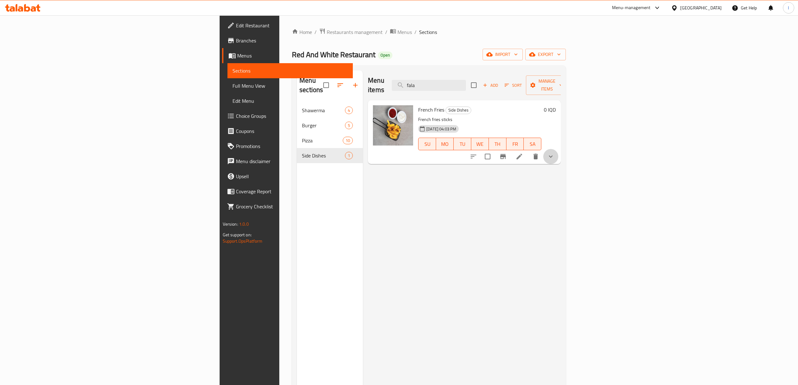
click at [558, 149] on button "show more" at bounding box center [550, 156] width 15 height 15
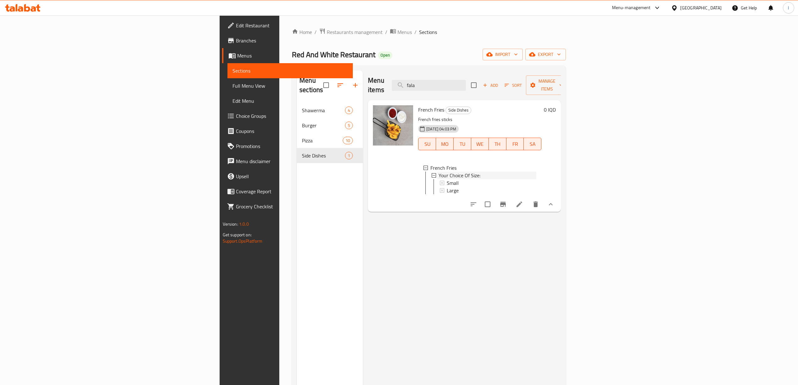
click at [433, 179] on ul "Small Large" at bounding box center [484, 186] width 103 height 15
click at [447, 179] on span "Small" at bounding box center [453, 183] width 12 height 8
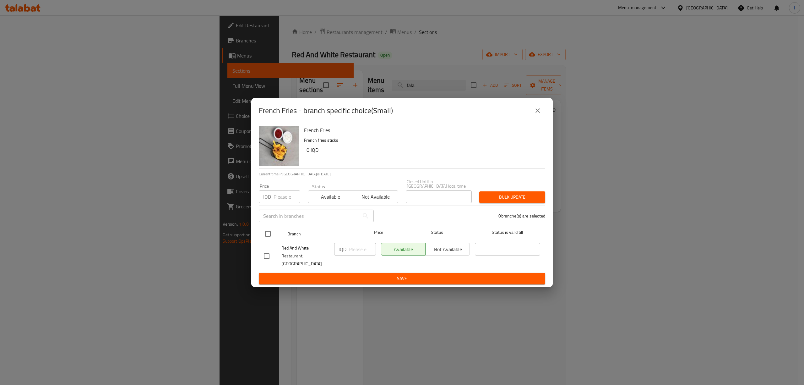
click at [272, 231] on input "checkbox" at bounding box center [267, 233] width 13 height 13
checkbox input "true"
click at [353, 250] on input "number" at bounding box center [362, 249] width 27 height 13
paste input "2500"
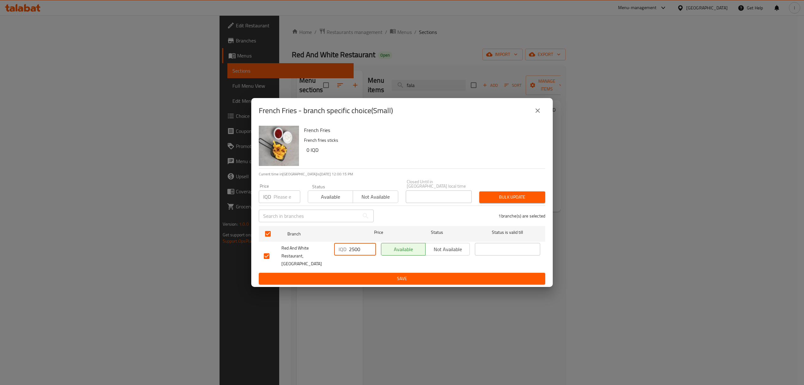
type input "2500"
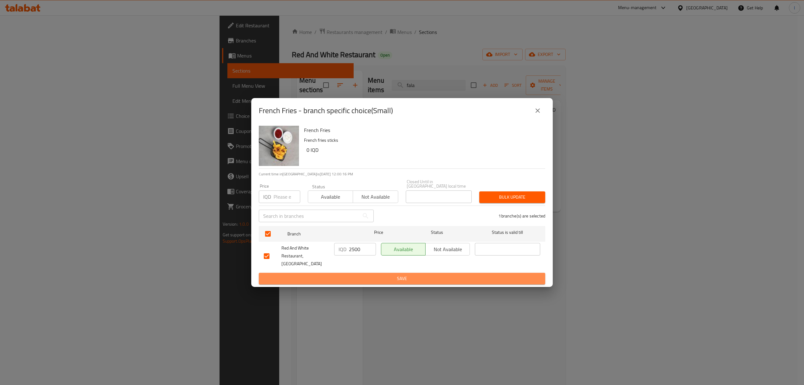
click at [358, 274] on span "Save" at bounding box center [402, 278] width 276 height 8
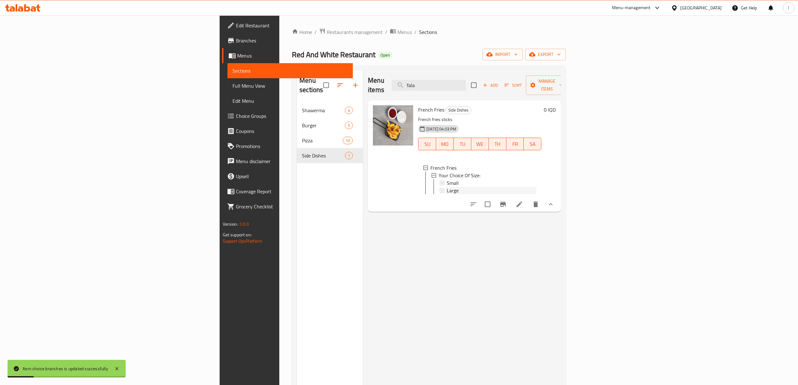
click at [447, 187] on span "Large" at bounding box center [453, 191] width 12 height 8
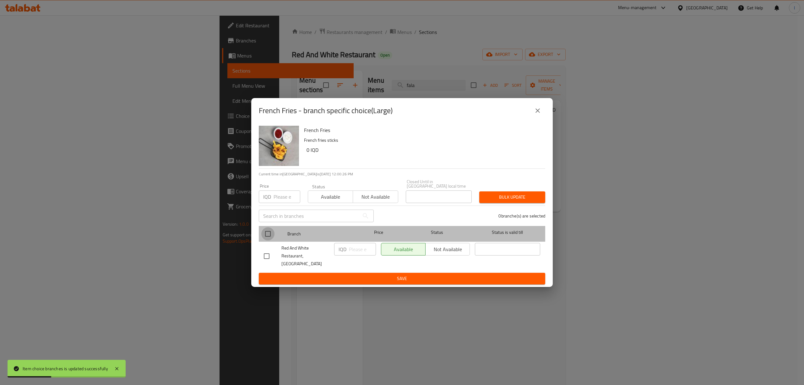
click at [269, 237] on input "checkbox" at bounding box center [267, 233] width 13 height 13
checkbox input "true"
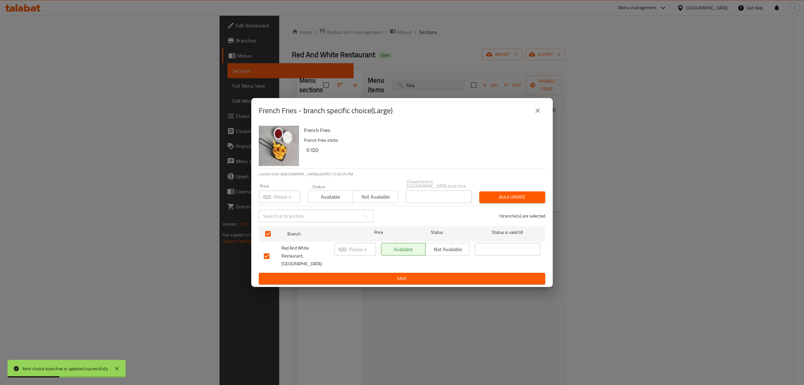
click at [354, 252] on input "number" at bounding box center [362, 249] width 27 height 13
paste input "3500"
type input "3500"
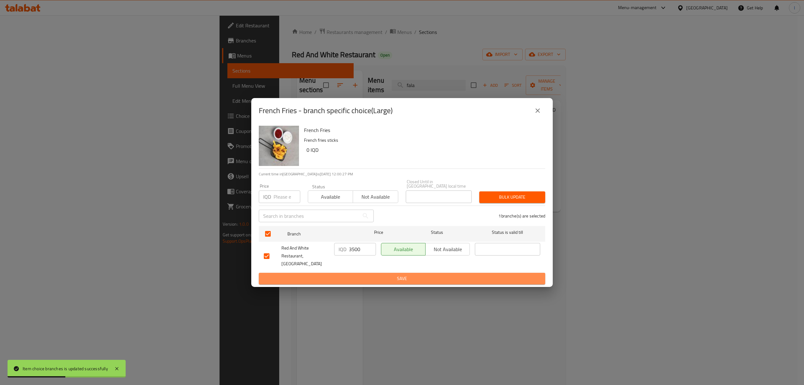
click at [347, 274] on span "Save" at bounding box center [402, 278] width 276 height 8
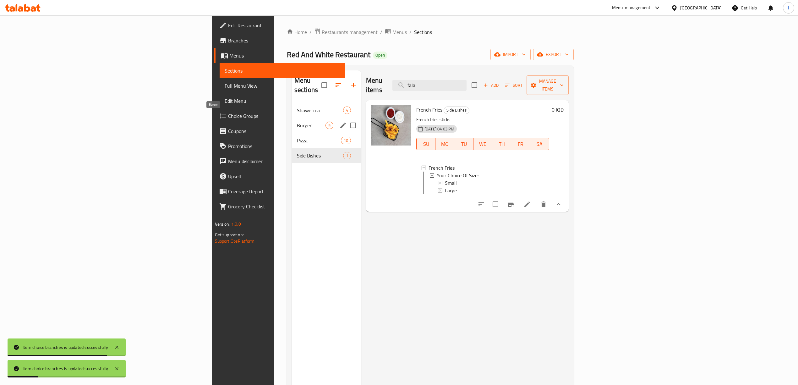
click at [297, 122] on span "Burger" at bounding box center [311, 126] width 29 height 8
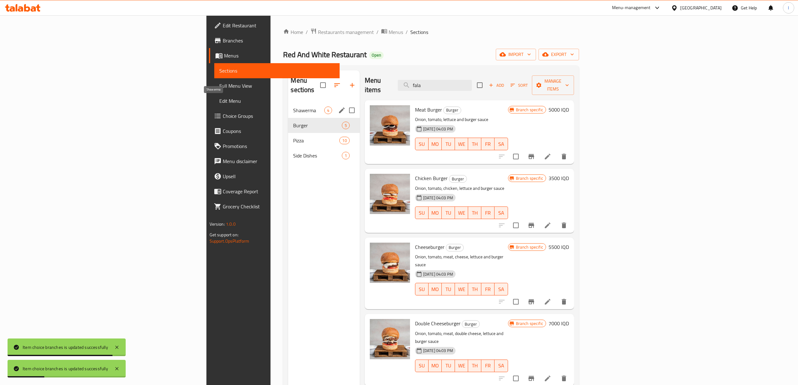
click at [293, 106] on span "Shawerma" at bounding box center [308, 110] width 31 height 8
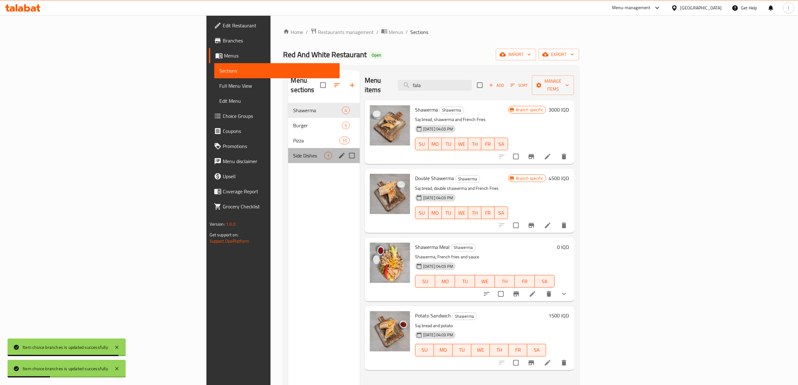
click at [288, 148] on div "Side Dishes 1" at bounding box center [323, 155] width 71 height 15
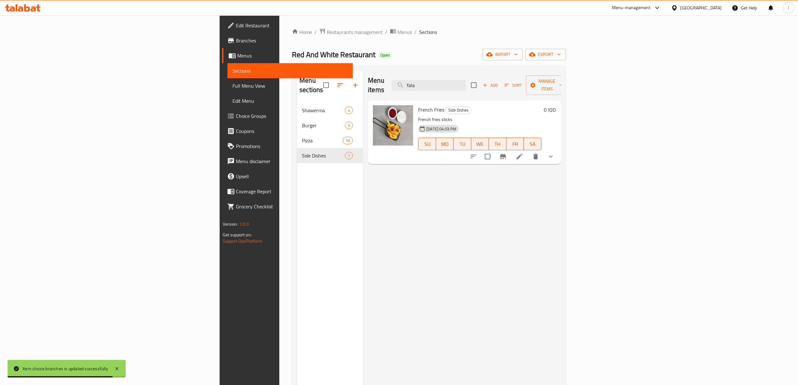
click at [232, 82] on span "Full Menu View" at bounding box center [289, 86] width 115 height 8
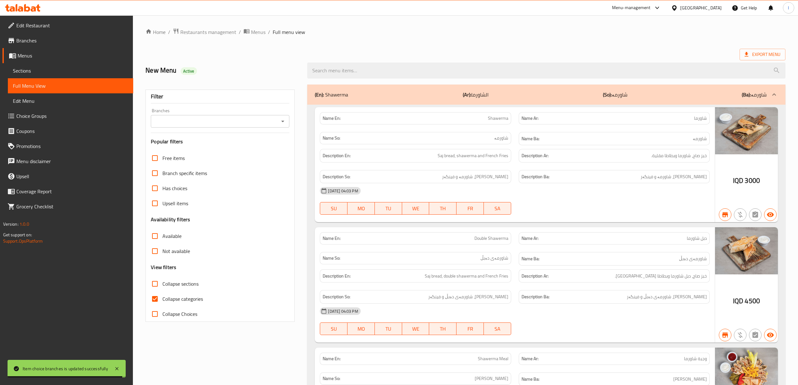
click at [224, 121] on input "Branches" at bounding box center [215, 121] width 124 height 9
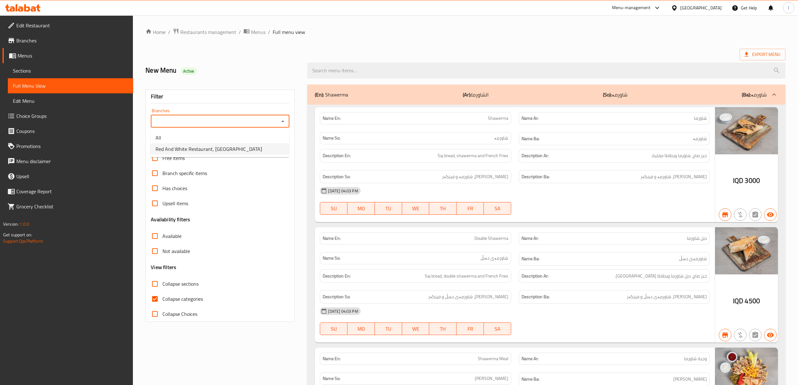
click at [201, 151] on span "Red And White Restaurant, Tairawa" at bounding box center [208, 149] width 106 height 8
type input "Red And White Restaurant, Tairawa"
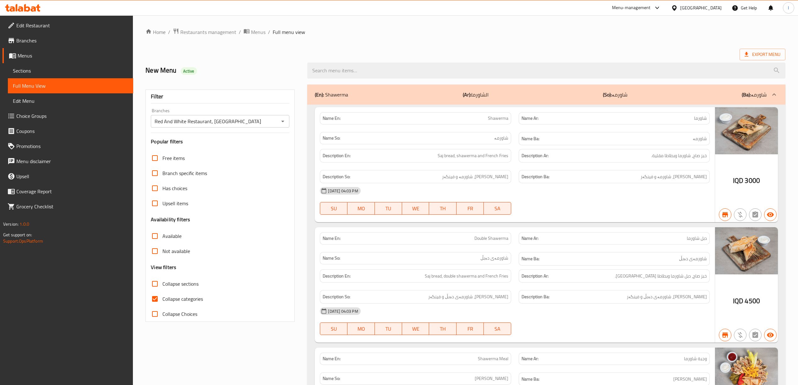
click at [163, 298] on span "Collapse categories" at bounding box center [182, 299] width 41 height 8
click at [162, 298] on input "Collapse categories" at bounding box center [154, 298] width 15 height 15
checkbox input "false"
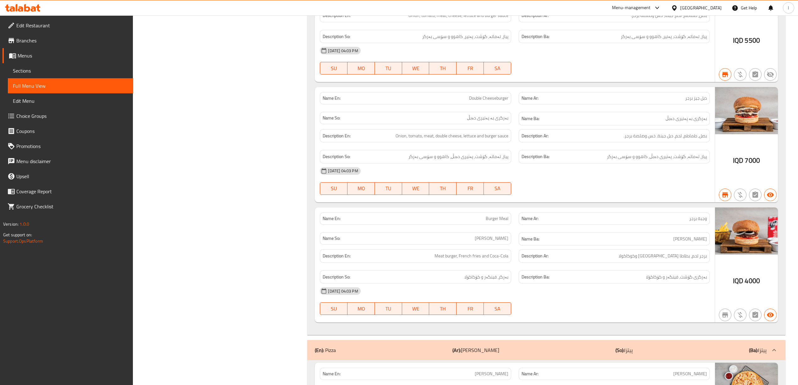
scroll to position [1023, 0]
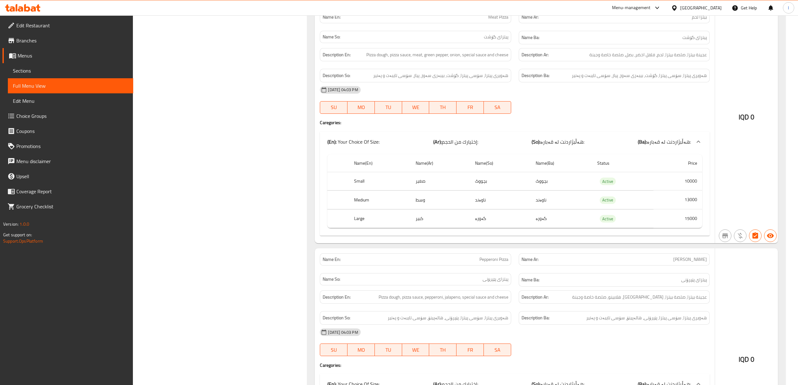
scroll to position [2605, 0]
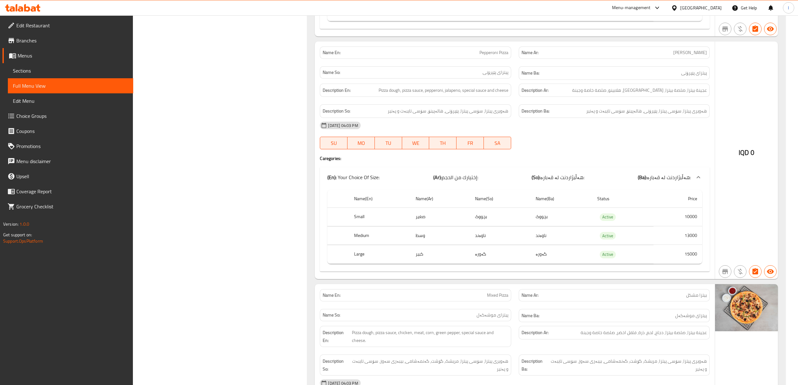
scroll to position [2815, 0]
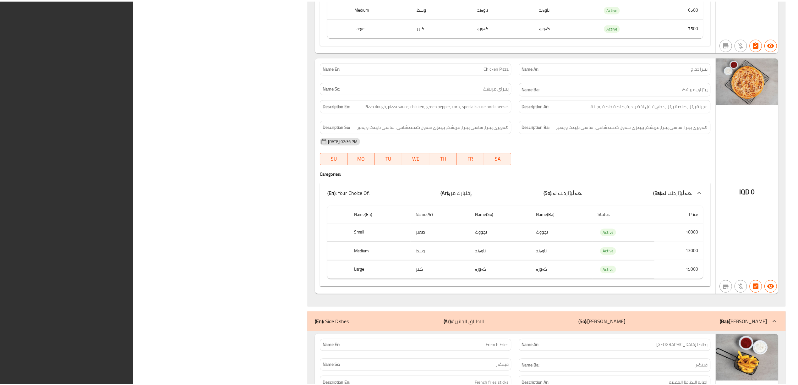
scroll to position [3756, 0]
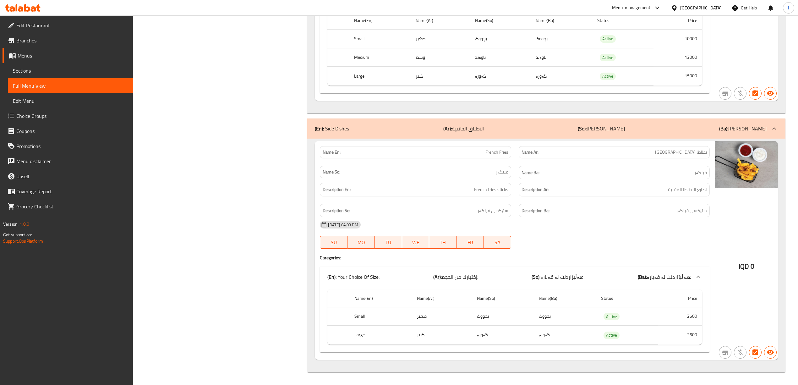
click at [23, 9] on icon at bounding box center [20, 8] width 5 height 5
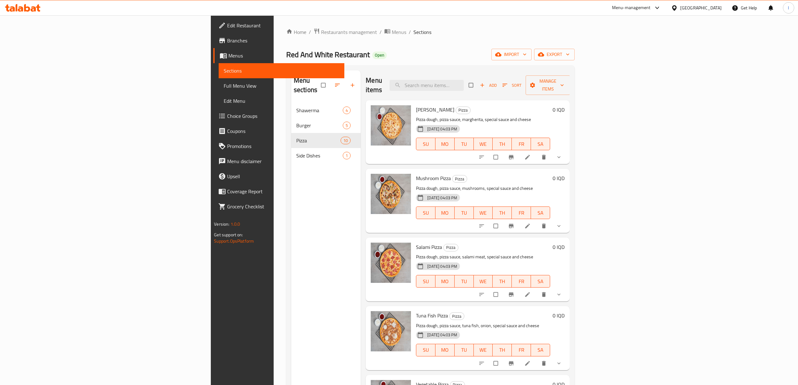
click at [224, 86] on span "Full Menu View" at bounding box center [281, 86] width 115 height 8
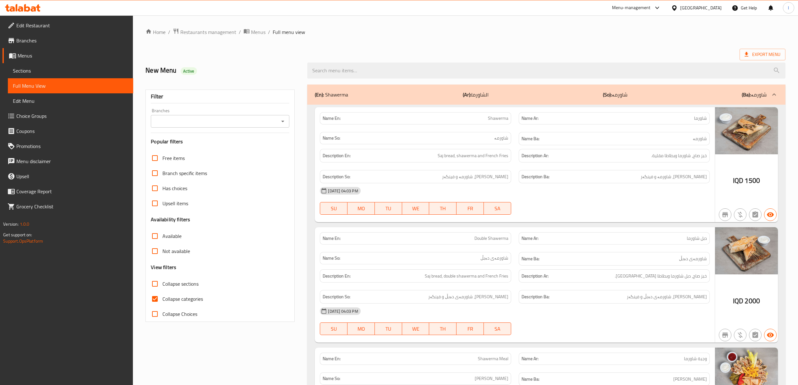
drag, startPoint x: 252, startPoint y: 112, endPoint x: 247, endPoint y: 120, distance: 9.1
click at [252, 112] on div "Branches Branches" at bounding box center [220, 117] width 138 height 19
click at [247, 121] on input "Branches" at bounding box center [215, 121] width 124 height 9
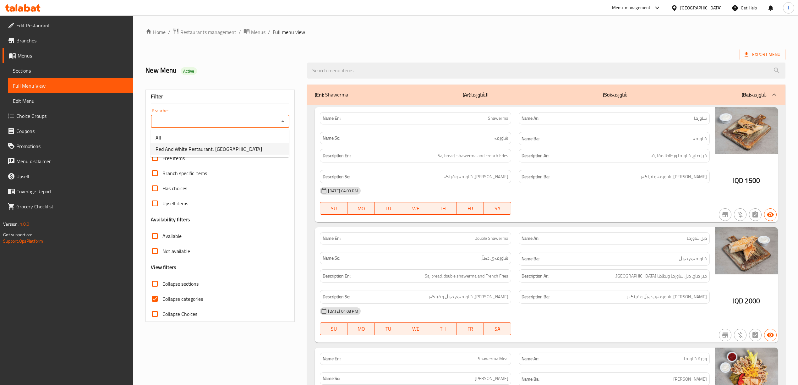
click at [229, 142] on li "All" at bounding box center [219, 137] width 138 height 11
click at [223, 124] on input "All" at bounding box center [215, 121] width 124 height 9
click at [282, 123] on icon "Open" at bounding box center [283, 121] width 8 height 8
click at [227, 149] on span "Red And White Restaurant, Tairawa" at bounding box center [208, 149] width 106 height 8
type input "Red And White Restaurant, Tairawa"
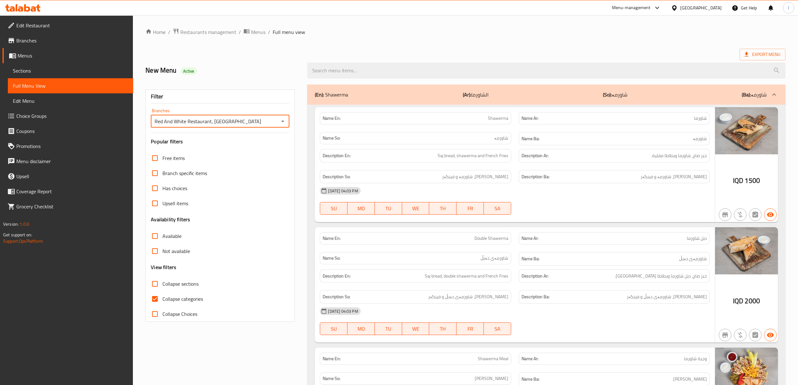
click at [156, 301] on input "Collapse categories" at bounding box center [154, 298] width 15 height 15
checkbox input "false"
click at [164, 285] on span "Collapse sections" at bounding box center [180, 284] width 36 height 8
click at [162, 285] on input "Collapse sections" at bounding box center [154, 283] width 15 height 15
checkbox input "true"
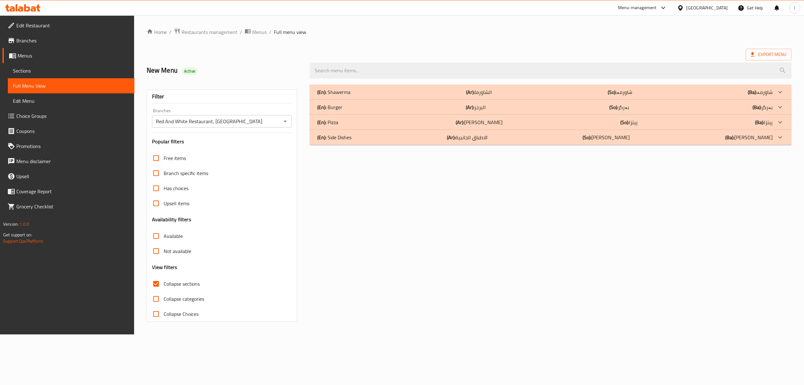
click at [370, 121] on div "(En): Pizza (Ar): بيتزا (So): پیتزا (Ba): پیتزا" at bounding box center [544, 122] width 455 height 8
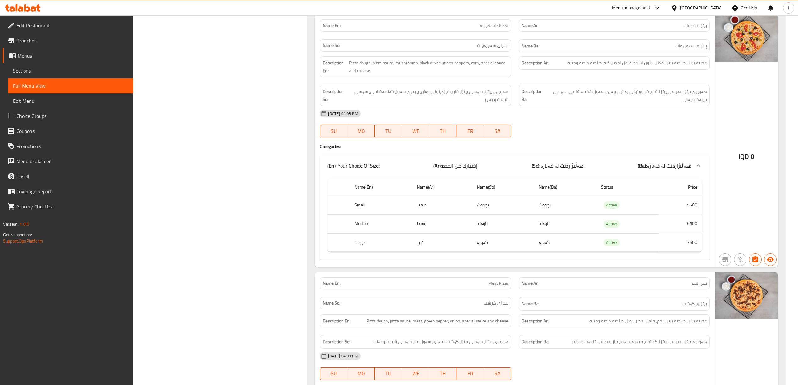
scroll to position [1093, 0]
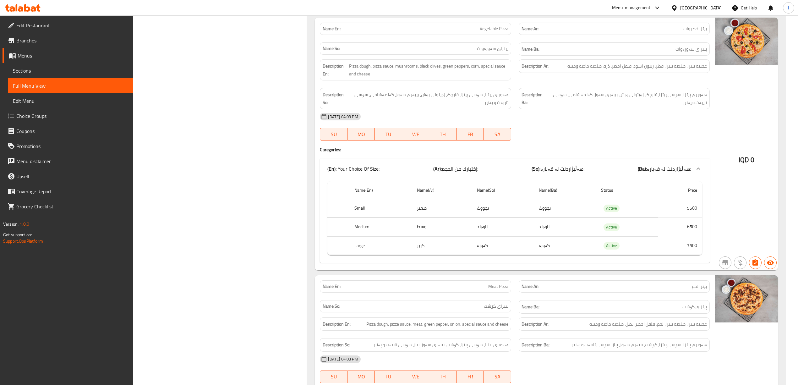
click at [791, 206] on div "Home / Restaurants management / Menus / Full menu view Export Menu New Menu Act…" at bounding box center [465, 239] width 665 height 2635
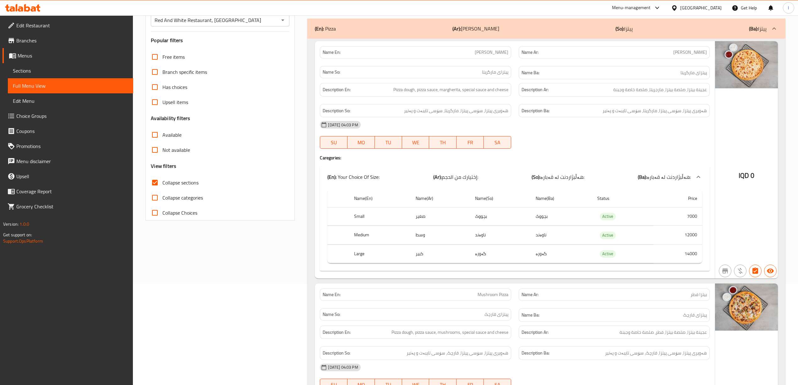
scroll to position [77, 0]
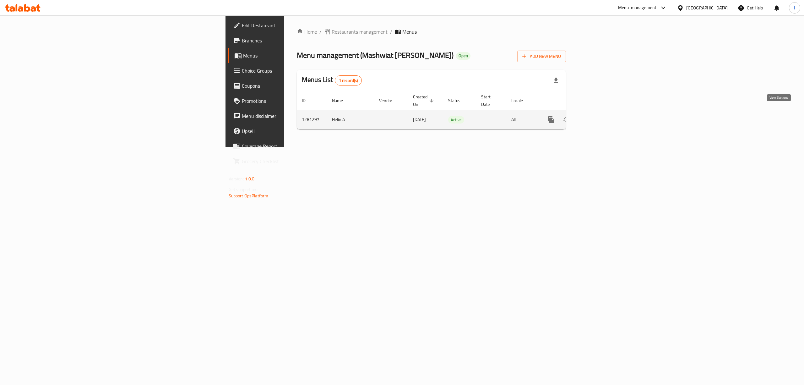
click at [600, 116] on icon "enhanced table" at bounding box center [597, 120] width 8 height 8
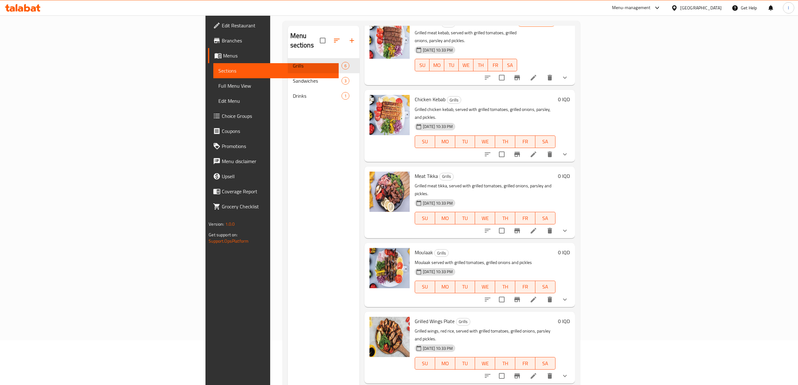
scroll to position [88, 0]
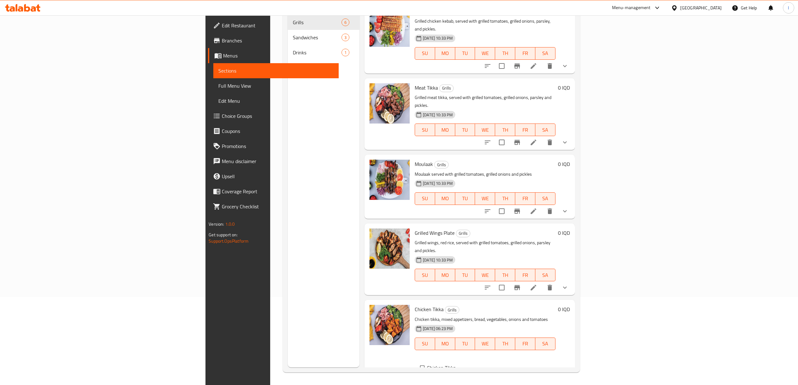
scroll to position [96, 0]
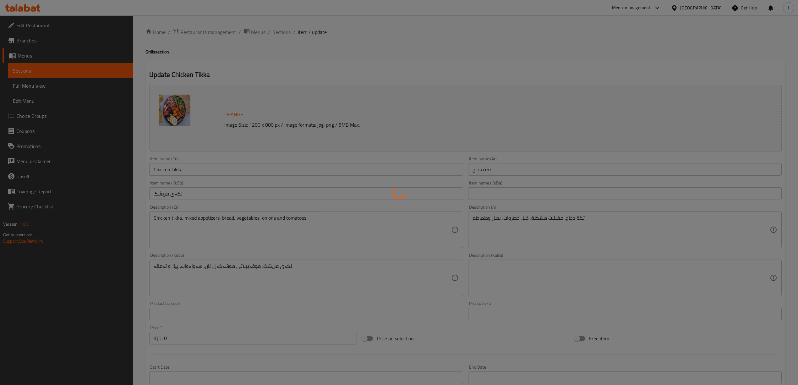
type input "إختيارك من:"
type input "هەڵبژاردنت لە:"
type input "1"
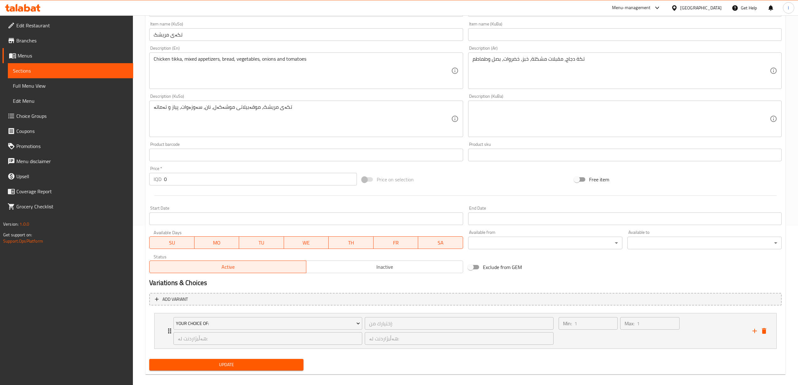
scroll to position [166, 0]
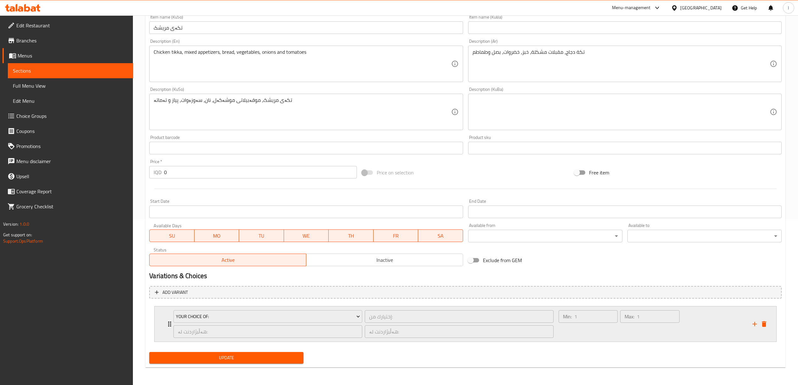
click at [644, 330] on div "Max: 1 ​" at bounding box center [650, 324] width 62 height 30
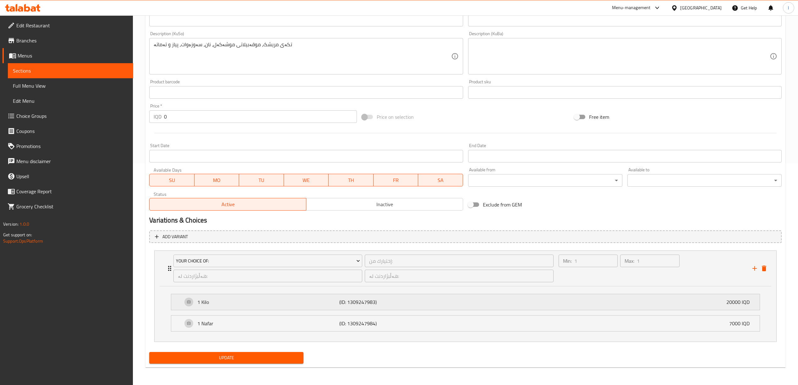
click at [329, 308] on div "1 Kilo (ID: 1309247983) 20000 IQD" at bounding box center [466, 302] width 569 height 16
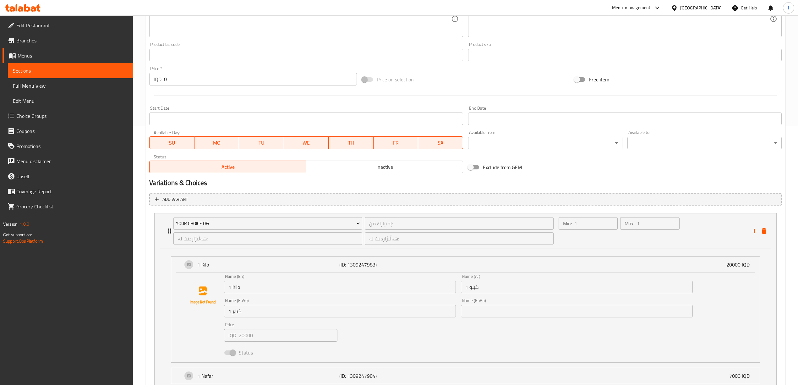
scroll to position [312, 0]
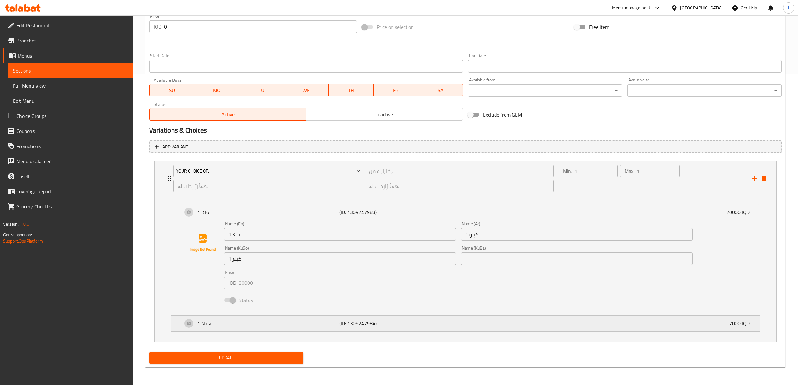
click at [332, 327] on div "1 Nafar (ID: 1309247984) 7000 IQD" at bounding box center [466, 323] width 569 height 16
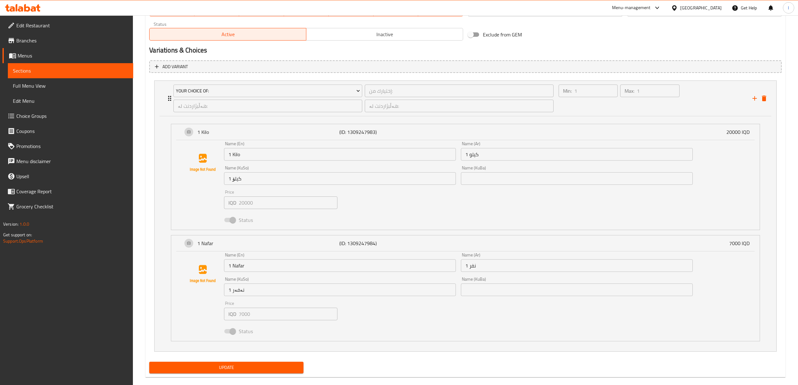
scroll to position [402, 0]
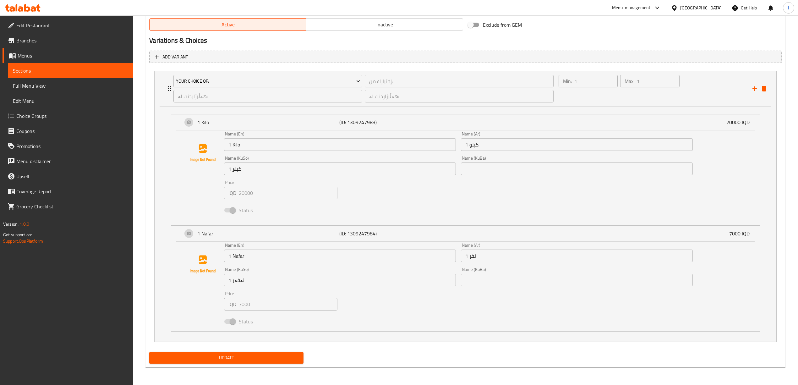
click at [41, 87] on span "Full Menu View" at bounding box center [70, 86] width 115 height 8
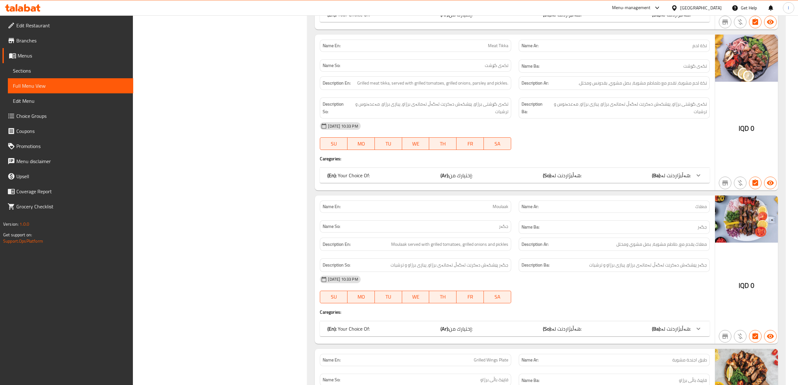
click at [32, 113] on span "Choice Groups" at bounding box center [72, 116] width 112 height 8
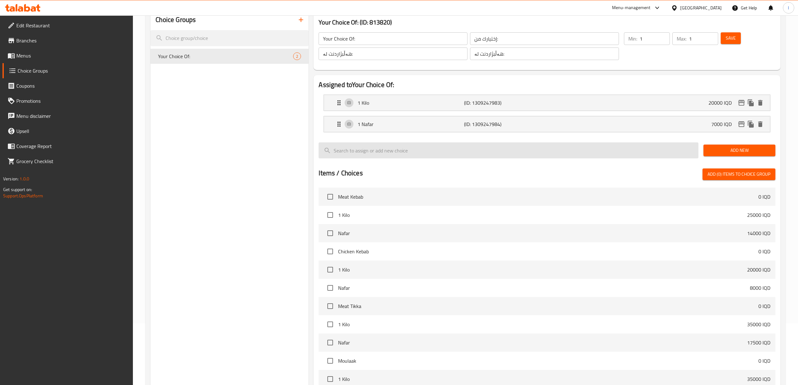
scroll to position [162, 0]
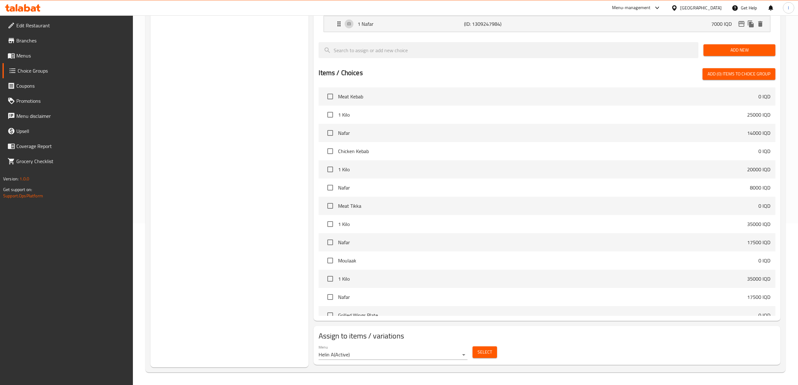
click at [483, 350] on span "Select" at bounding box center [484, 352] width 14 height 8
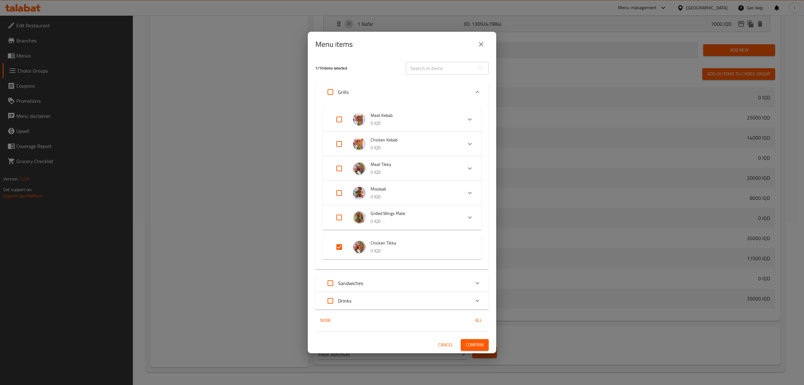
click at [480, 45] on icon "close" at bounding box center [481, 44] width 4 height 4
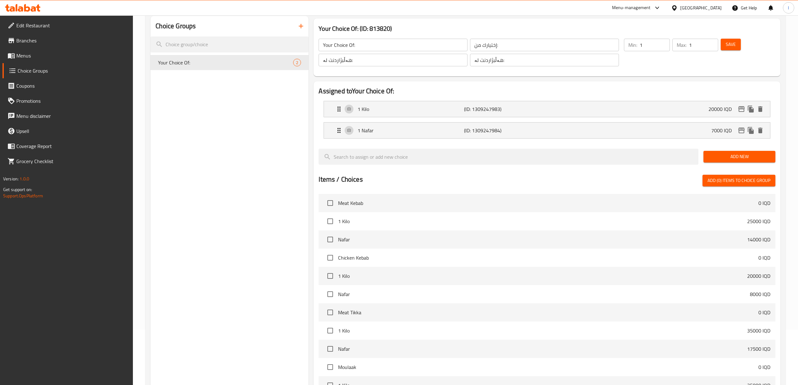
scroll to position [0, 0]
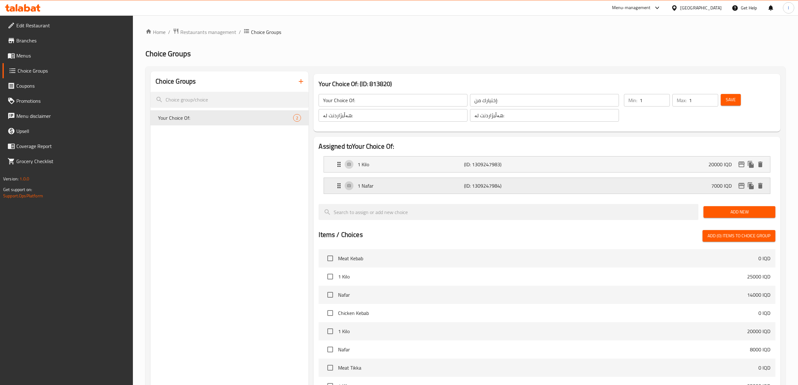
click at [380, 183] on p "1 Nafar" at bounding box center [410, 186] width 106 height 8
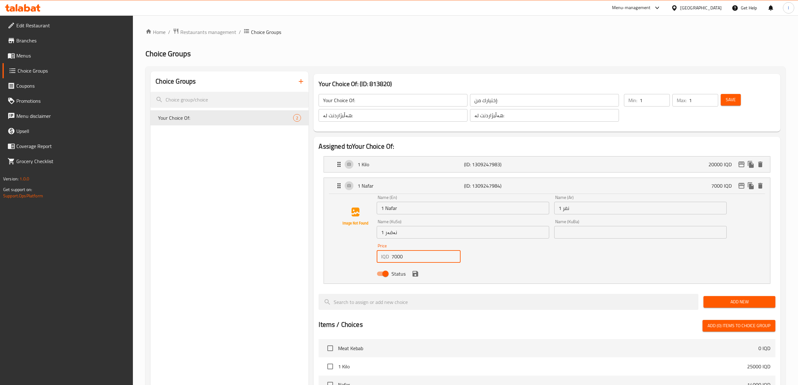
drag, startPoint x: 413, startPoint y: 255, endPoint x: 288, endPoint y: 257, distance: 125.0
click at [288, 257] on div "Choice Groups Your Choice Of: 2 Your Choice Of: (ID: 813820) Your Choice Of: ​ …" at bounding box center [466, 344] width 632 height 547
paste input "8"
click at [415, 273] on icon "save" at bounding box center [415, 274] width 8 height 8
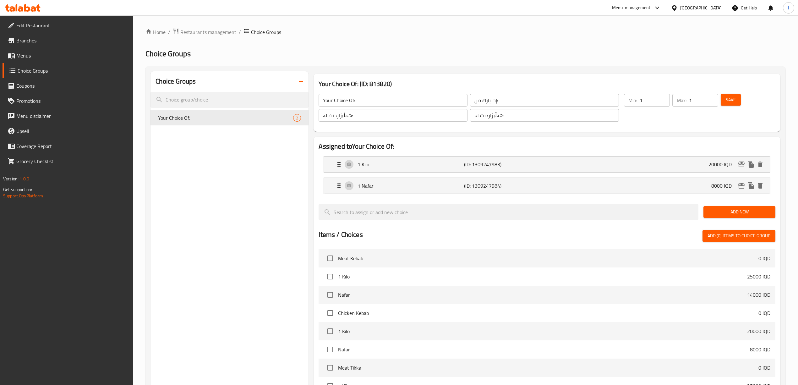
type input "8000"
click at [733, 97] on span "Save" at bounding box center [730, 100] width 10 height 8
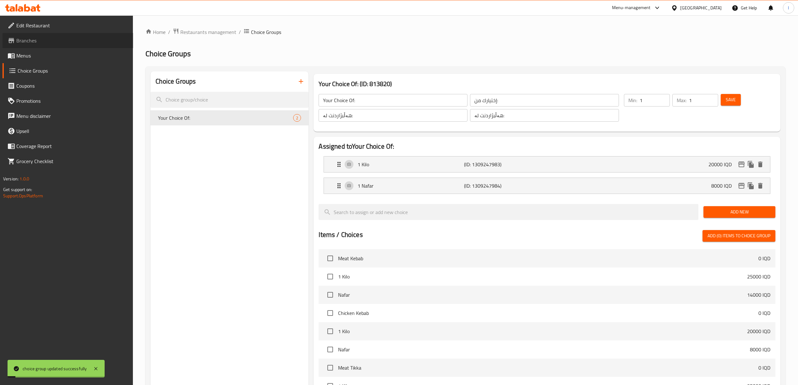
click at [24, 42] on span "Branches" at bounding box center [72, 41] width 112 height 8
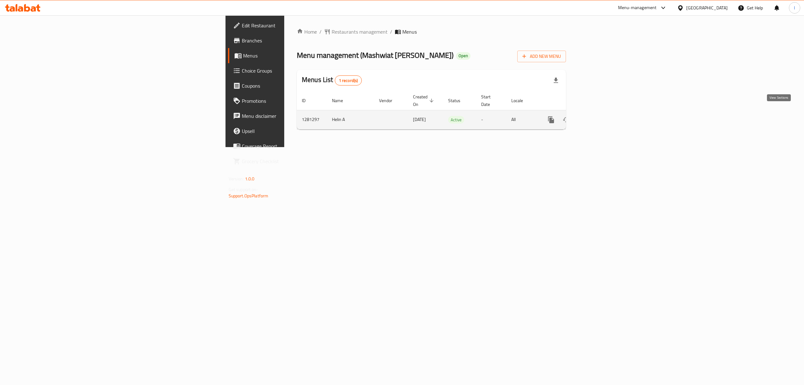
click at [599, 117] on icon "enhanced table" at bounding box center [596, 120] width 6 height 6
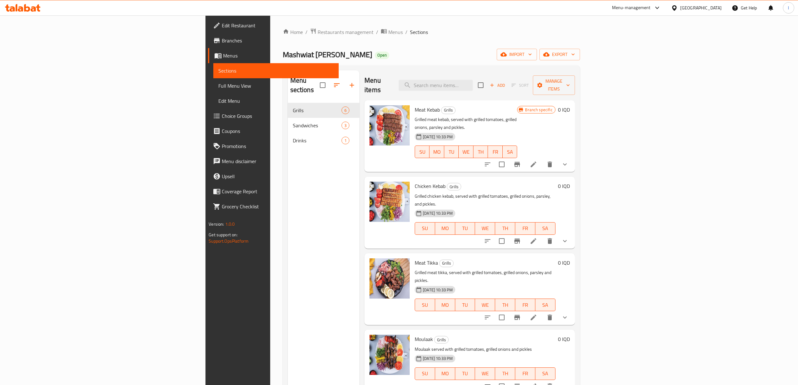
click at [218, 84] on span "Full Menu View" at bounding box center [275, 86] width 115 height 8
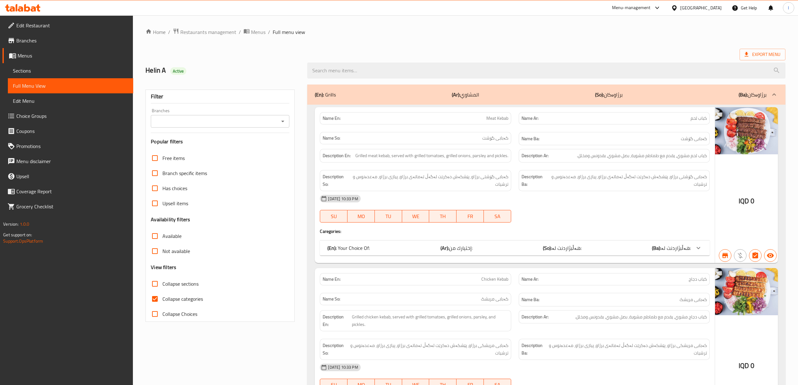
click at [219, 120] on input "Branches" at bounding box center [215, 121] width 124 height 9
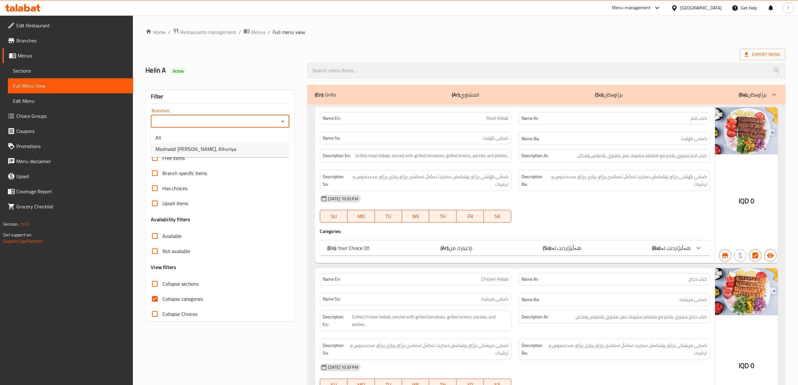
click at [188, 145] on span "Mashwiat Hamodi Alshamosi, Alhuriya" at bounding box center [195, 149] width 81 height 8
type input "Mashwiat Hamodi Alshamosi, Alhuriya"
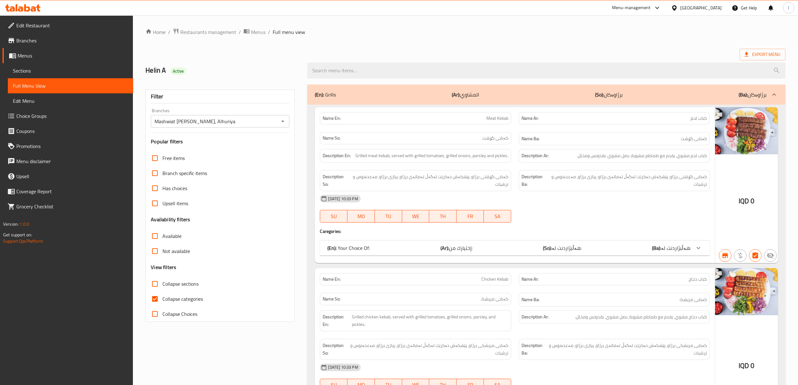
click at [178, 297] on span "Collapse categories" at bounding box center [182, 299] width 41 height 8
click at [162, 297] on input "Collapse categories" at bounding box center [154, 298] width 15 height 15
checkbox input "false"
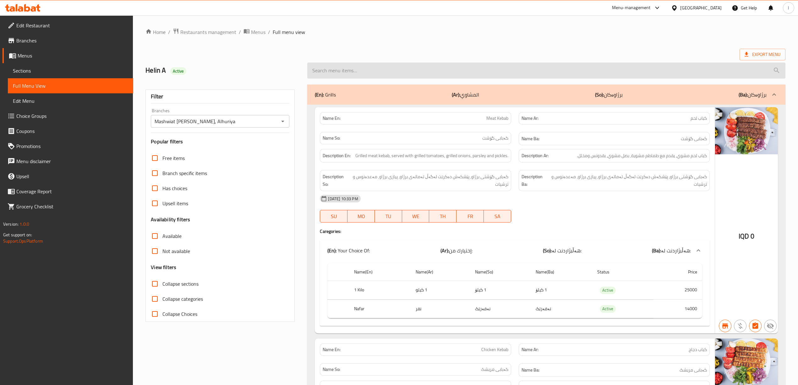
drag, startPoint x: 572, startPoint y: 71, endPoint x: 566, endPoint y: 74, distance: 6.9
click at [572, 71] on input "search" at bounding box center [546, 70] width 478 height 16
paste input "Chicken Tikka"
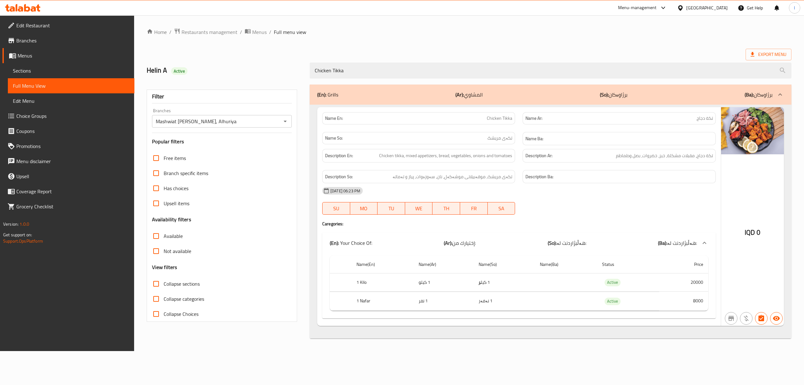
type input "Chicken Tikka"
click at [28, 9] on icon at bounding box center [22, 8] width 35 height 8
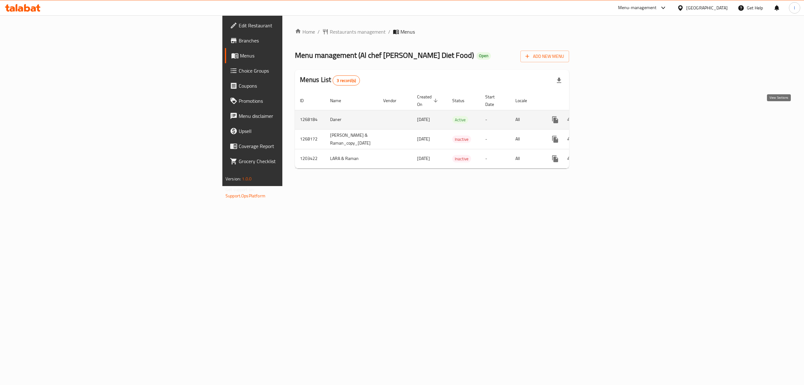
click at [608, 112] on link "enhanced table" at bounding box center [600, 119] width 15 height 15
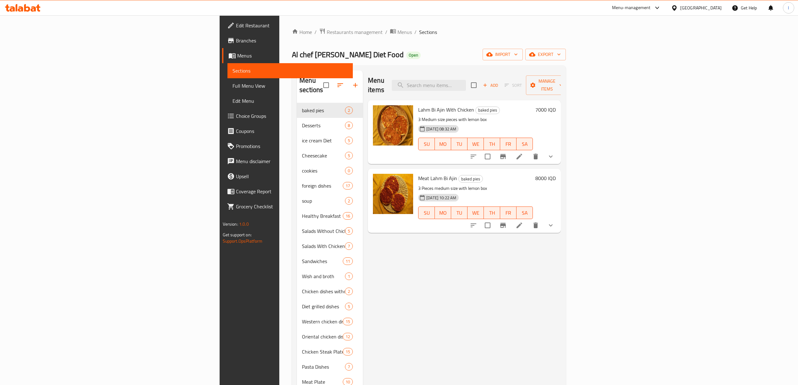
click at [227, 90] on link "Full Menu View" at bounding box center [289, 85] width 125 height 15
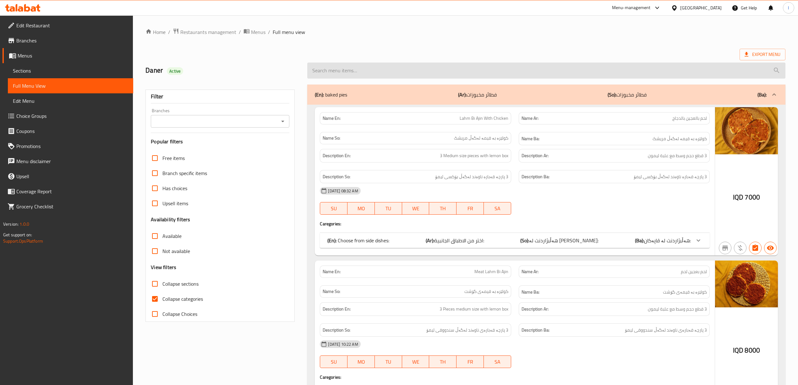
click at [374, 67] on input "search" at bounding box center [546, 70] width 478 height 16
paste input "Belgian Chocolate Diet Cookies"
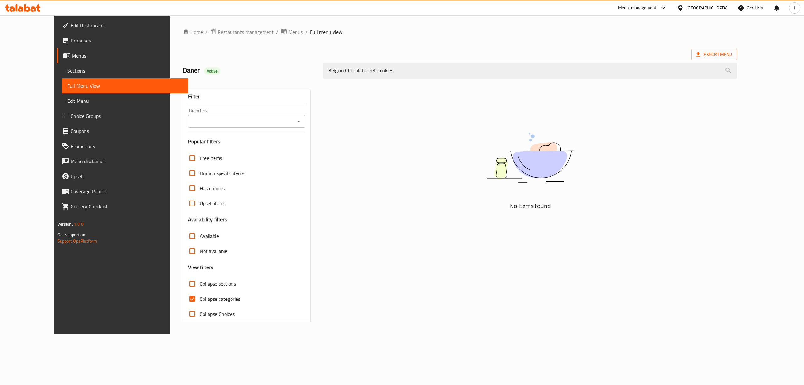
type input "Belgian Chocolate Diet Cookies"
click at [242, 124] on input "Branches" at bounding box center [241, 121] width 103 height 9
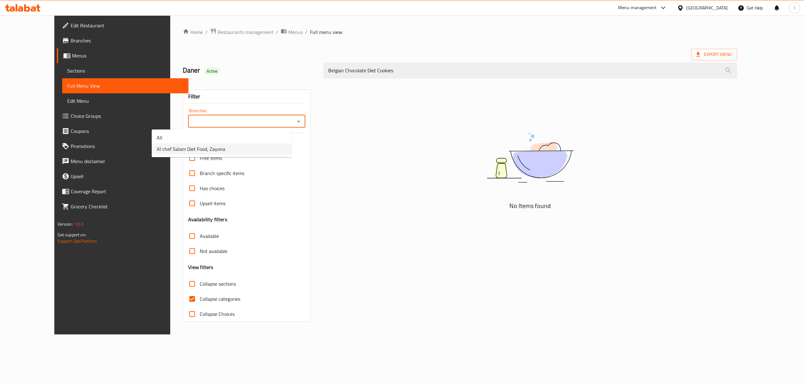
click at [238, 151] on li "Al chef Salam Diet Food, Zayona" at bounding box center [222, 148] width 140 height 11
type input "Al chef Salam Diet Food, Zayona"
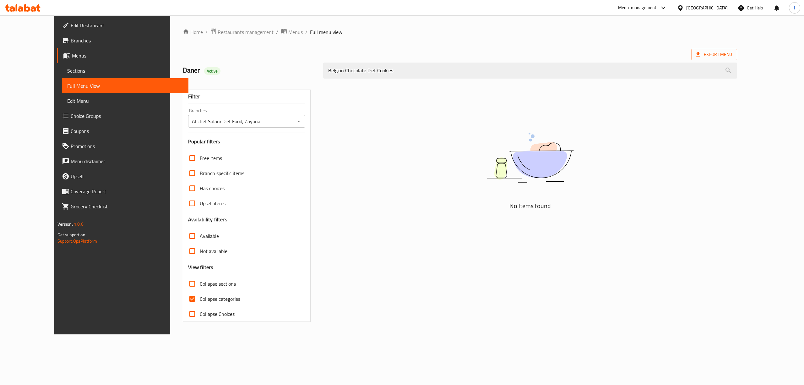
drag, startPoint x: 452, startPoint y: 72, endPoint x: 221, endPoint y: 83, distance: 230.4
click at [227, 83] on div "Home / Restaurants management / Menus / Full menu view Export Menu [PERSON_NAME…" at bounding box center [460, 175] width 555 height 294
drag, startPoint x: 411, startPoint y: 66, endPoint x: 228, endPoint y: 60, distance: 183.5
click at [229, 60] on div "[PERSON_NAME] Active Belgian Chocolate Diet Cookies" at bounding box center [460, 71] width 562 height 28
click at [67, 69] on span "Sections" at bounding box center [125, 71] width 116 height 8
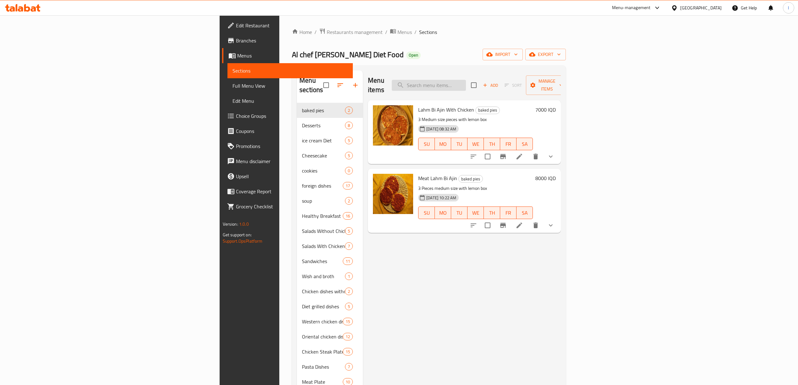
click at [466, 80] on input "search" at bounding box center [429, 85] width 74 height 11
paste input "Belgian Chocolate Diet Cookies"
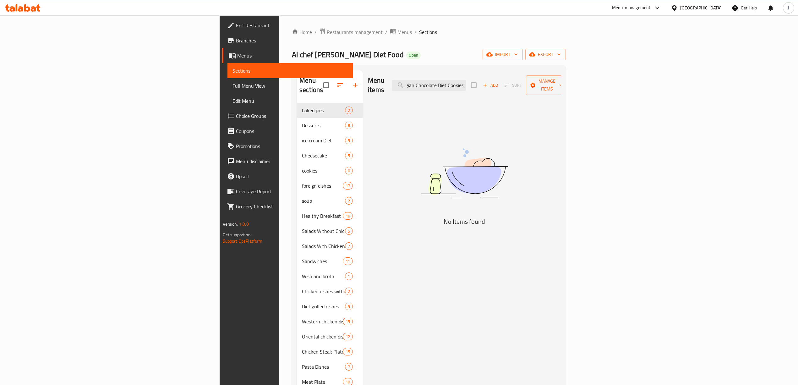
type input "Belgian Chocolate Diet Cookies"
